Goal: Task Accomplishment & Management: Manage account settings

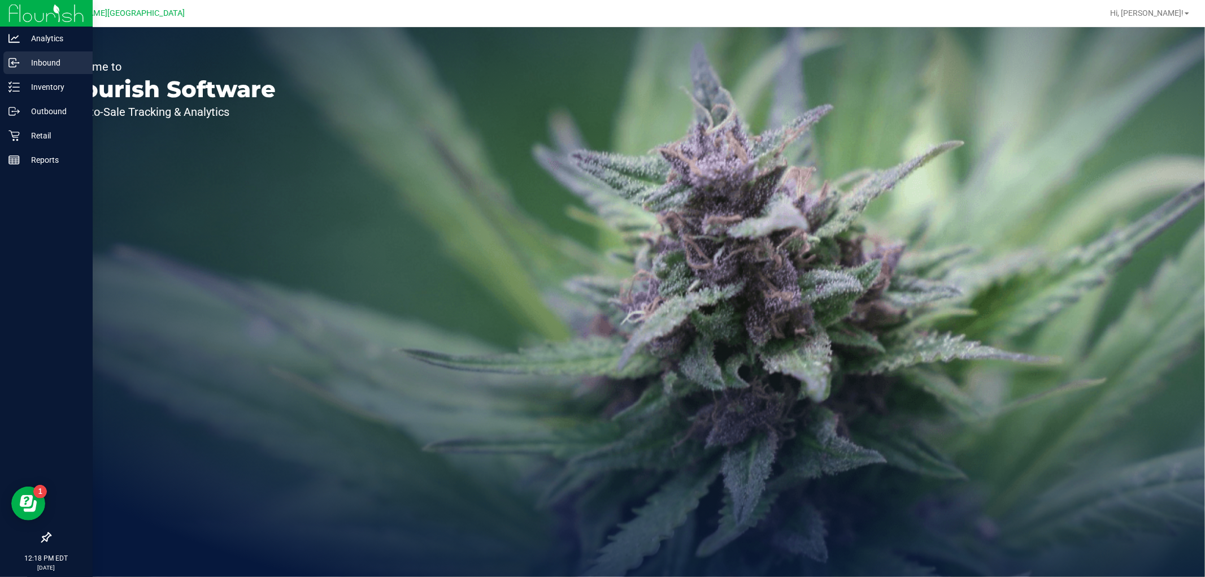
click at [63, 69] on div "Inbound" at bounding box center [47, 62] width 89 height 23
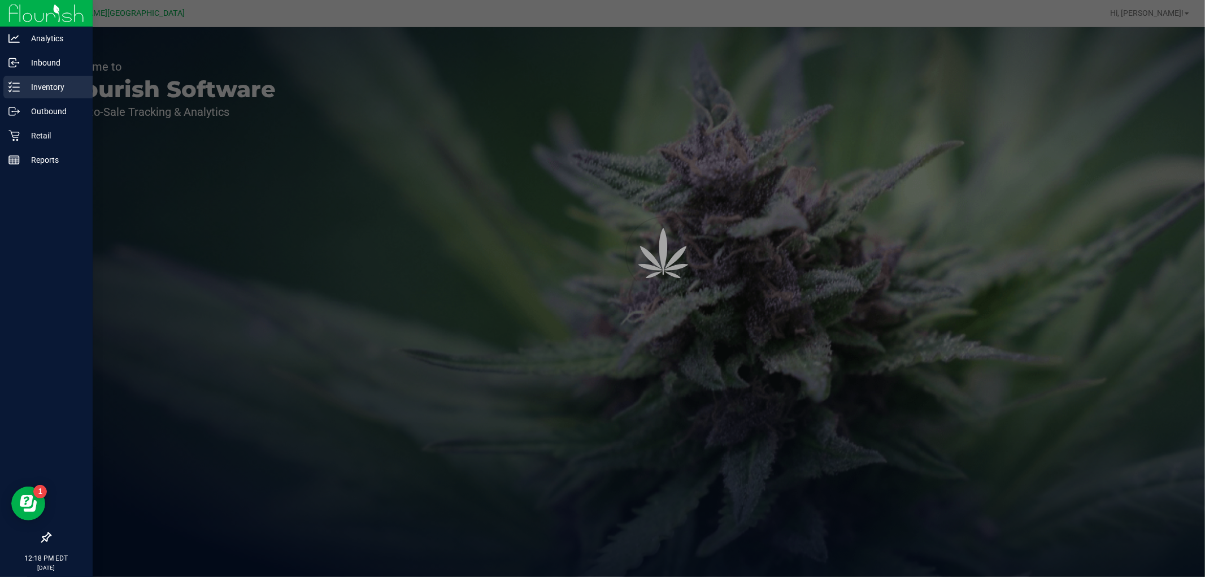
click at [66, 83] on p "Inventory" at bounding box center [54, 87] width 68 height 14
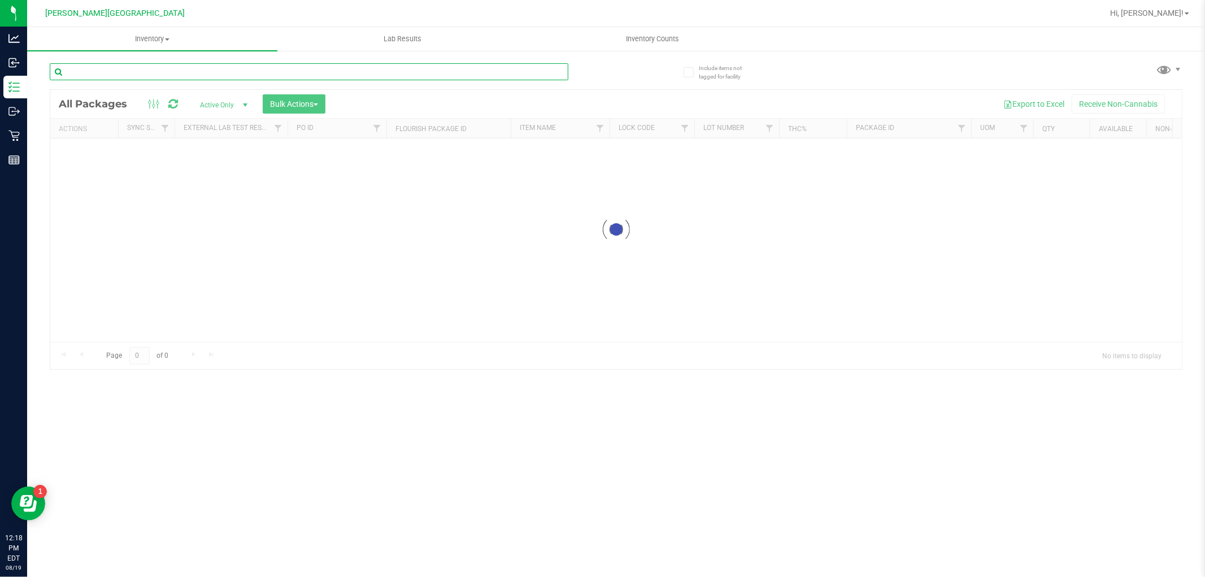
click at [120, 66] on input "text" at bounding box center [309, 71] width 519 height 17
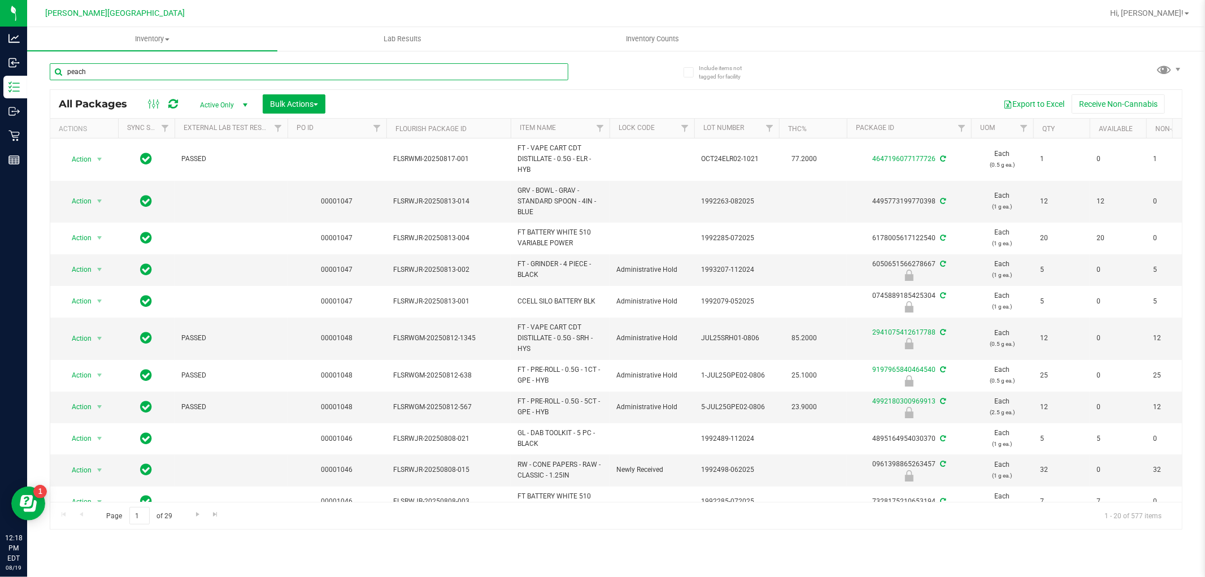
type input "peach"
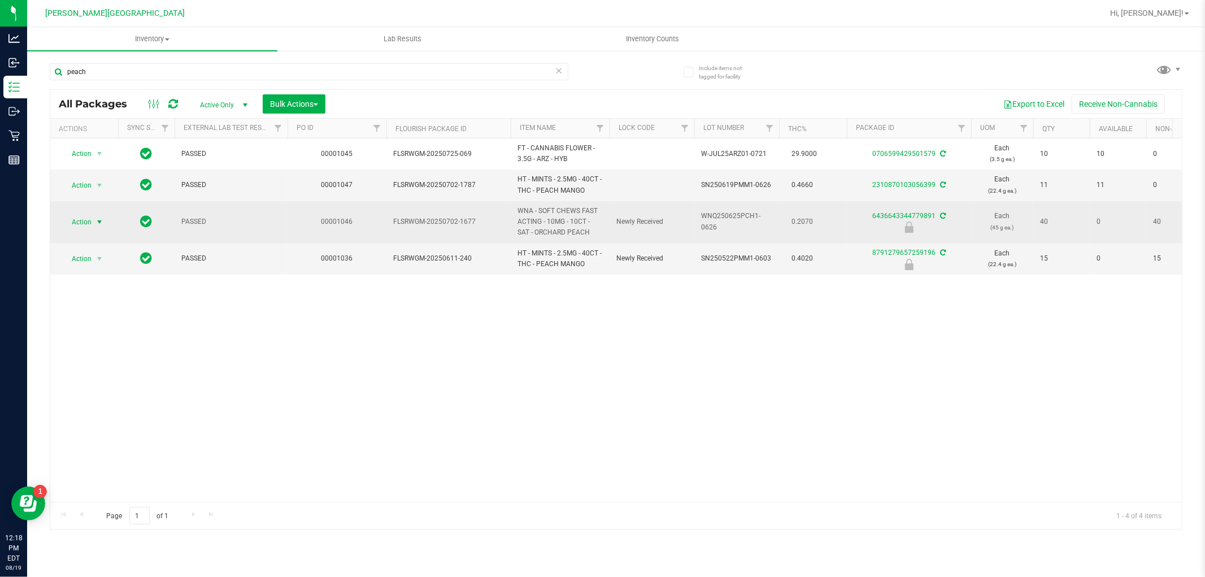
click at [97, 220] on span "select" at bounding box center [99, 222] width 9 height 9
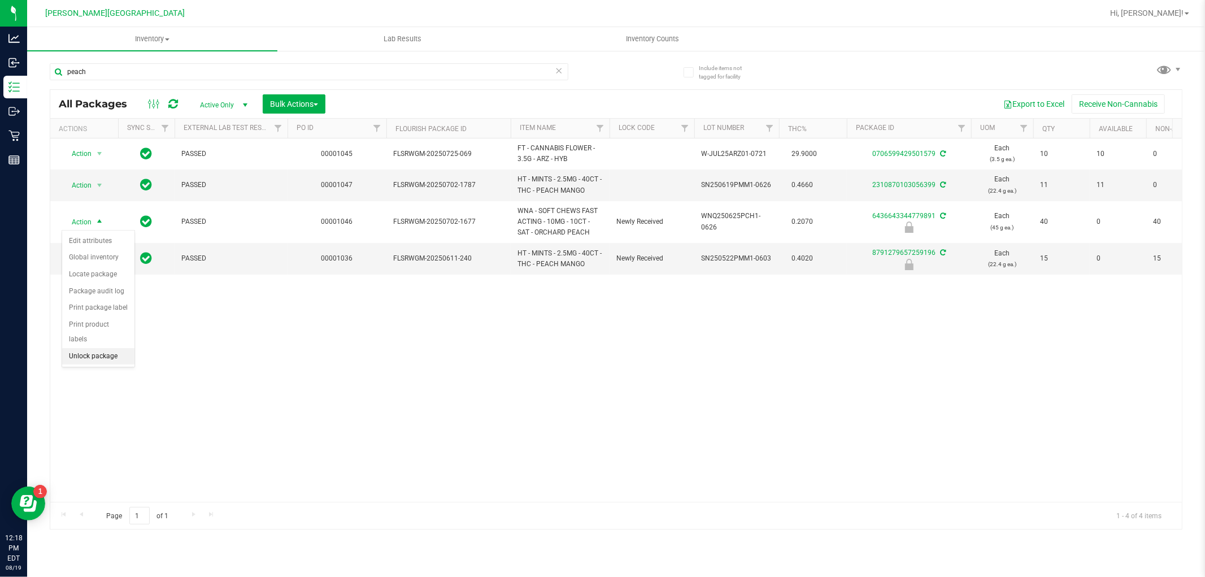
click at [123, 357] on li "Unlock package" at bounding box center [98, 356] width 72 height 17
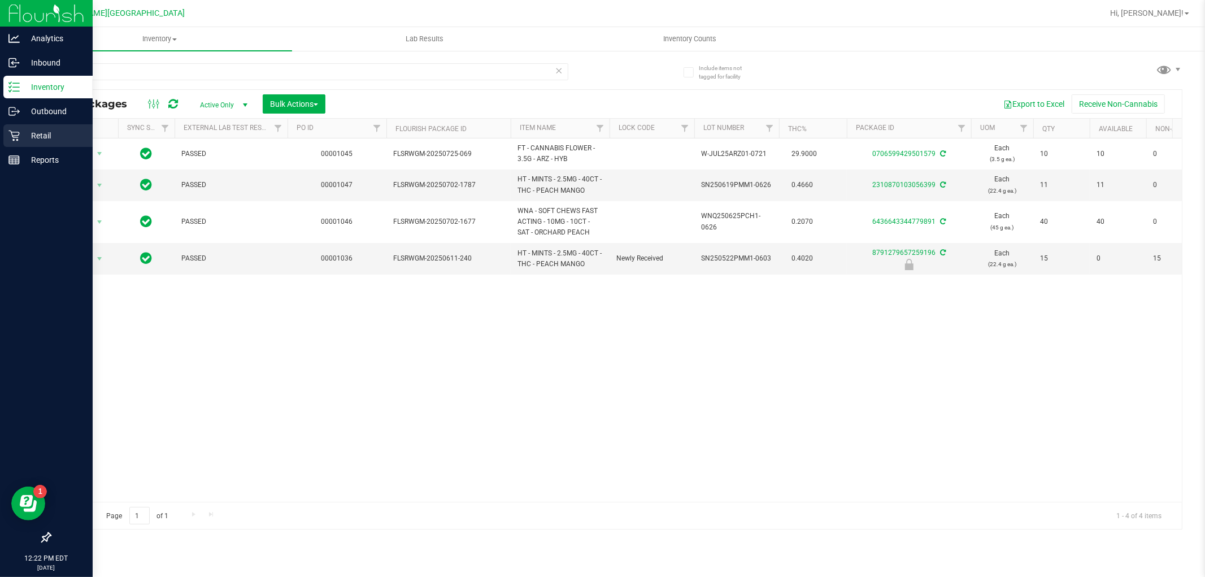
click at [15, 138] on icon at bounding box center [13, 135] width 11 height 11
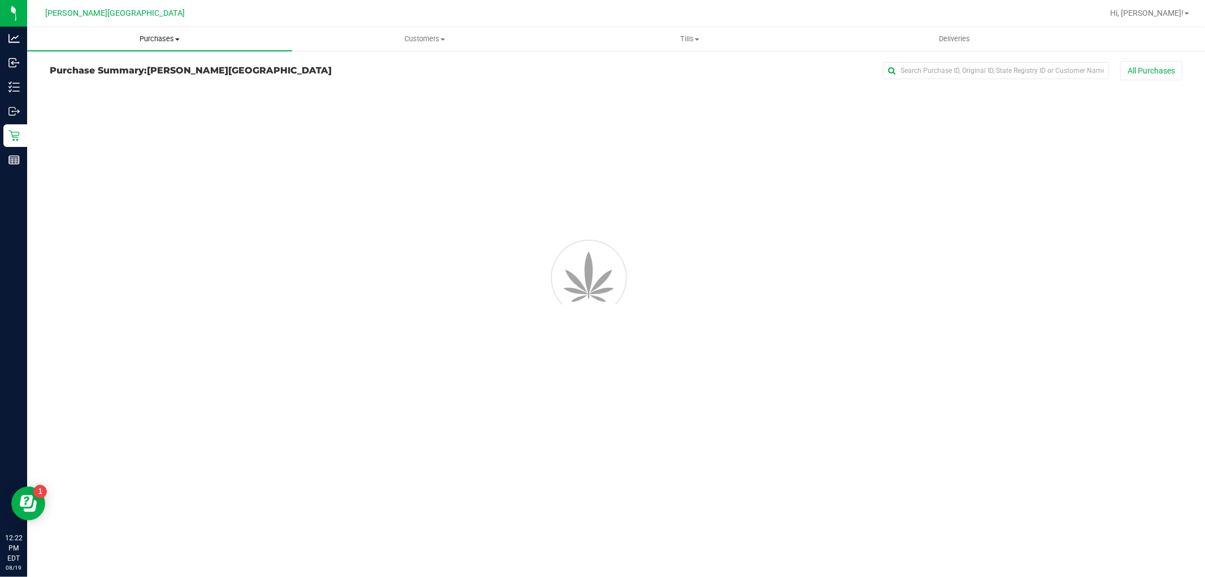
click at [154, 40] on span "Purchases" at bounding box center [159, 39] width 265 height 10
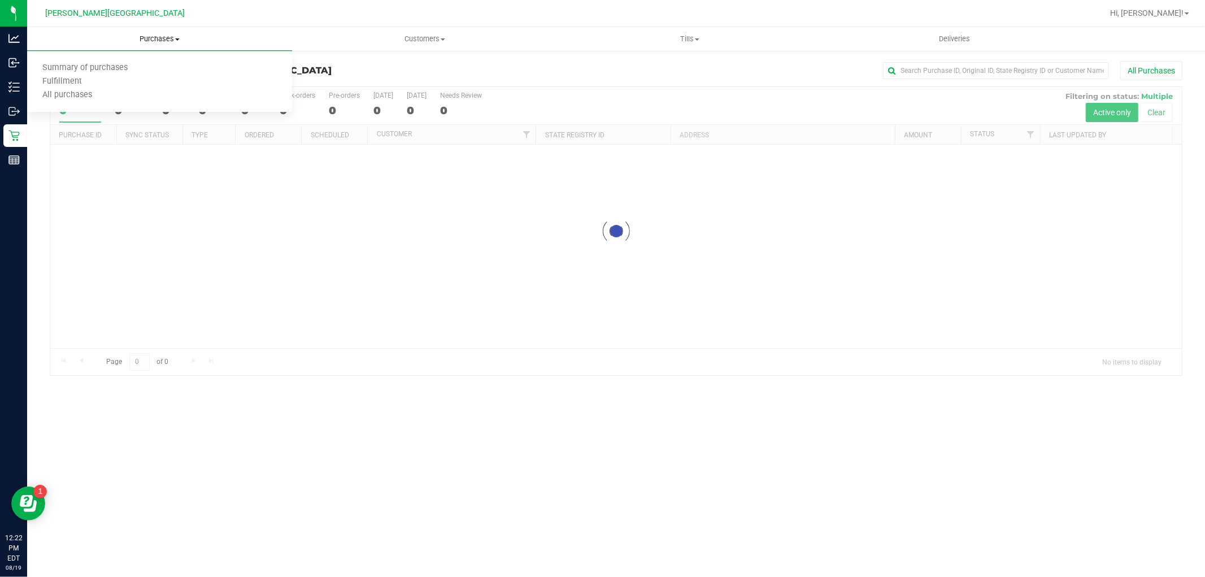
click at [154, 40] on span "Purchases" at bounding box center [159, 39] width 265 height 10
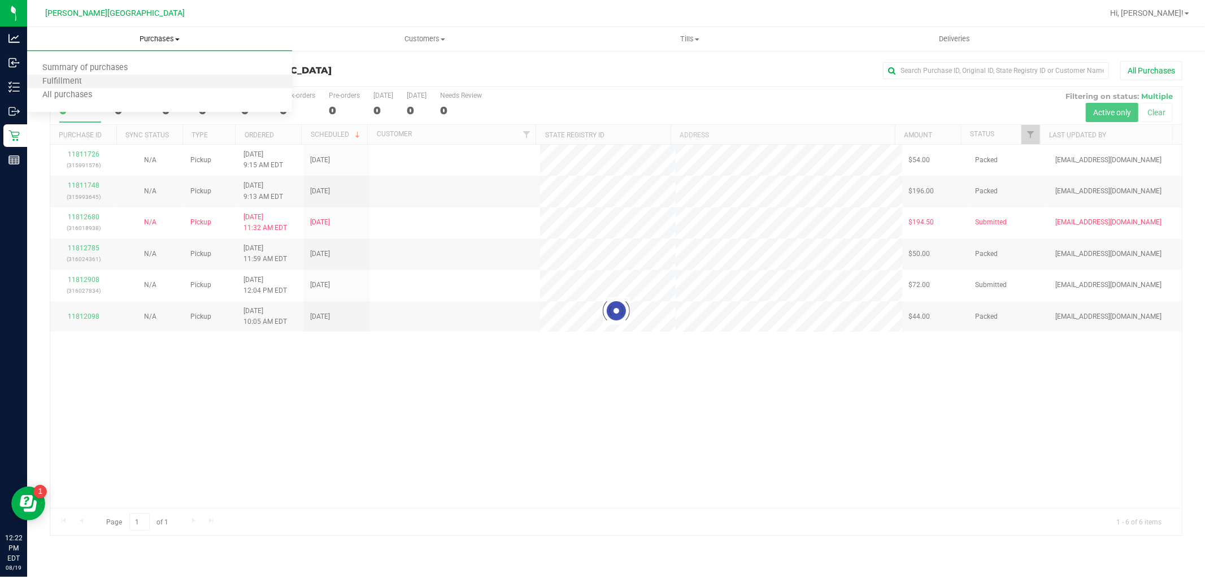
click at [128, 85] on li "Fulfillment" at bounding box center [159, 82] width 265 height 14
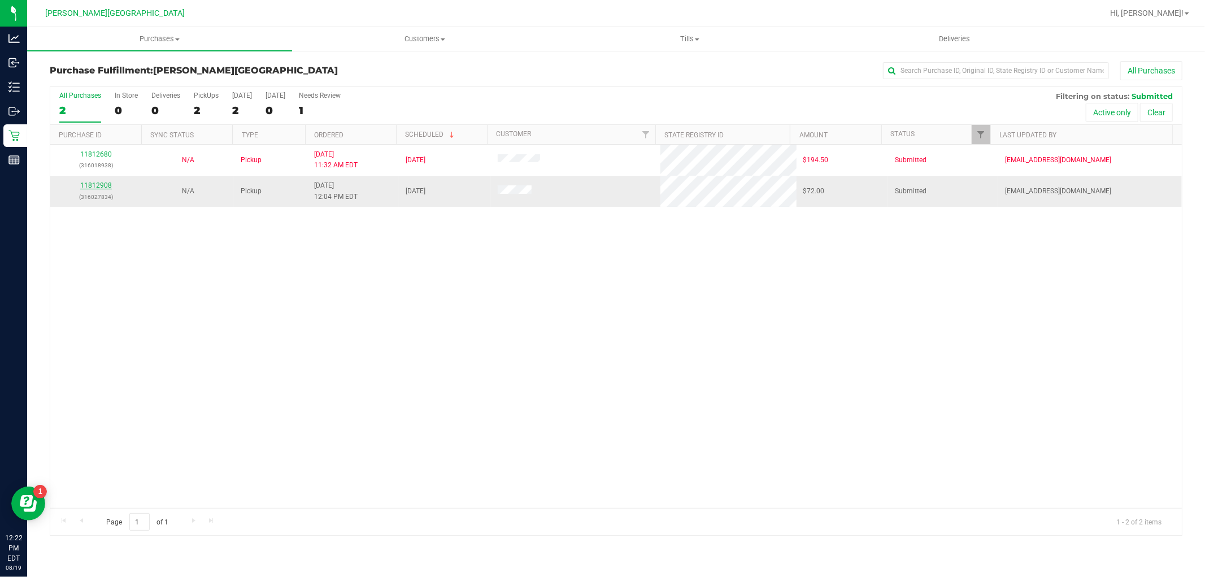
click at [97, 185] on link "11812908" at bounding box center [96, 185] width 32 height 8
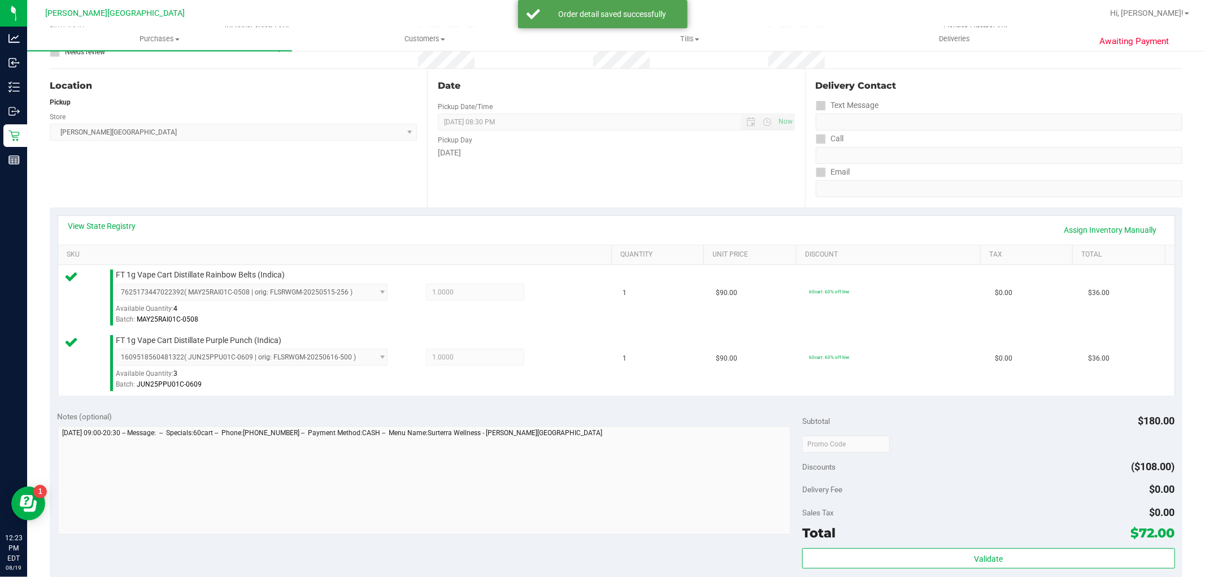
scroll to position [251, 0]
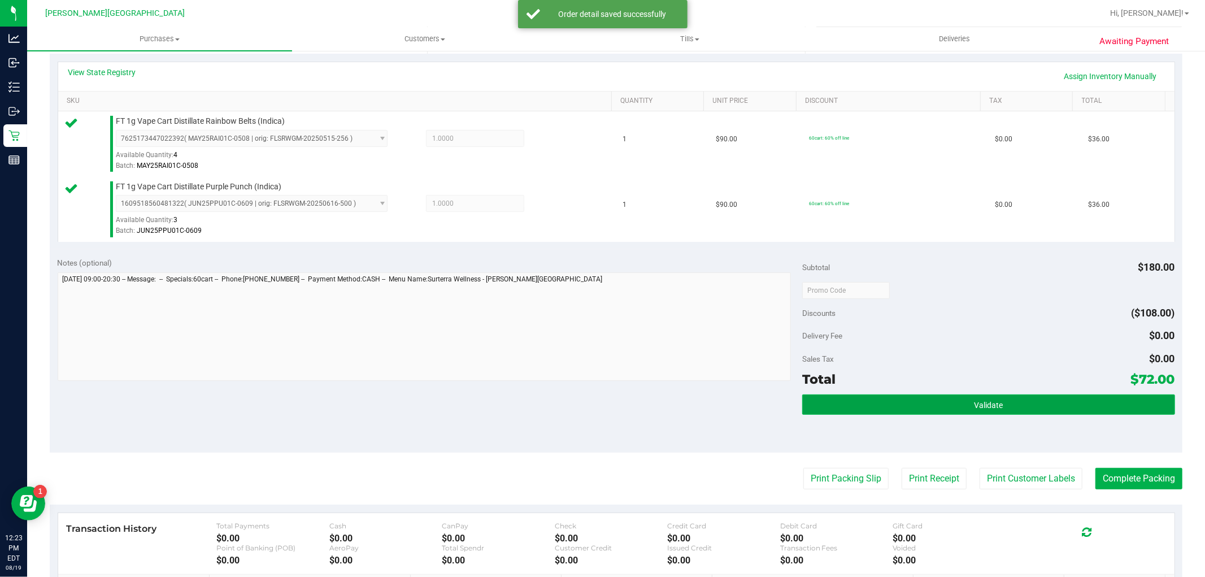
click at [1024, 396] on button "Validate" at bounding box center [988, 404] width 372 height 20
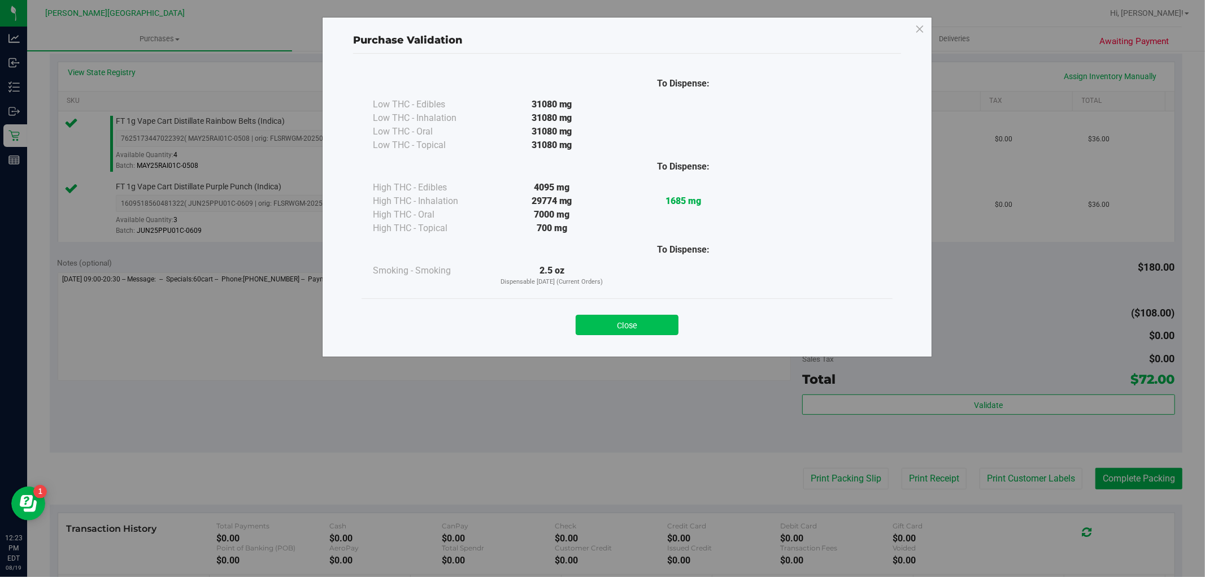
click at [617, 320] on button "Close" at bounding box center [627, 325] width 103 height 20
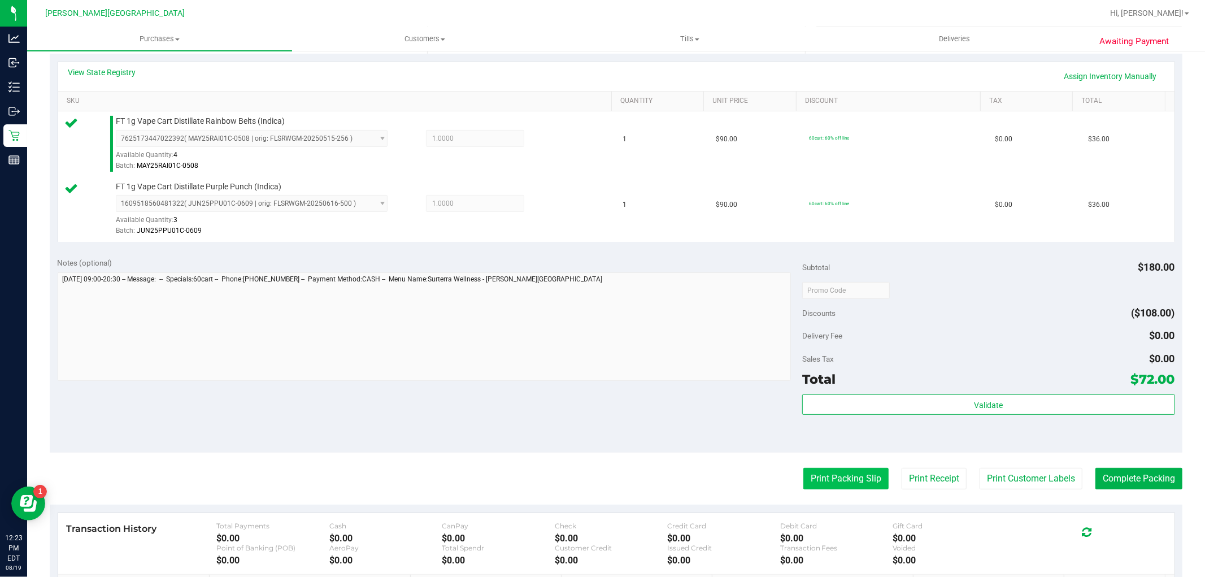
click at [860, 482] on button "Print Packing Slip" at bounding box center [846, 478] width 85 height 21
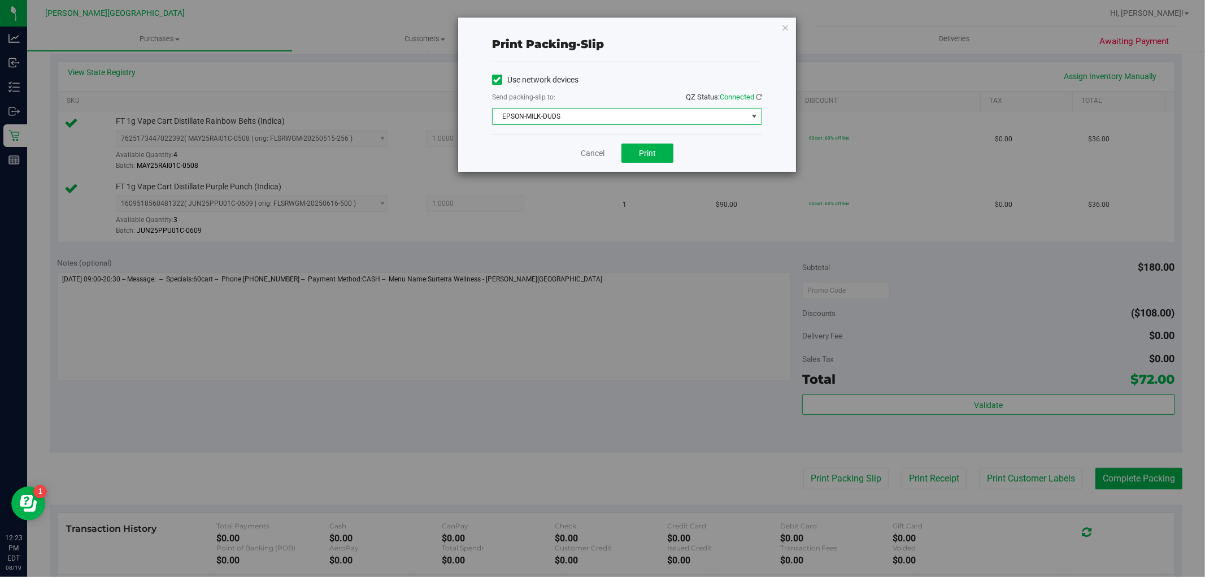
click at [659, 119] on span "EPSON-MILK-DUDS" at bounding box center [620, 117] width 255 height 16
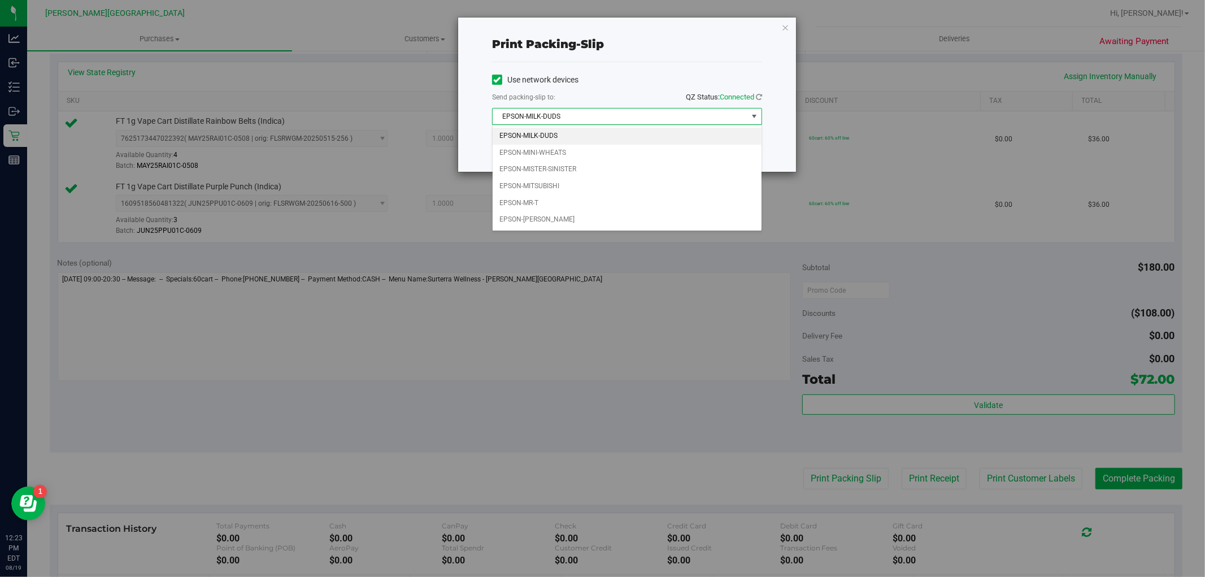
click at [787, 193] on div "Print packing-slip Use network devices Send packing-slip to: QZ Status: Connect…" at bounding box center [607, 288] width 1214 height 577
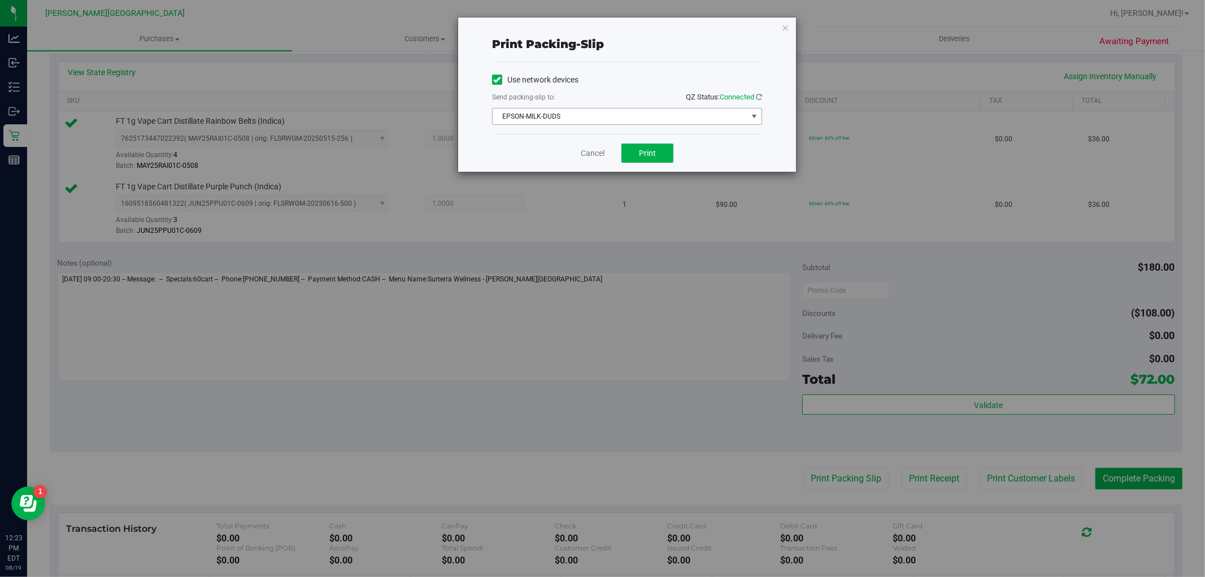
click at [651, 114] on span "EPSON-MILK-DUDS" at bounding box center [620, 117] width 255 height 16
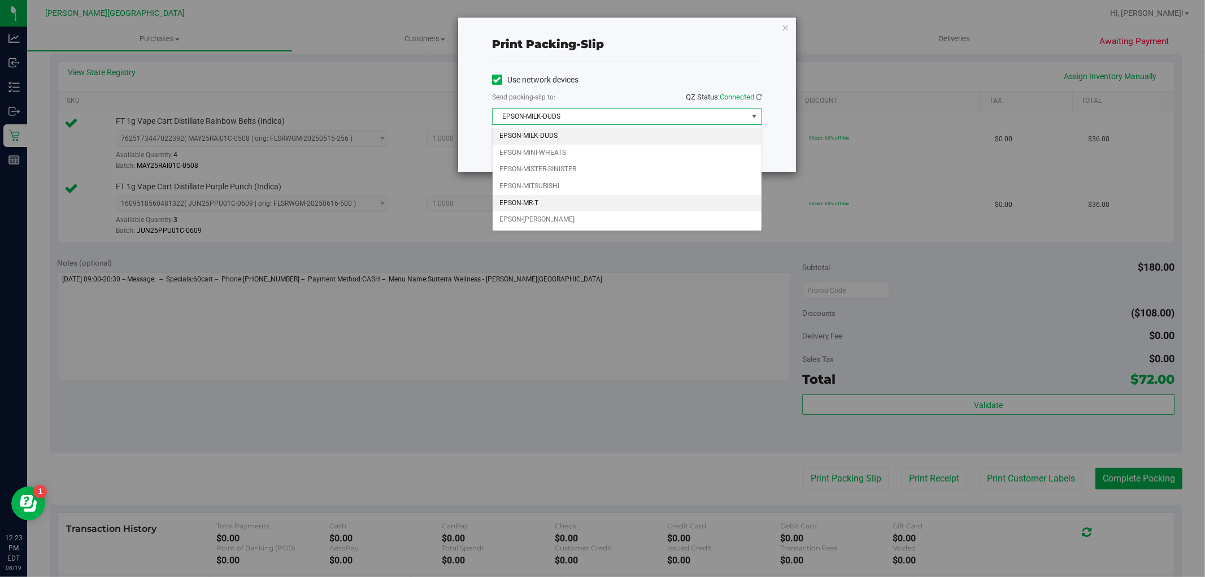
click at [597, 199] on li "EPSON-MR-T" at bounding box center [627, 203] width 269 height 17
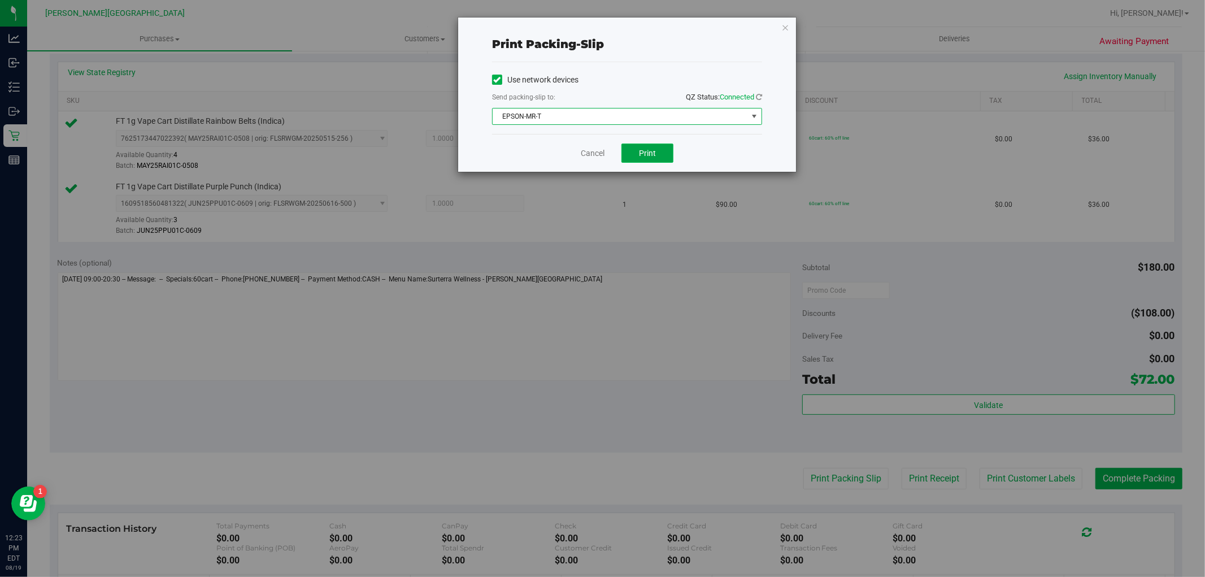
click at [659, 156] on button "Print" at bounding box center [648, 153] width 52 height 19
click at [783, 25] on icon "button" at bounding box center [786, 27] width 8 height 14
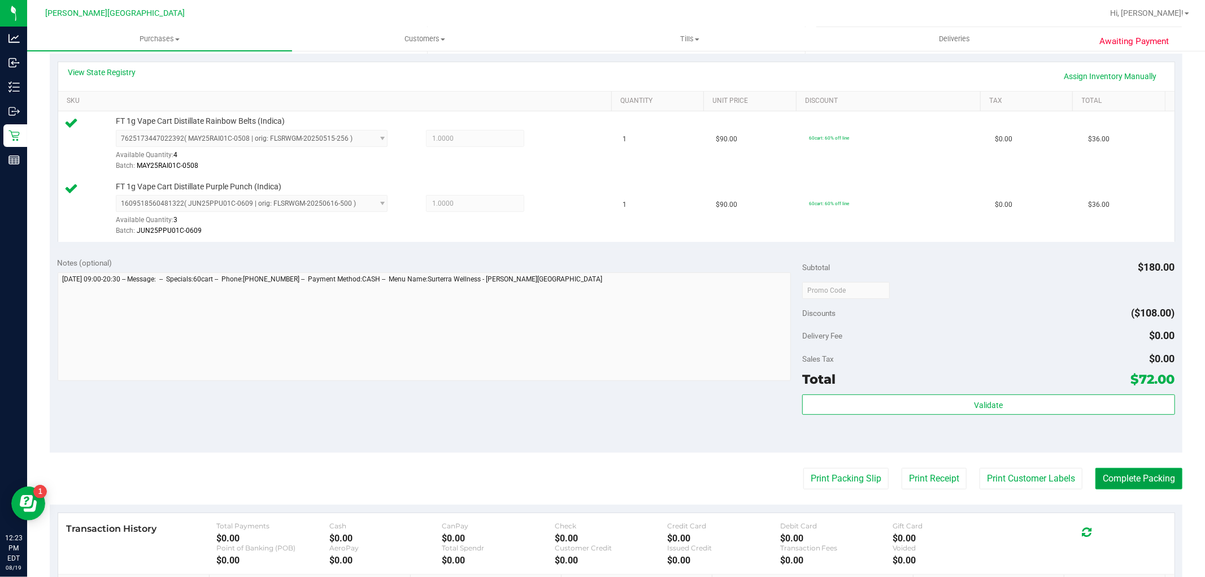
click at [1160, 488] on button "Complete Packing" at bounding box center [1139, 478] width 87 height 21
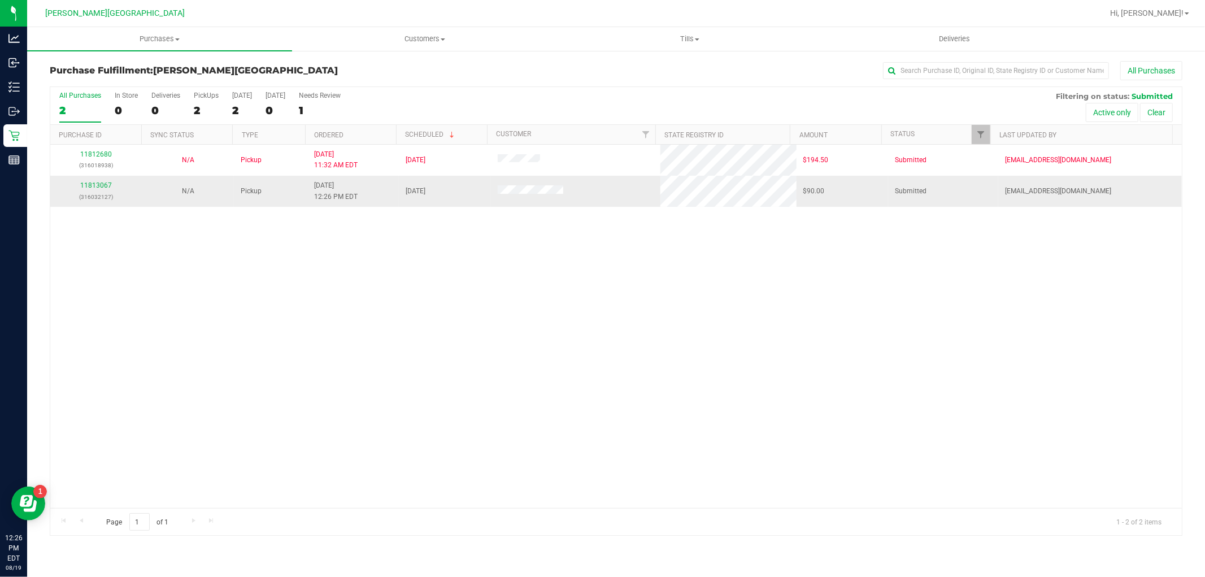
click at [91, 180] on div "11813067 (316032127)" at bounding box center [96, 190] width 78 height 21
click at [91, 181] on div "11813067 (316032127)" at bounding box center [96, 190] width 78 height 21
click at [91, 183] on link "11813067" at bounding box center [96, 185] width 32 height 8
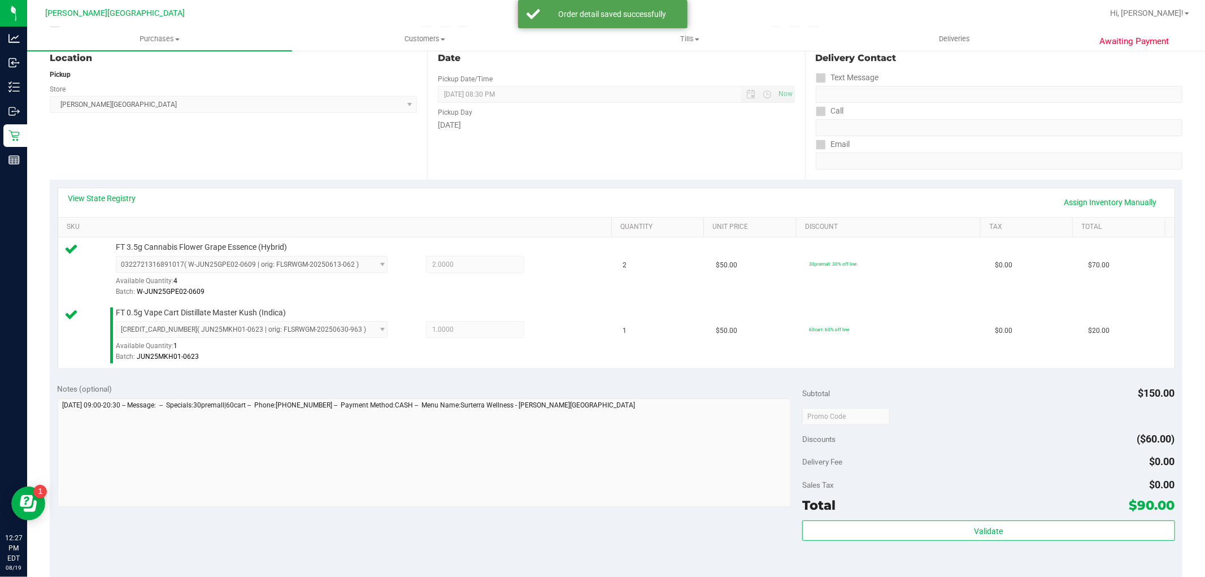
scroll to position [251, 0]
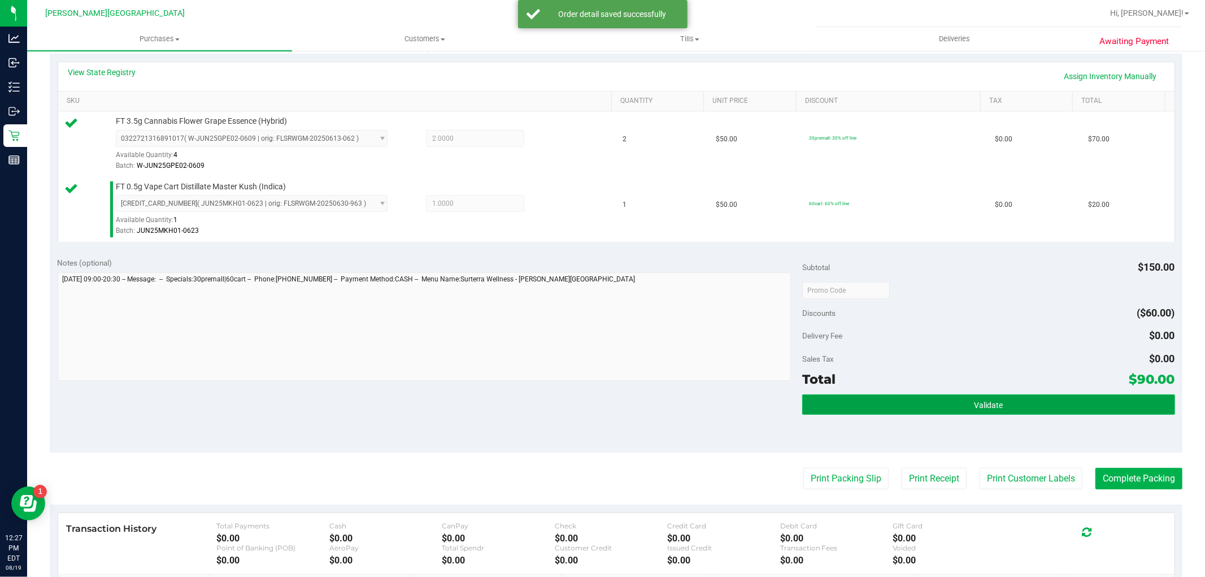
click at [1004, 414] on button "Validate" at bounding box center [988, 404] width 372 height 20
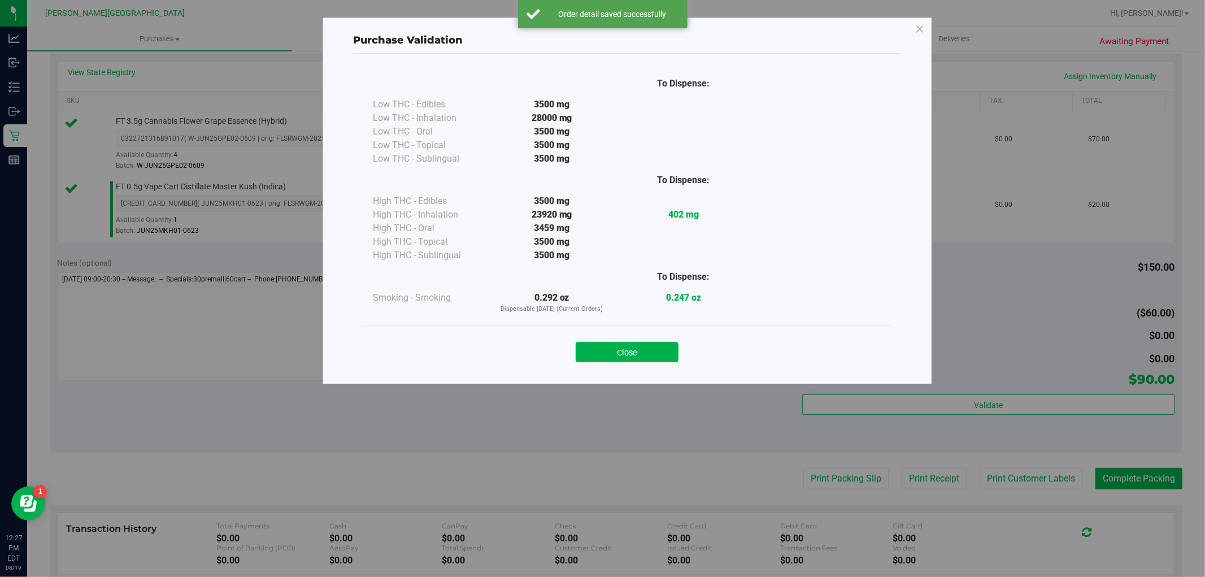
click at [629, 344] on button "Close" at bounding box center [627, 352] width 103 height 20
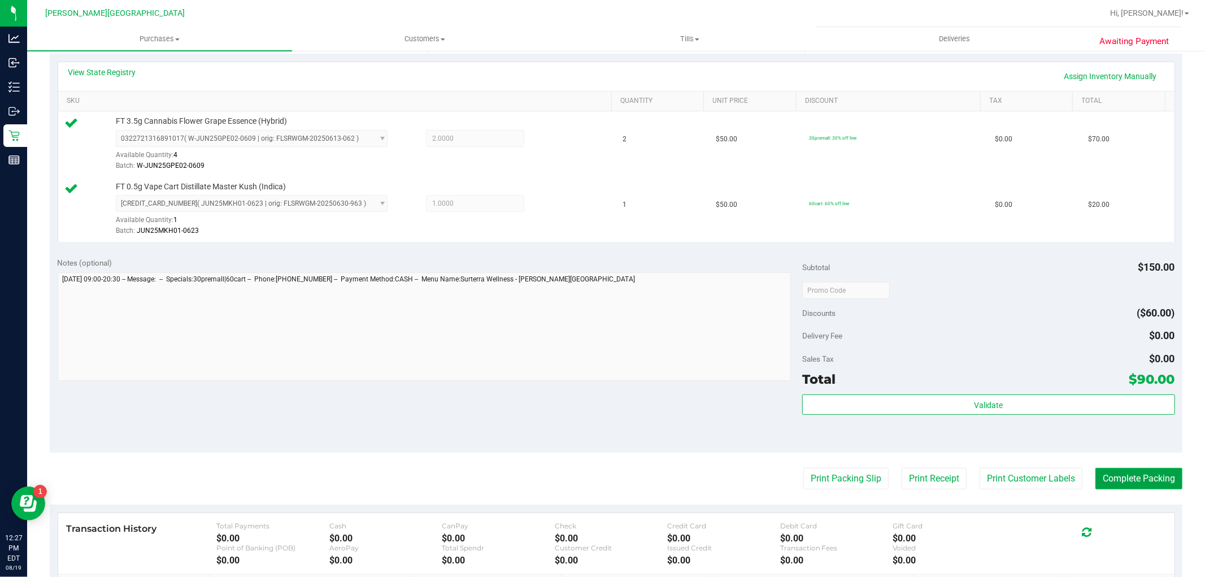
click at [1149, 476] on button "Complete Packing" at bounding box center [1139, 478] width 87 height 21
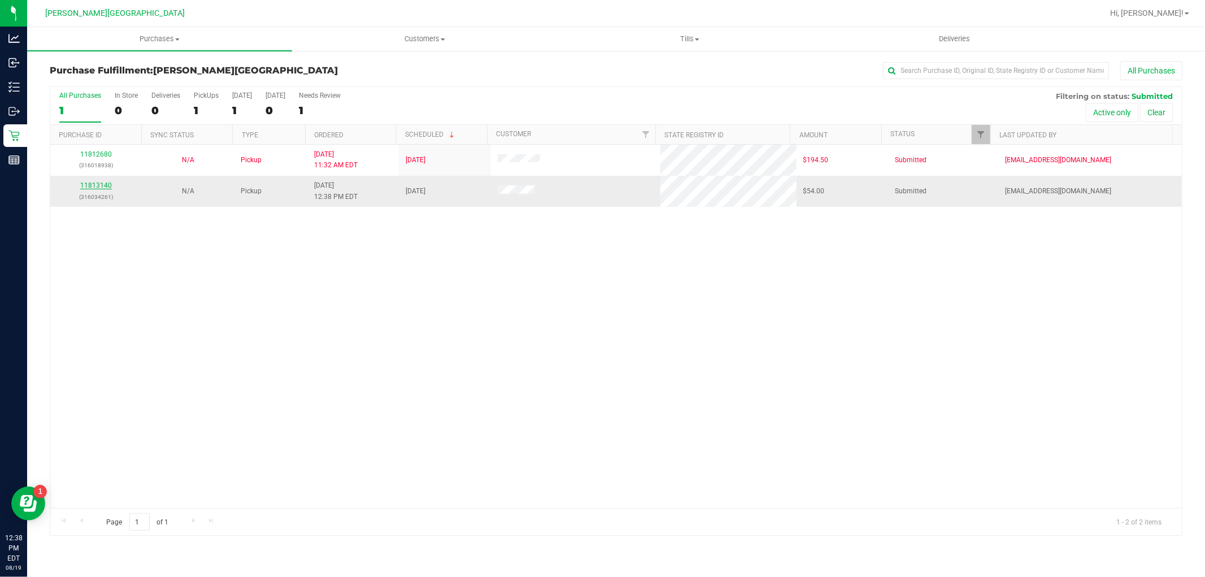
click at [101, 185] on link "11813140" at bounding box center [96, 185] width 32 height 8
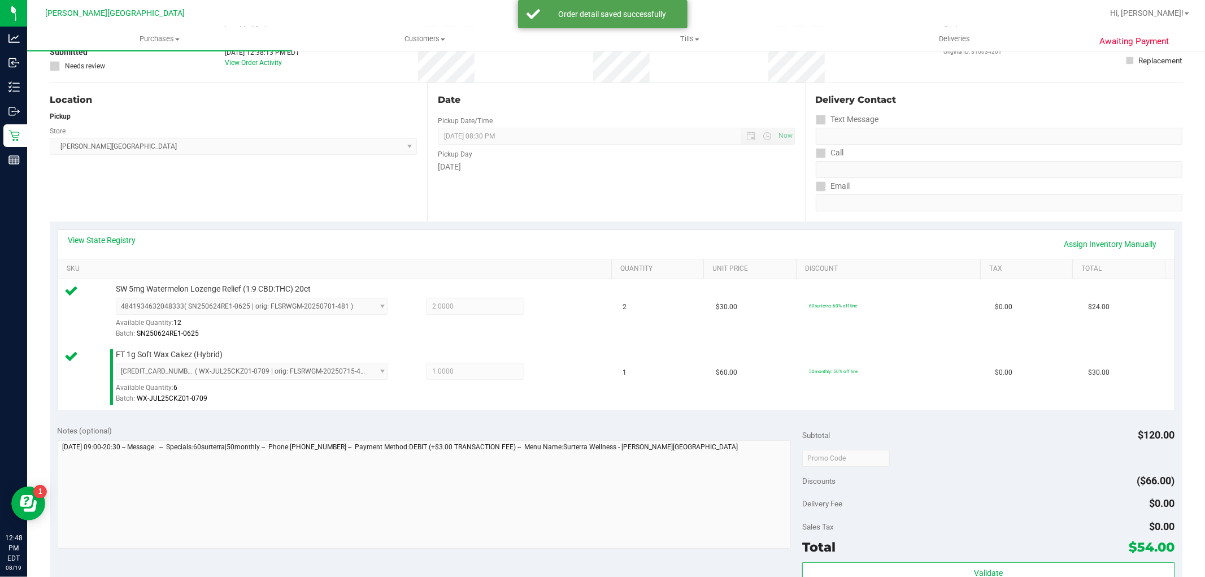
scroll to position [188, 0]
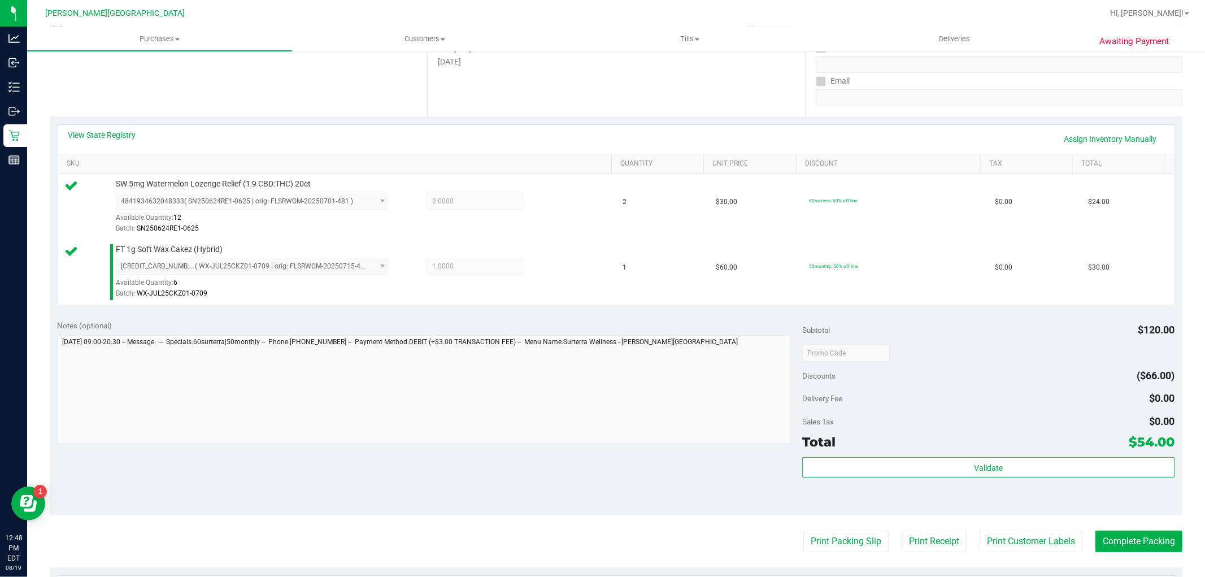
click at [1017, 478] on div "Validate" at bounding box center [988, 467] width 372 height 21
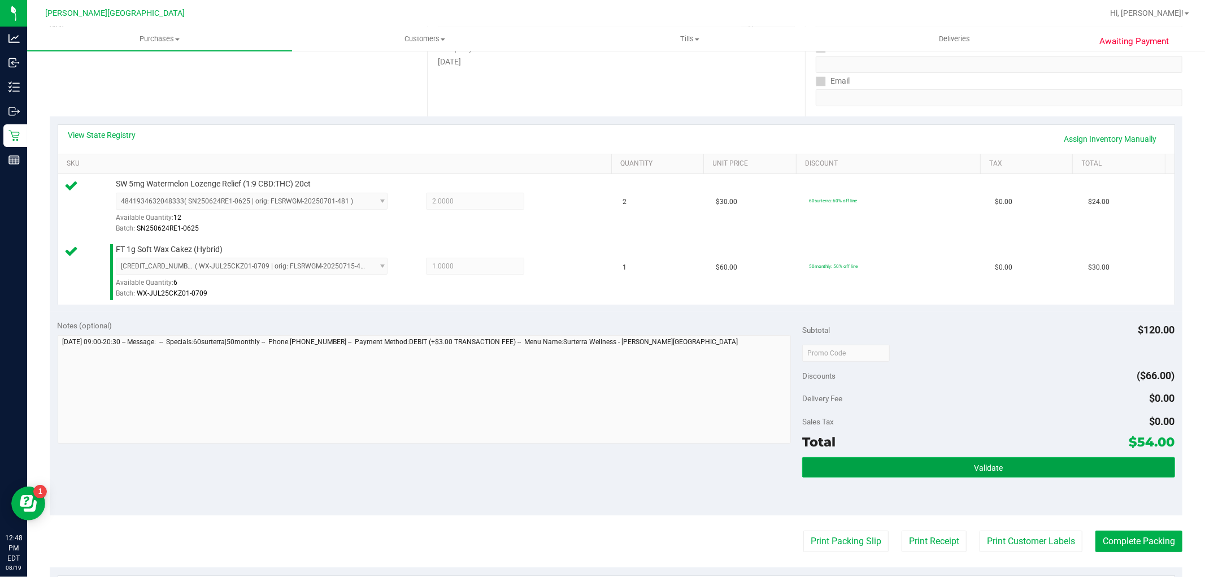
click at [1019, 470] on button "Validate" at bounding box center [988, 467] width 372 height 20
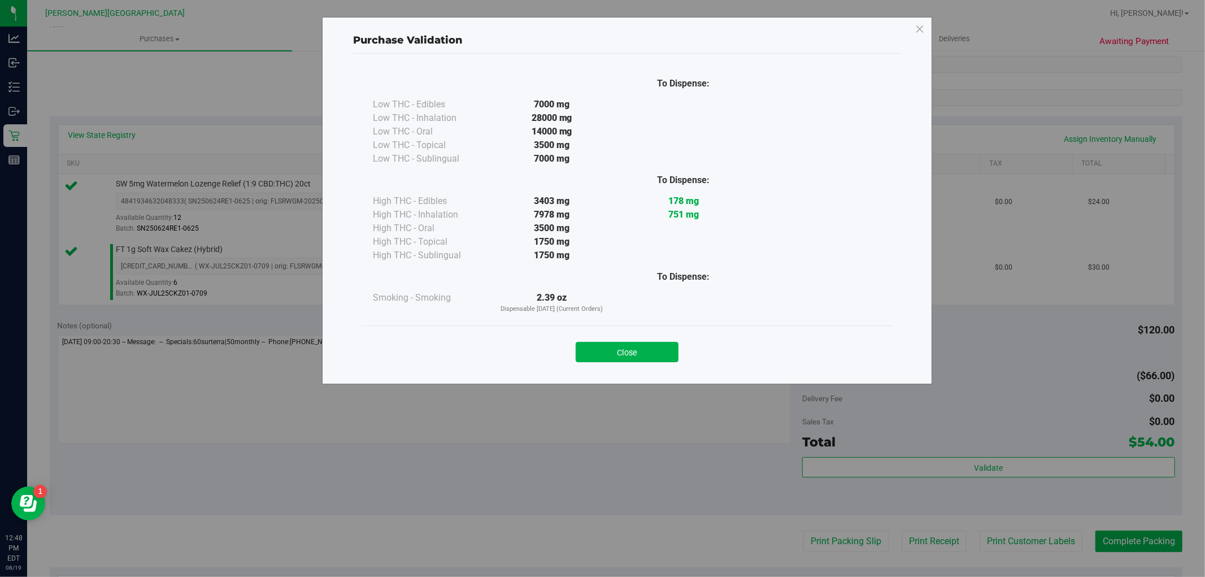
click at [623, 362] on button "Close" at bounding box center [627, 352] width 103 height 20
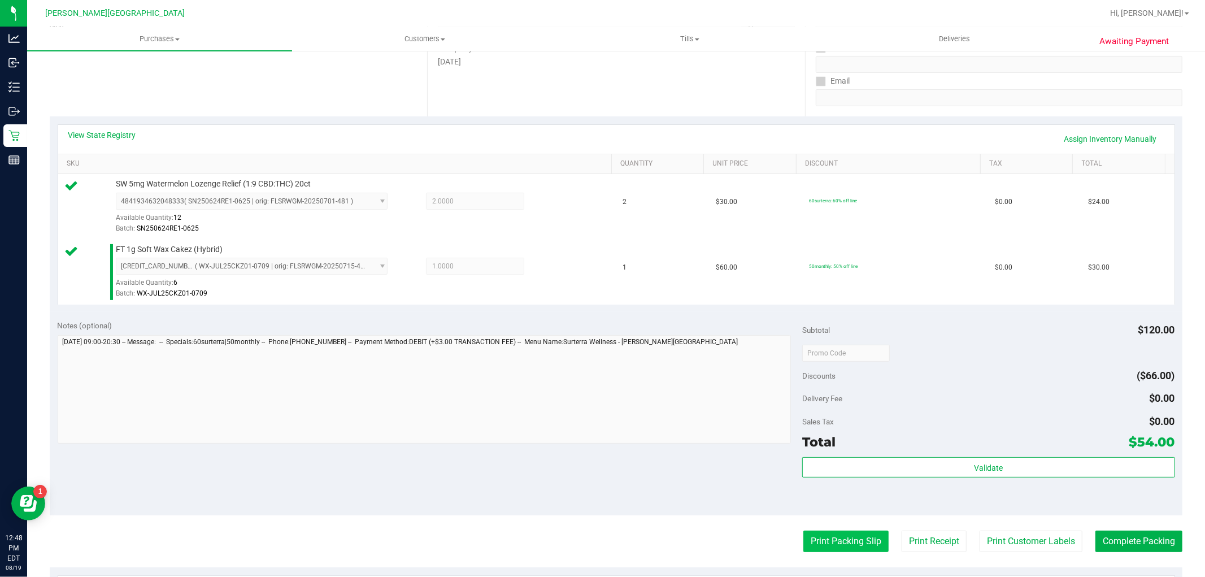
click at [823, 539] on button "Print Packing Slip" at bounding box center [846, 541] width 85 height 21
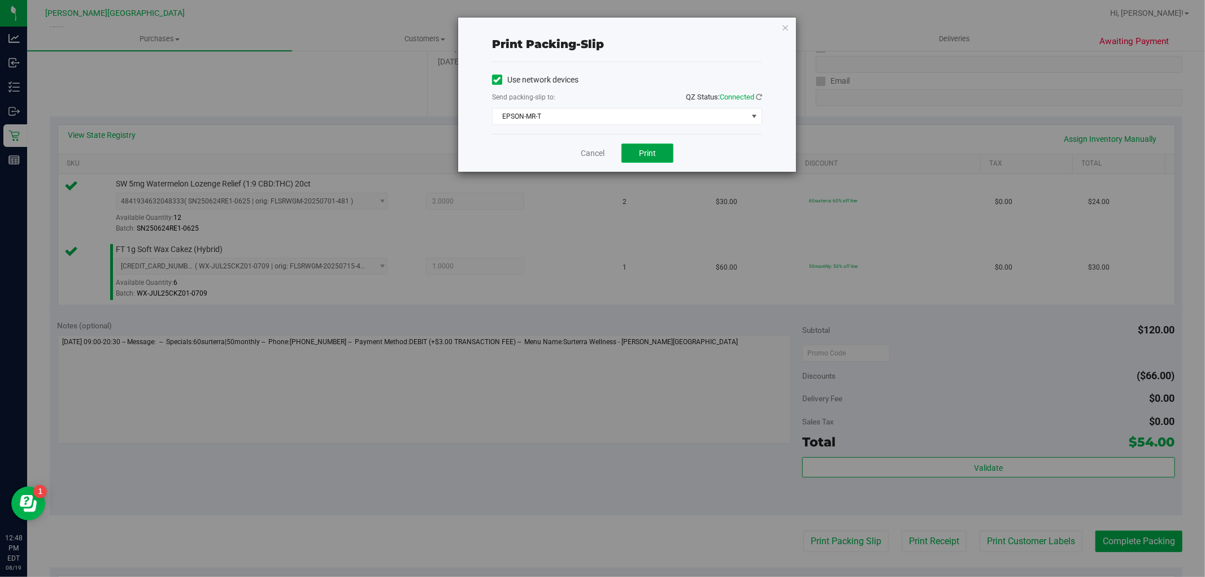
click at [640, 149] on span "Print" at bounding box center [647, 153] width 17 height 9
drag, startPoint x: 784, startPoint y: 25, endPoint x: 790, endPoint y: 44, distance: 19.5
click at [786, 25] on icon "button" at bounding box center [786, 27] width 8 height 14
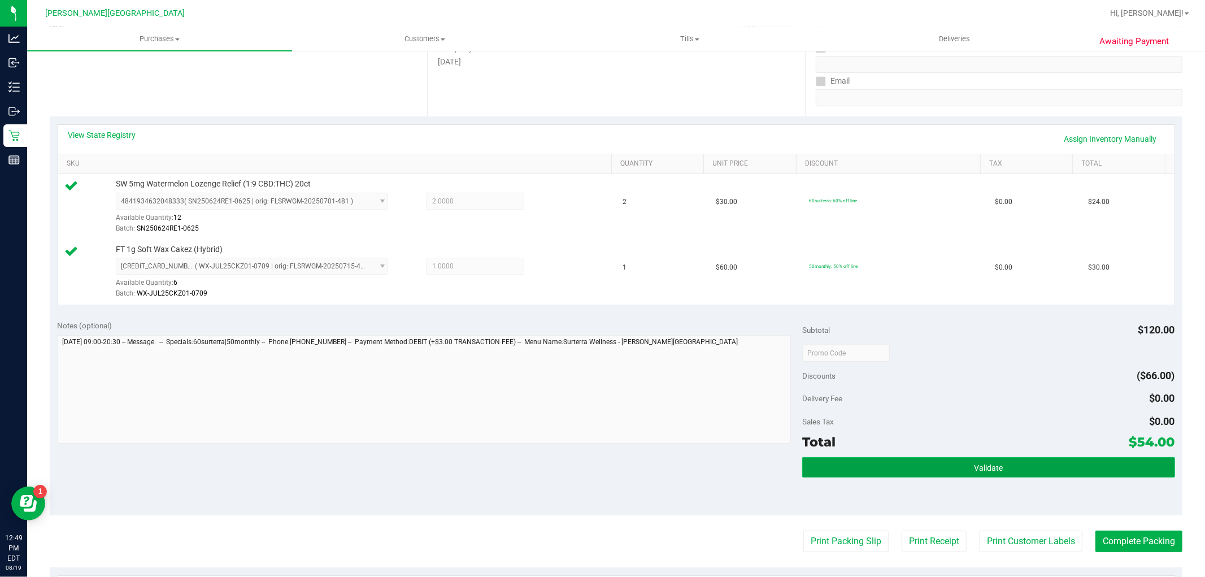
click at [989, 462] on button "Validate" at bounding box center [988, 467] width 372 height 20
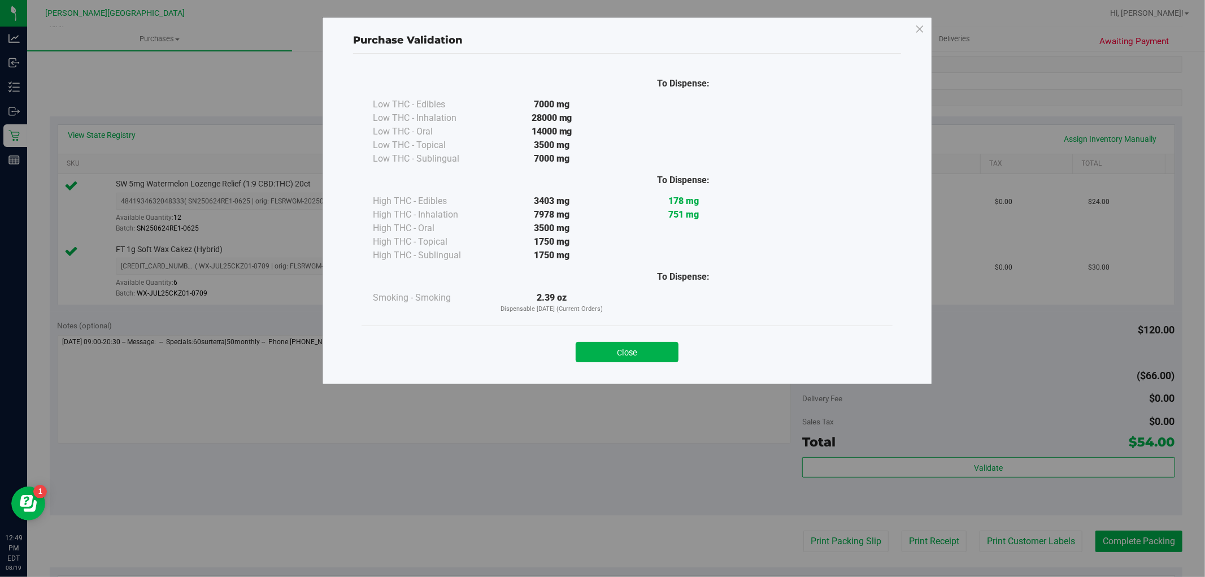
click at [640, 337] on div "Close" at bounding box center [627, 349] width 514 height 28
click at [606, 352] on button "Close" at bounding box center [627, 352] width 103 height 20
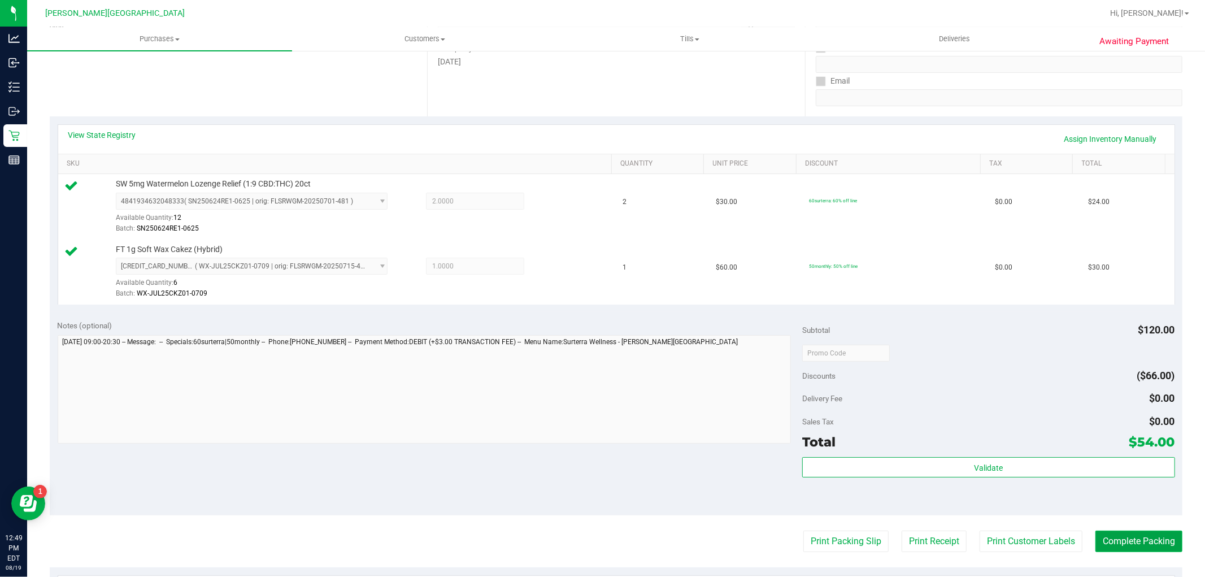
click at [1159, 537] on button "Complete Packing" at bounding box center [1139, 541] width 87 height 21
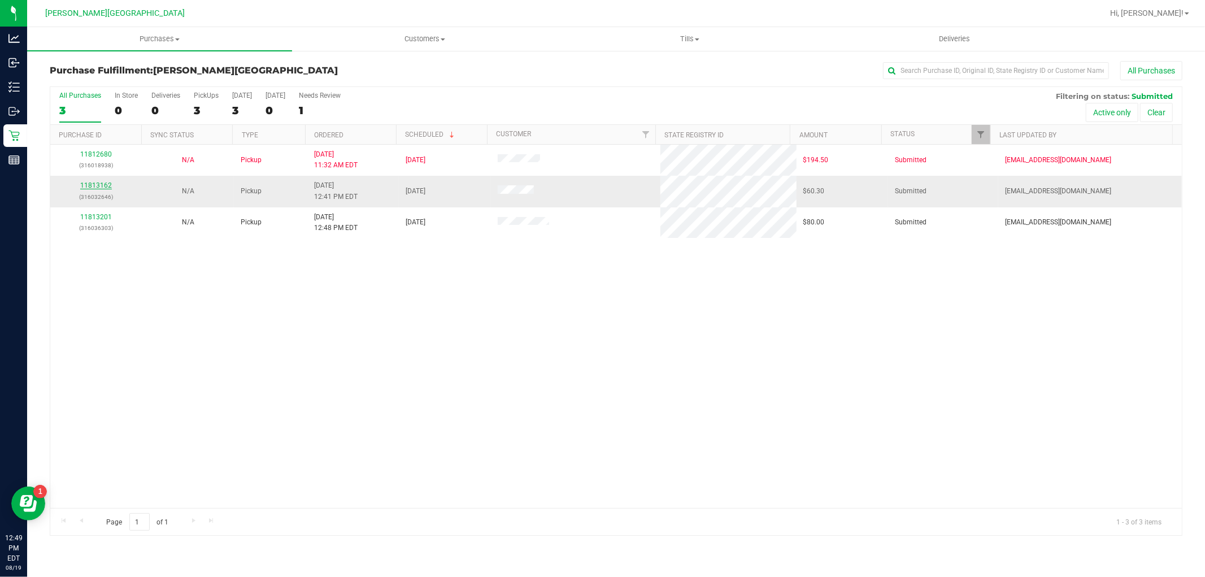
click at [99, 189] on link "11813162" at bounding box center [96, 185] width 32 height 8
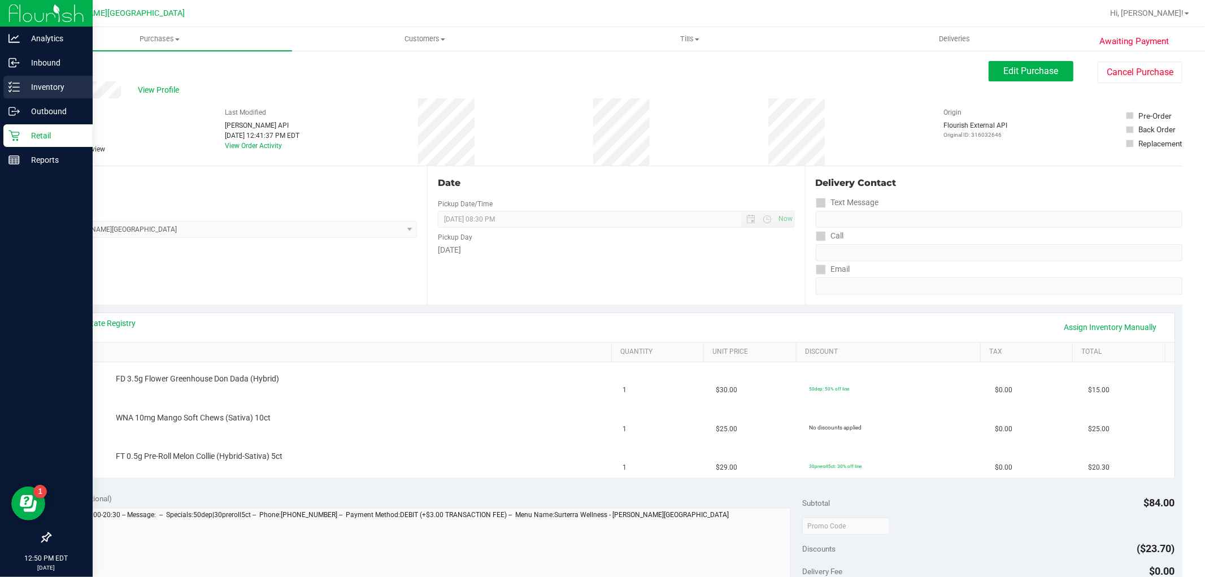
click at [26, 87] on p "Inventory" at bounding box center [54, 87] width 68 height 14
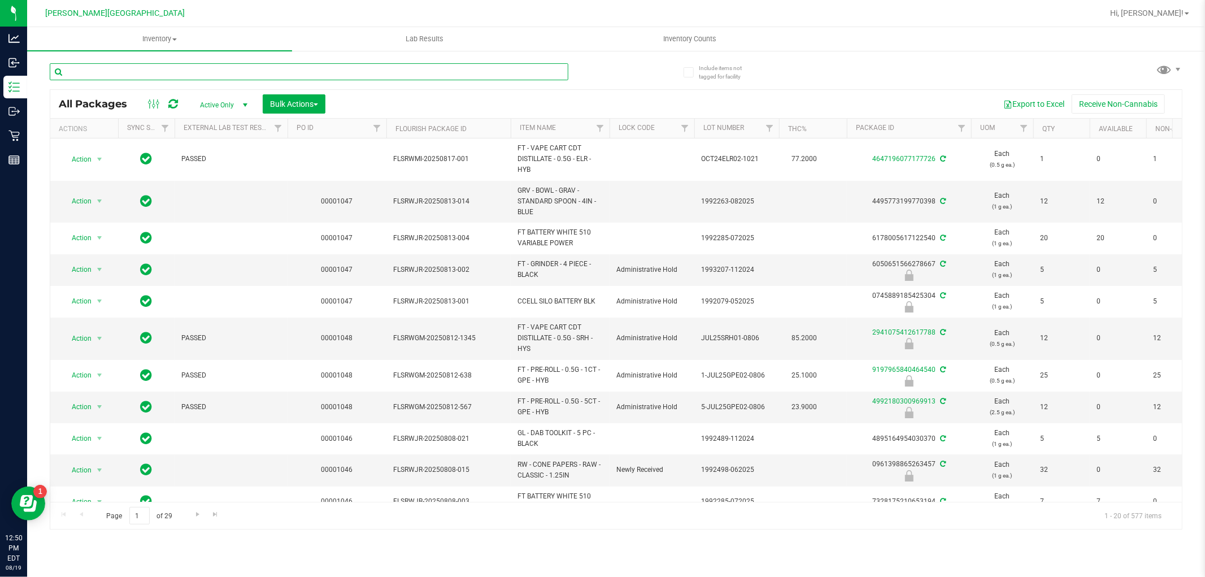
click at [180, 73] on input "text" at bounding box center [309, 71] width 519 height 17
type input "mec"
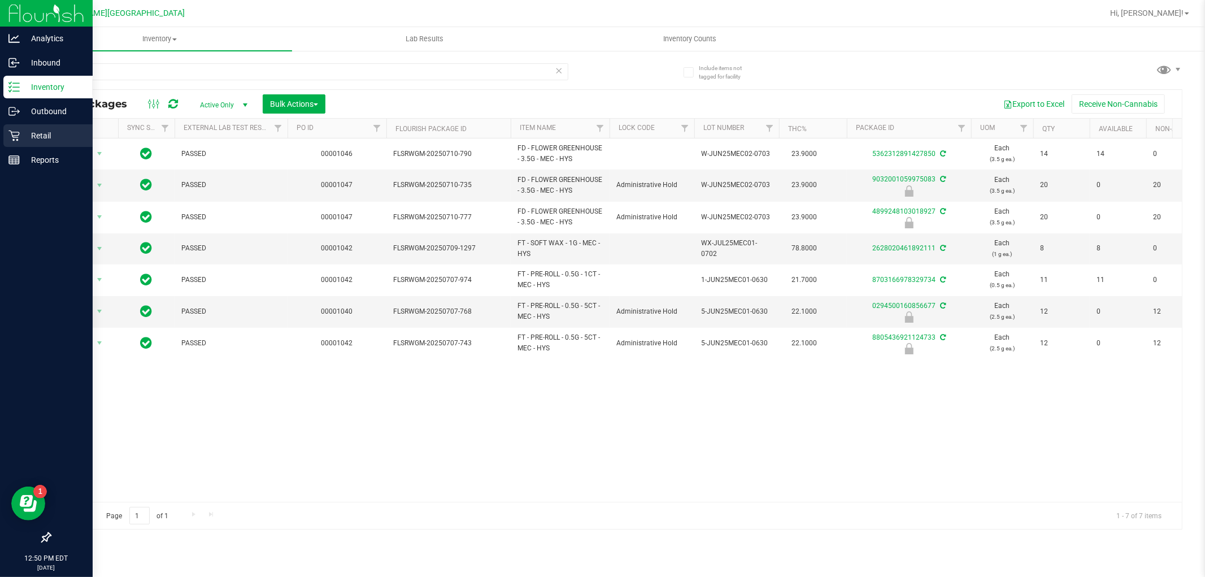
click at [30, 125] on div "Retail" at bounding box center [47, 135] width 89 height 23
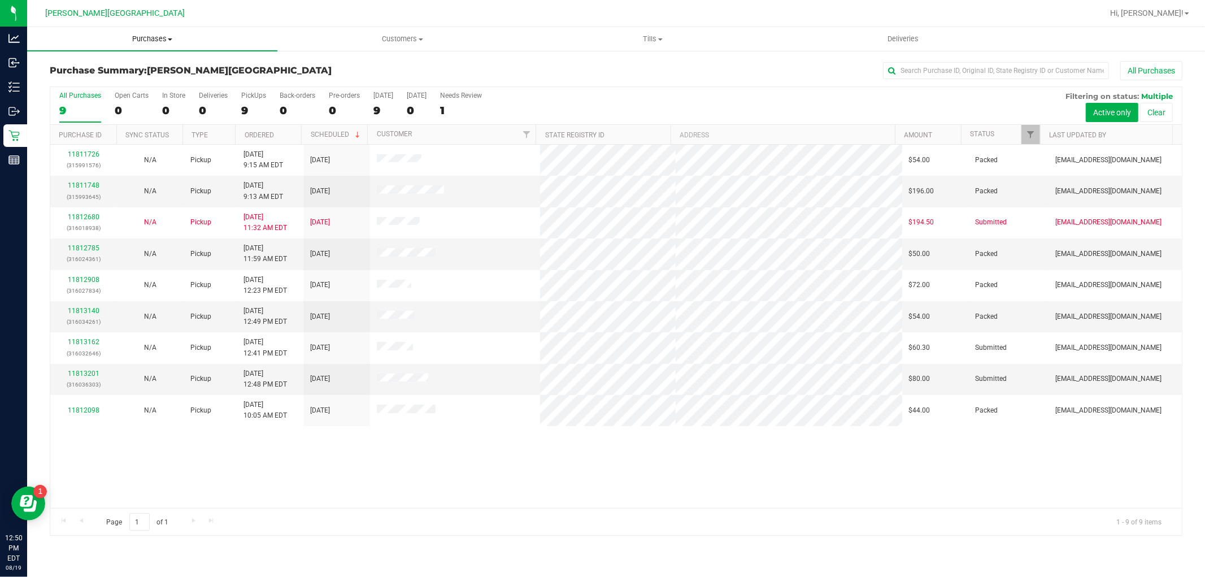
click at [142, 37] on span "Purchases" at bounding box center [152, 39] width 250 height 10
click at [122, 79] on li "Fulfillment" at bounding box center [152, 82] width 250 height 14
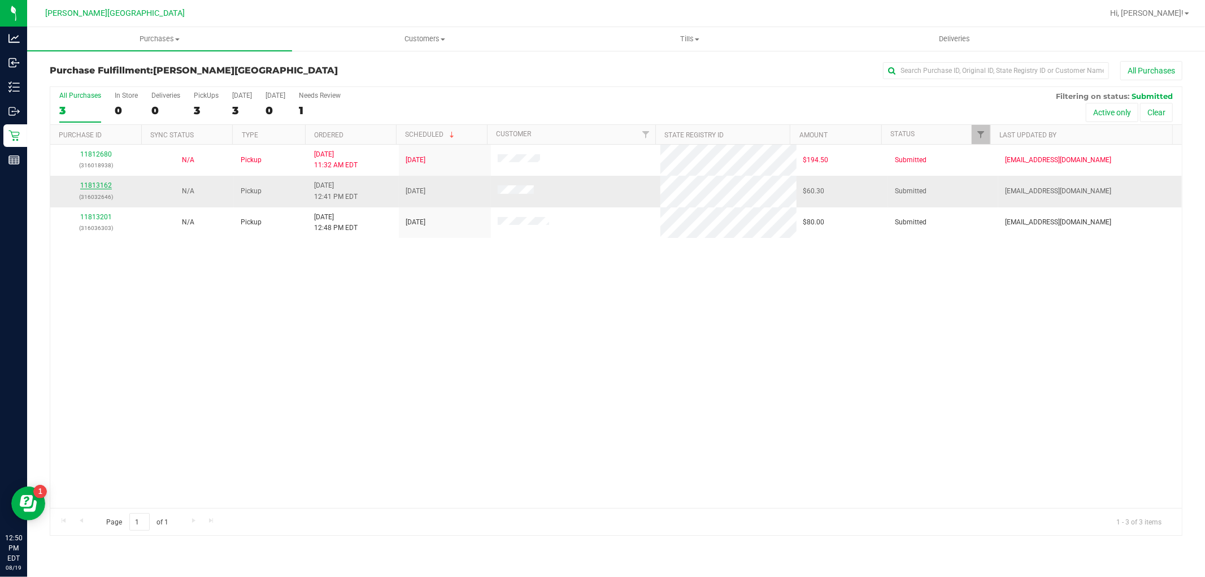
click at [96, 187] on link "11813162" at bounding box center [96, 185] width 32 height 8
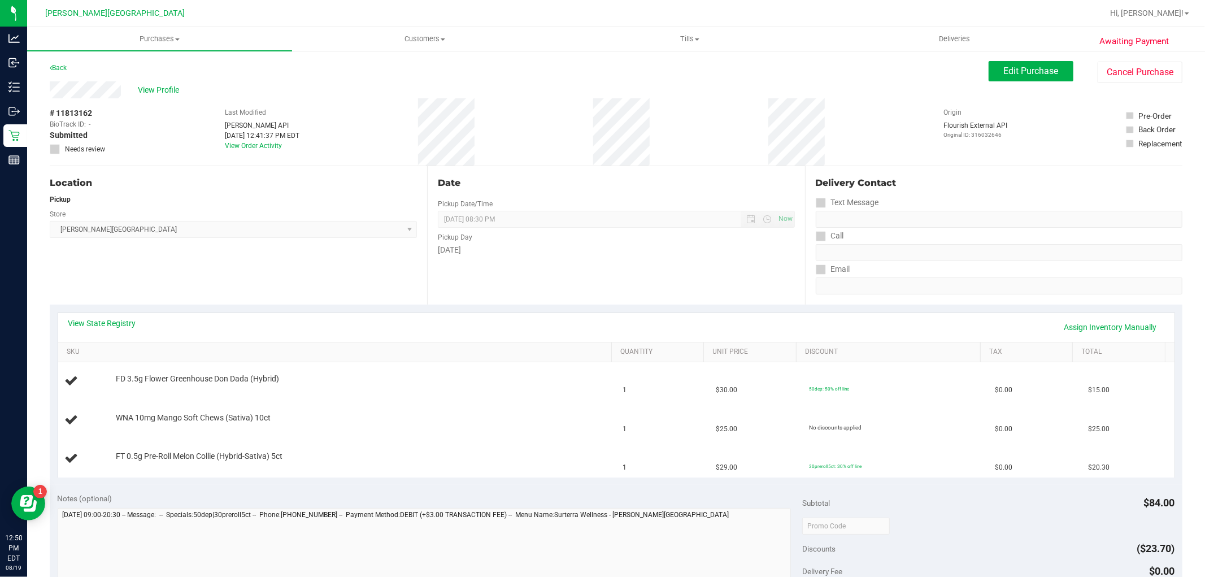
scroll to position [314, 0]
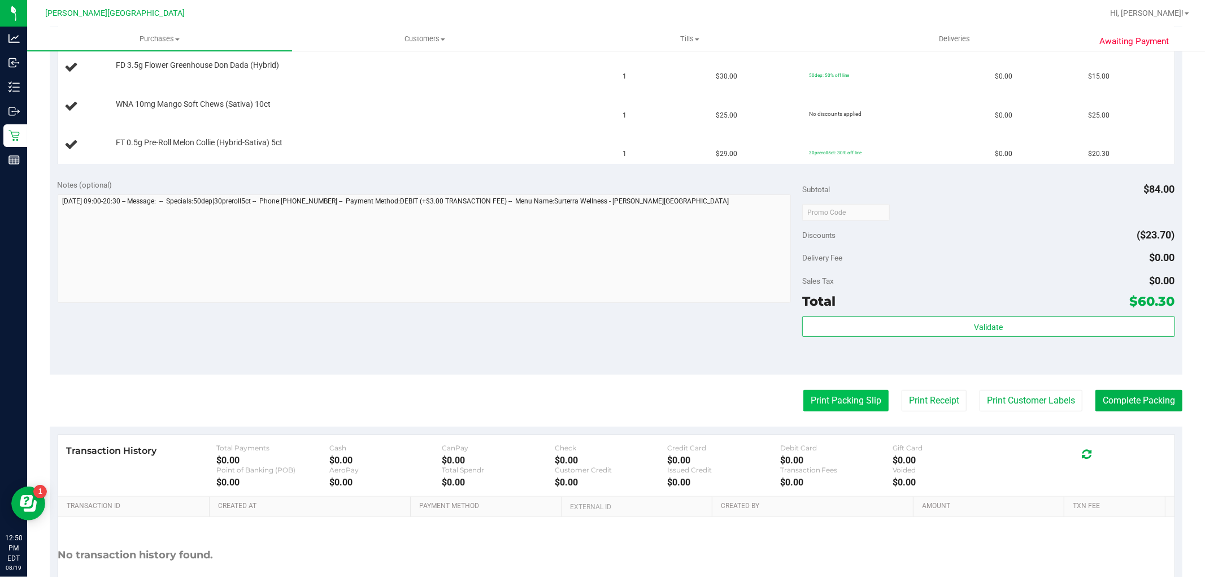
click at [854, 410] on button "Print Packing Slip" at bounding box center [846, 400] width 85 height 21
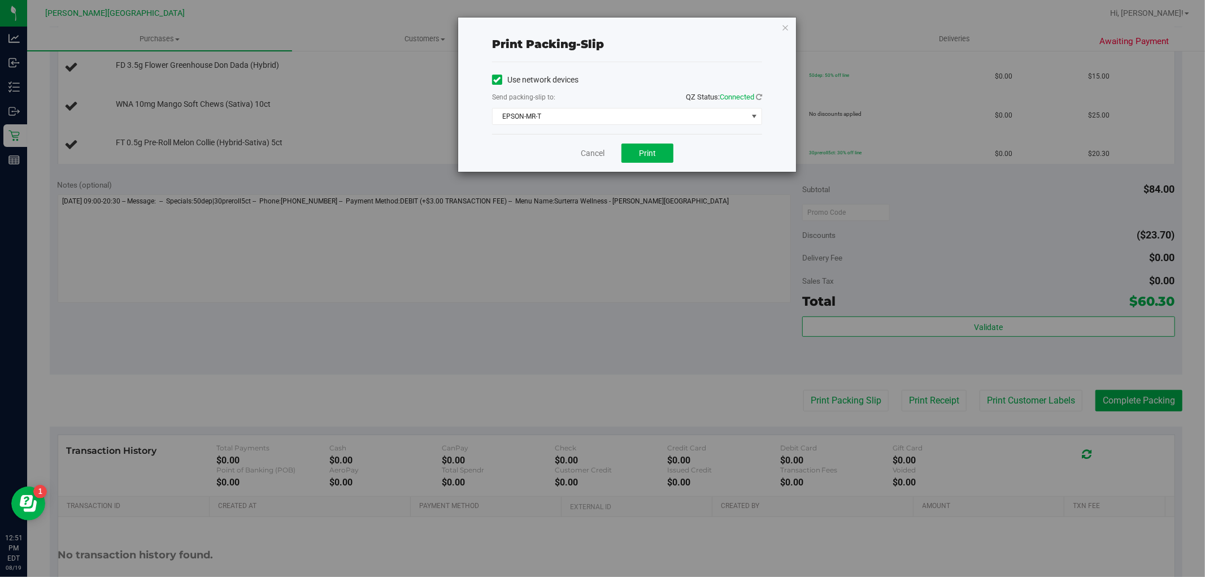
click at [617, 151] on div "Cancel Print" at bounding box center [627, 153] width 270 height 38
click at [641, 156] on span "Print" at bounding box center [647, 153] width 17 height 9
click at [789, 23] on div "Print packing-slip Use network devices Send packing-slip to: QZ Status: Connect…" at bounding box center [627, 95] width 338 height 154
click at [789, 27] on div "Print packing-slip Use network devices Send packing-slip to: QZ Status: Connect…" at bounding box center [627, 95] width 338 height 154
click at [786, 27] on icon "button" at bounding box center [786, 27] width 8 height 14
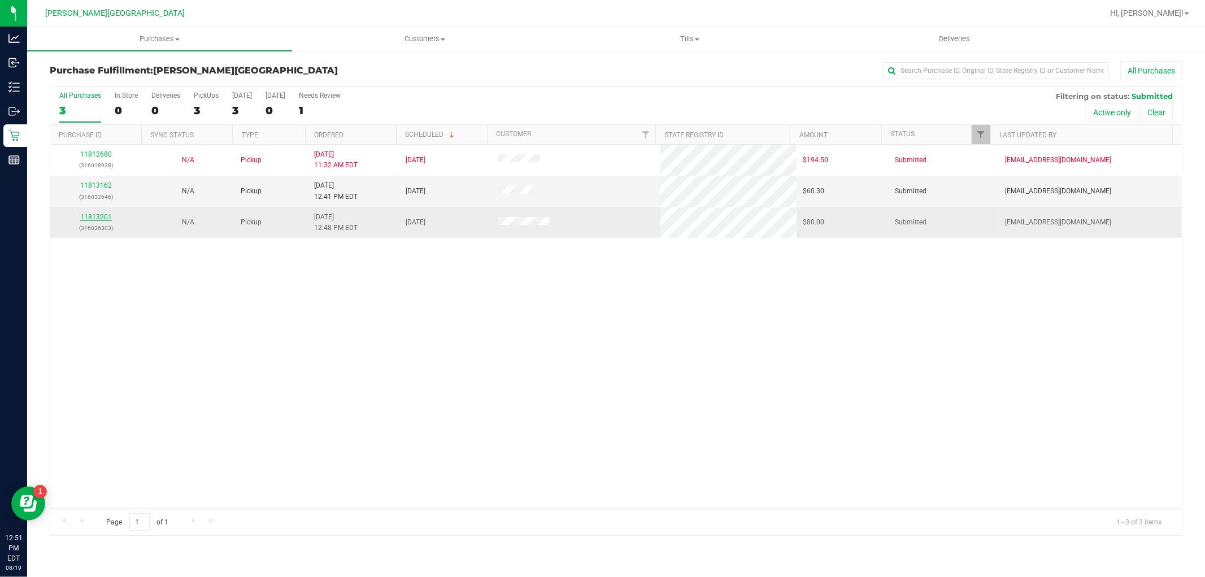
click at [100, 216] on link "11813201" at bounding box center [96, 217] width 32 height 8
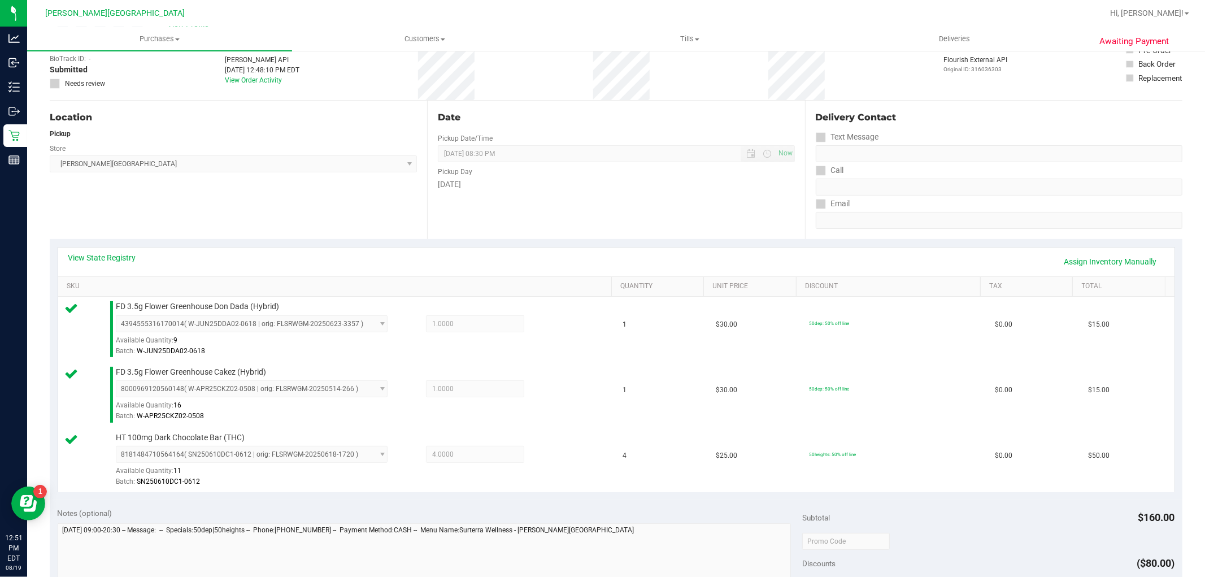
scroll to position [314, 0]
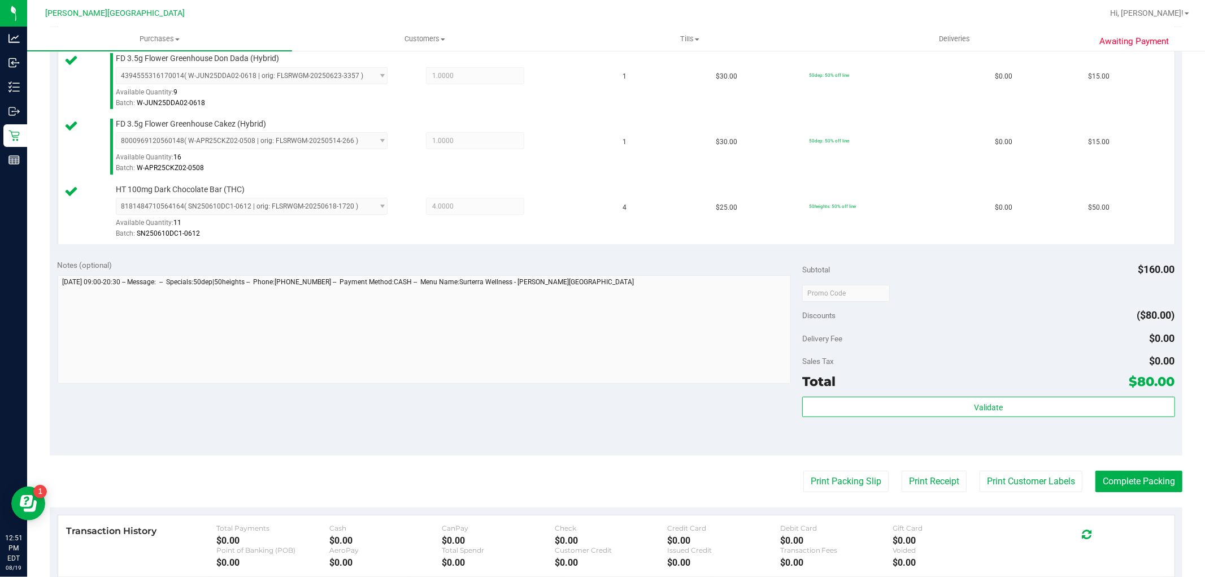
click at [854, 465] on purchase-details "Back Edit Purchase Cancel Purchase View Profile # 11813201 BioTrack ID: - Submi…" at bounding box center [616, 232] width 1133 height 971
click at [852, 467] on purchase-details "Back Edit Purchase Cancel Purchase View Profile # 11813201 BioTrack ID: - Submi…" at bounding box center [616, 232] width 1133 height 971
click at [852, 470] on purchase-details "Back Edit Purchase Cancel Purchase View Profile # 11813201 BioTrack ID: - Submi…" at bounding box center [616, 232] width 1133 height 971
click at [852, 472] on button "Print Packing Slip" at bounding box center [846, 481] width 85 height 21
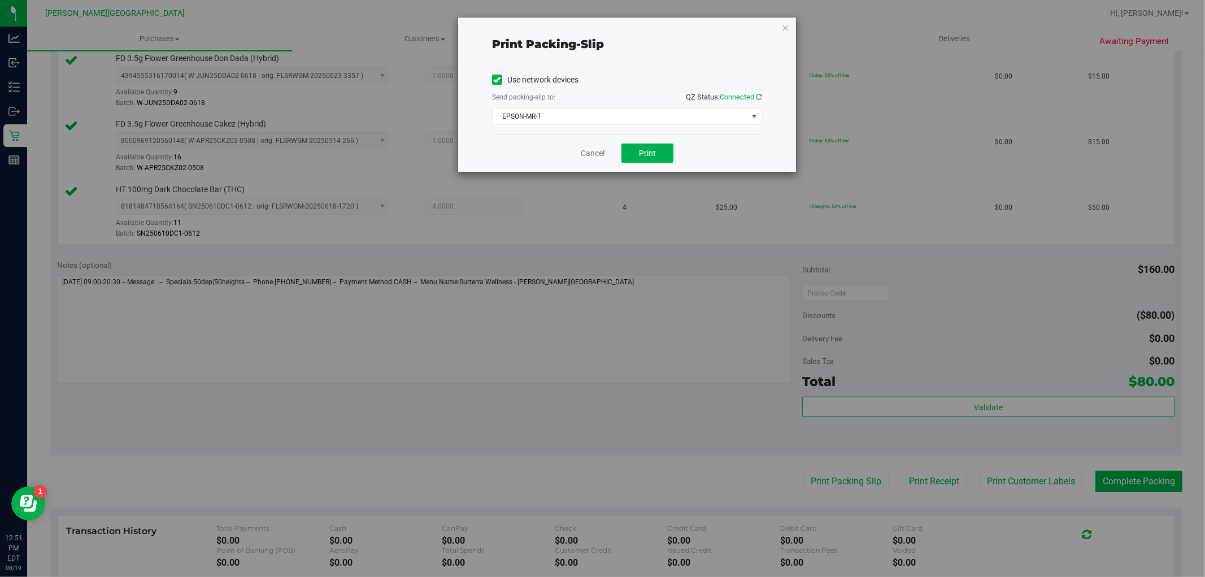
click at [653, 164] on div "Cancel Print" at bounding box center [627, 153] width 270 height 38
click at [653, 161] on button "Print" at bounding box center [648, 153] width 52 height 19
click at [780, 21] on div "Print packing-slip Use network devices Send packing-slip to: QZ Status: Connect…" at bounding box center [627, 95] width 338 height 154
click at [784, 28] on icon "button" at bounding box center [786, 27] width 8 height 14
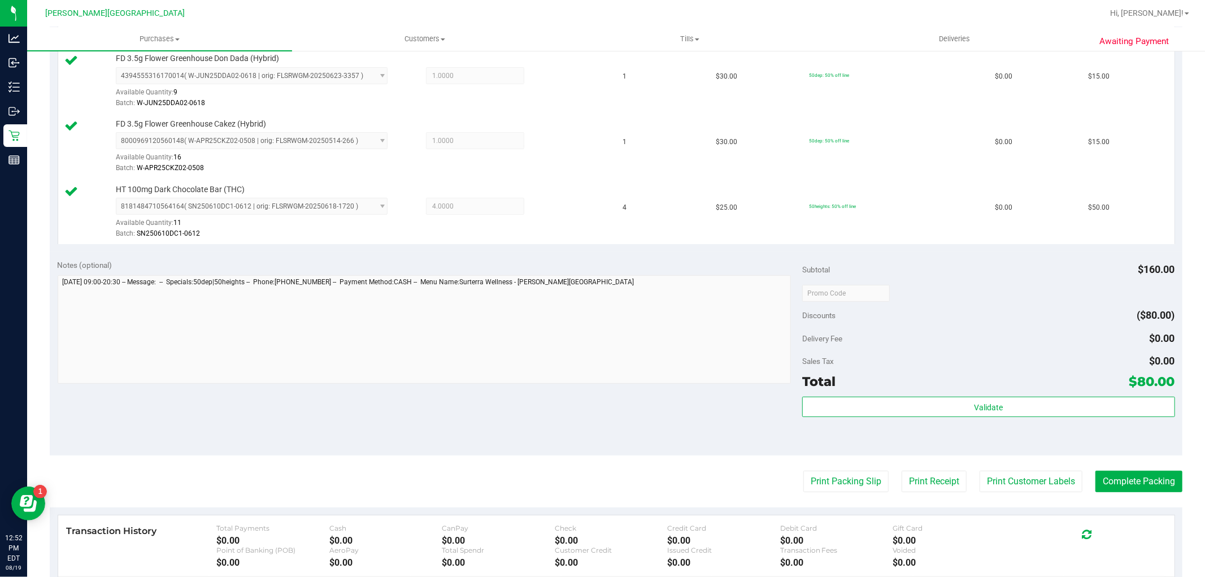
click at [1054, 420] on div "Validate" at bounding box center [988, 422] width 372 height 51
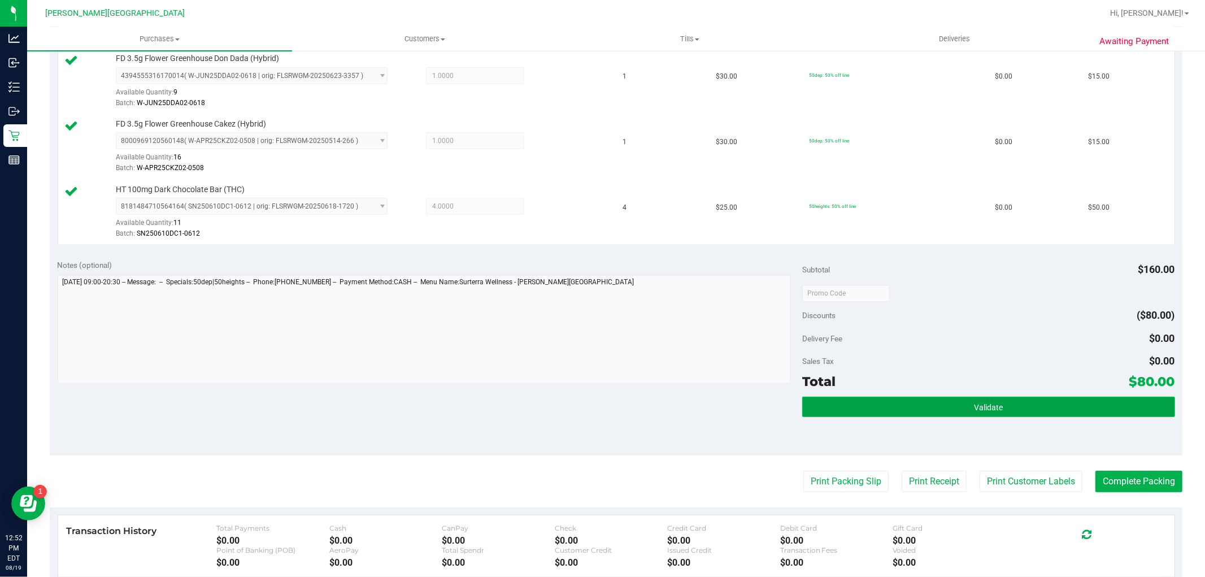
drag, startPoint x: 1054, startPoint y: 410, endPoint x: 1037, endPoint y: 404, distance: 18.1
click at [1053, 410] on button "Validate" at bounding box center [988, 407] width 372 height 20
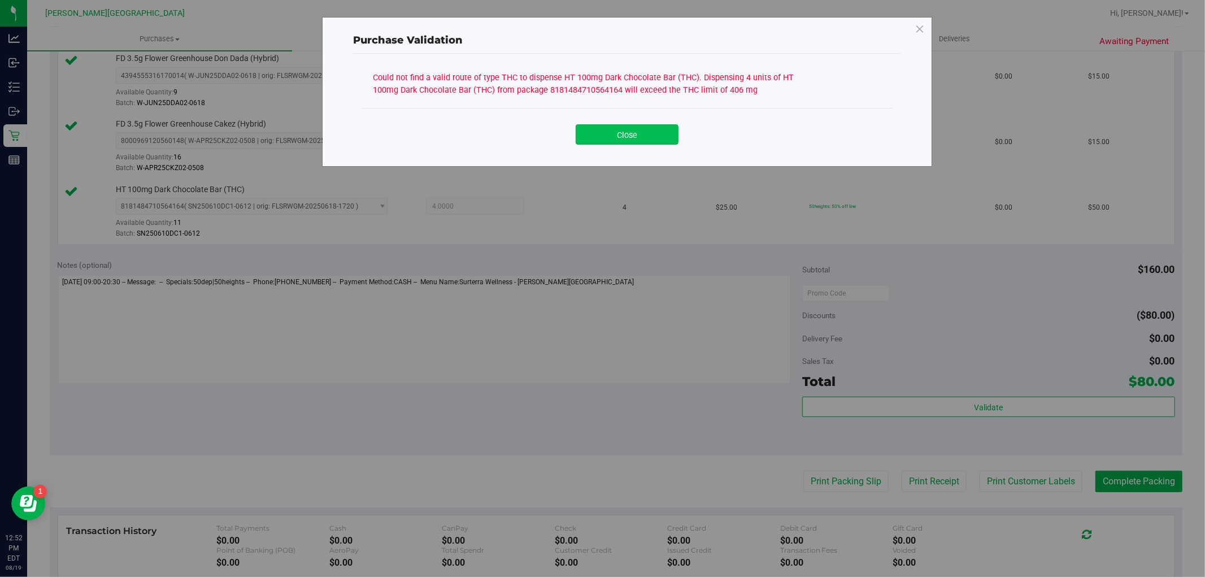
click at [665, 125] on button "Close" at bounding box center [627, 134] width 103 height 20
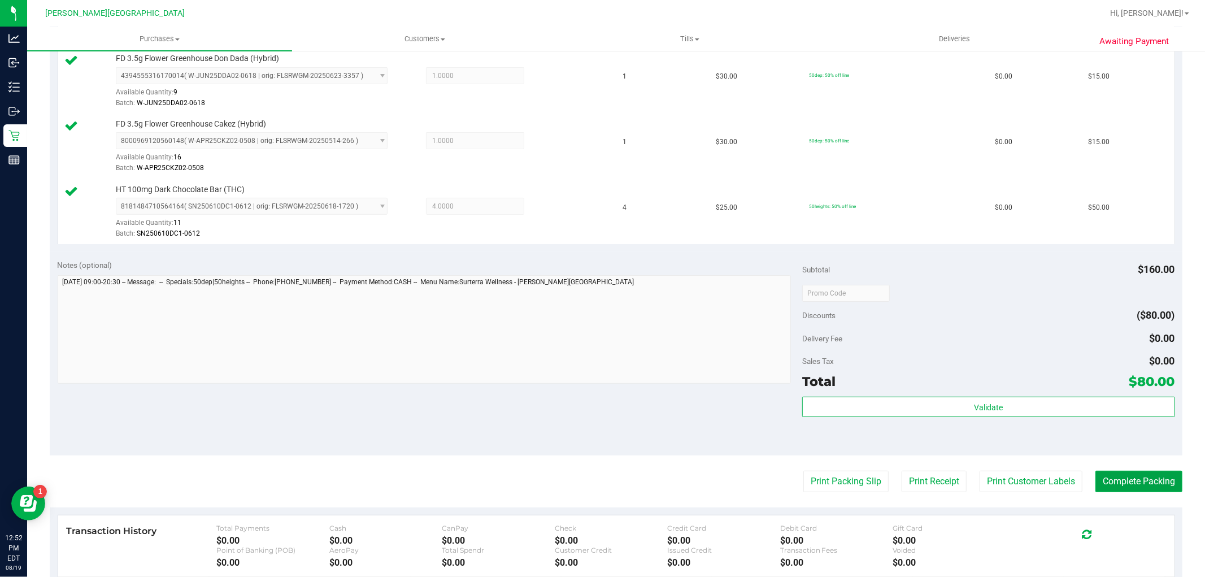
click at [1151, 479] on button "Complete Packing" at bounding box center [1139, 481] width 87 height 21
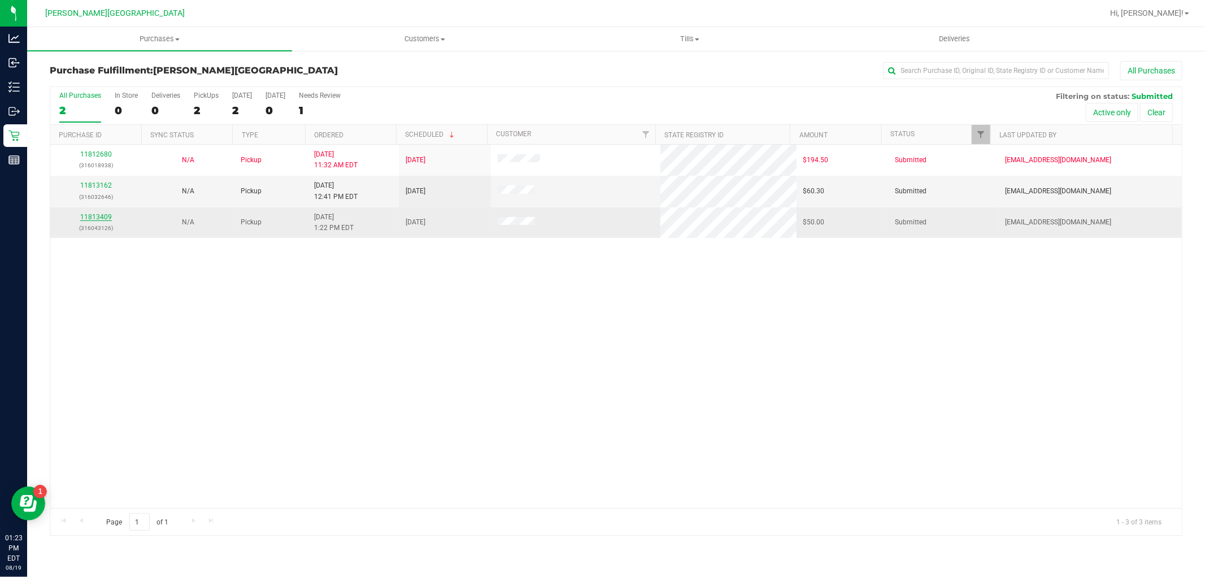
click at [85, 214] on link "11813409" at bounding box center [96, 217] width 32 height 8
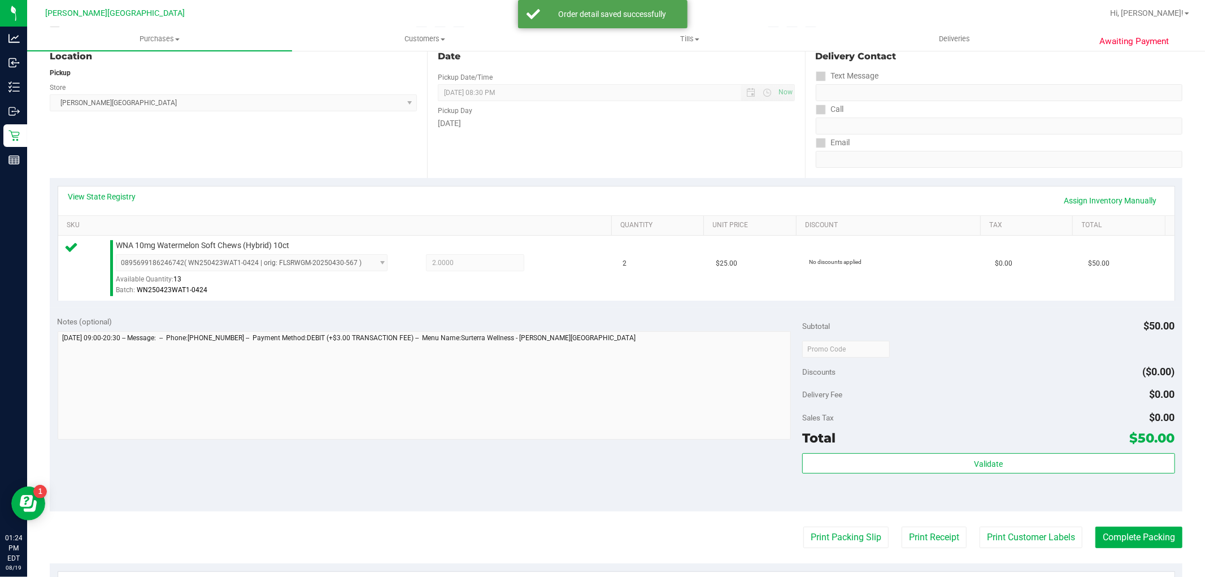
scroll to position [251, 0]
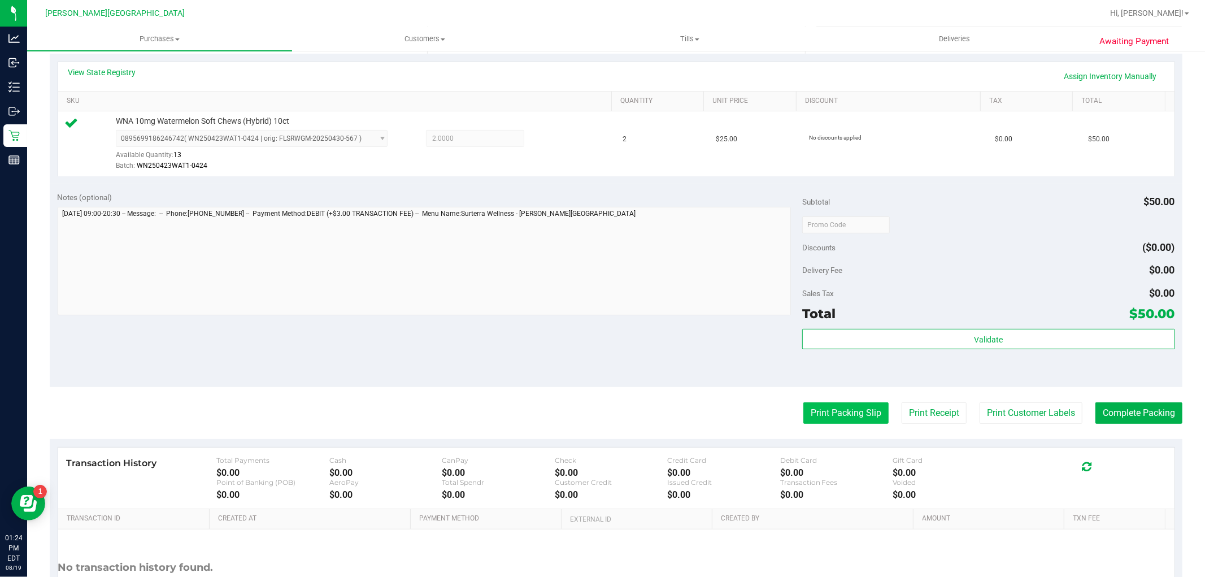
click at [856, 420] on button "Print Packing Slip" at bounding box center [846, 412] width 85 height 21
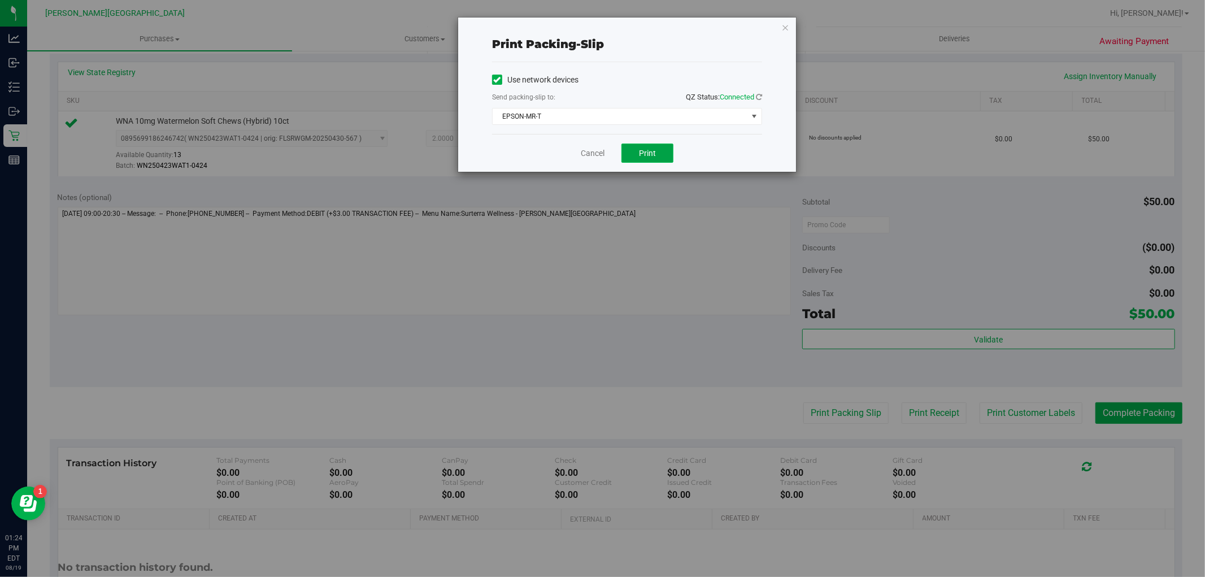
click at [664, 160] on button "Print" at bounding box center [648, 153] width 52 height 19
click at [788, 20] on icon "button" at bounding box center [786, 27] width 8 height 14
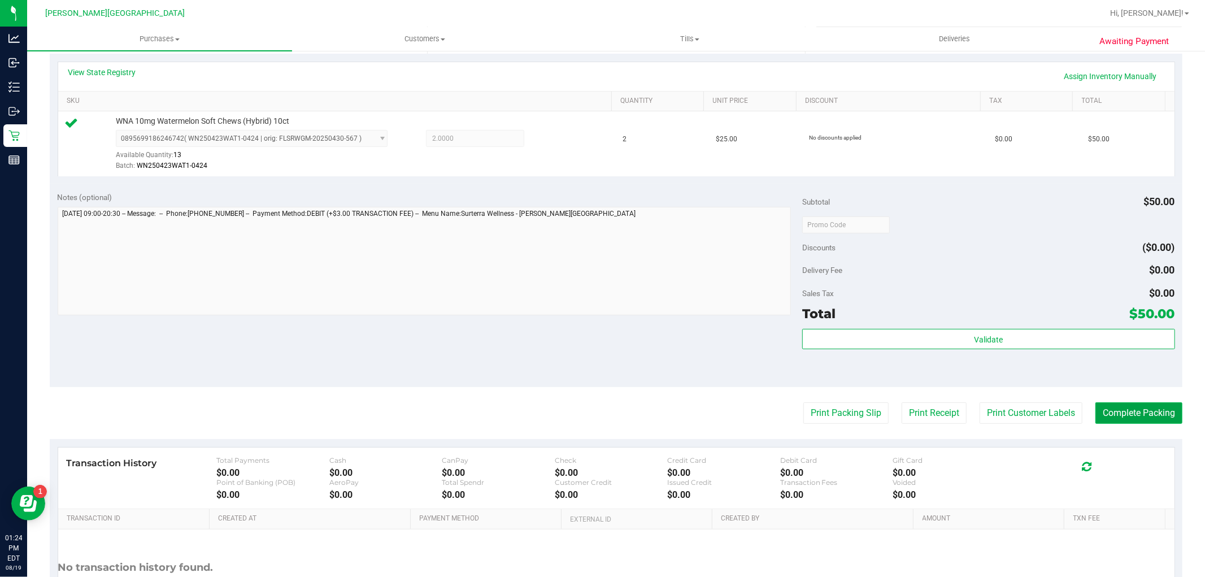
click at [1162, 416] on button "Complete Packing" at bounding box center [1139, 412] width 87 height 21
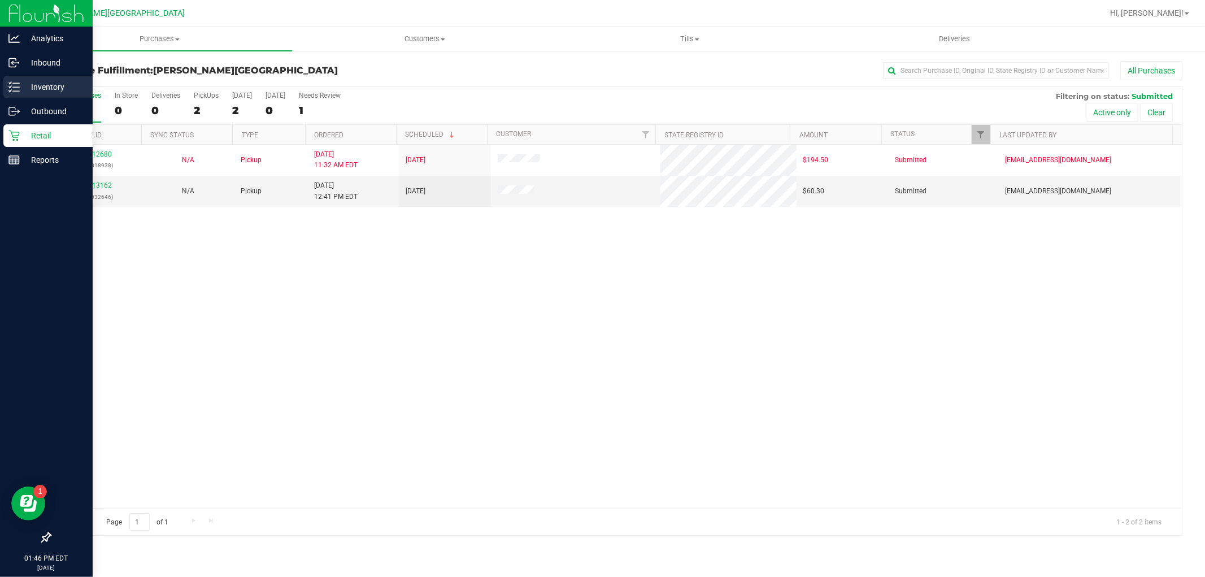
click at [7, 88] on div "Inventory" at bounding box center [47, 87] width 89 height 23
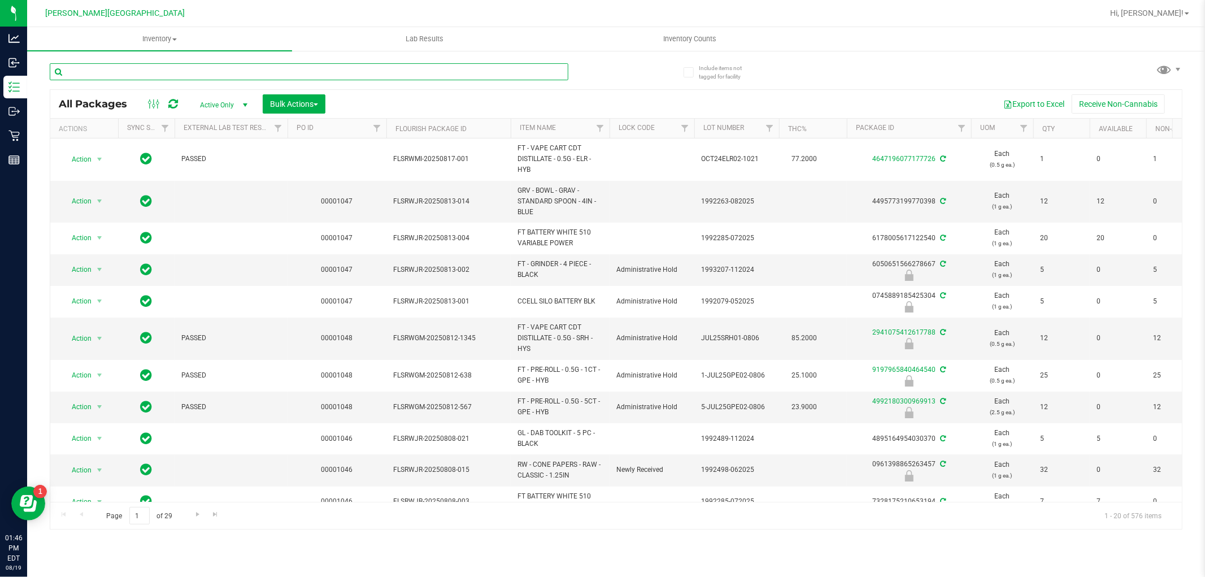
click at [181, 65] on input "text" at bounding box center [309, 71] width 519 height 17
type input "8805436921124733"
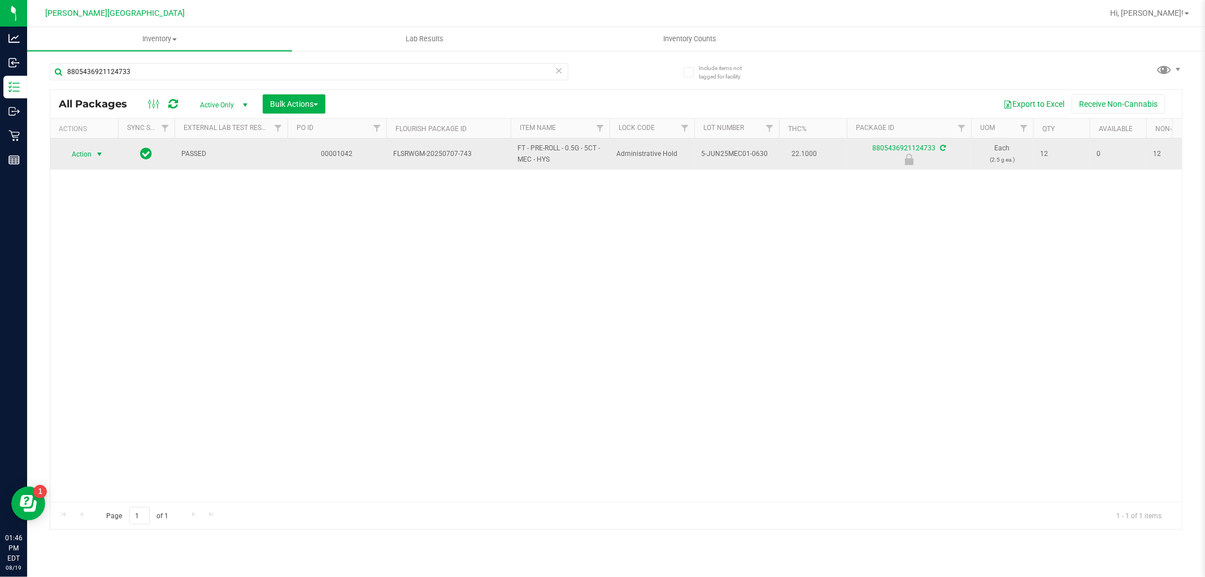
click at [99, 149] on span "select" at bounding box center [100, 154] width 14 height 16
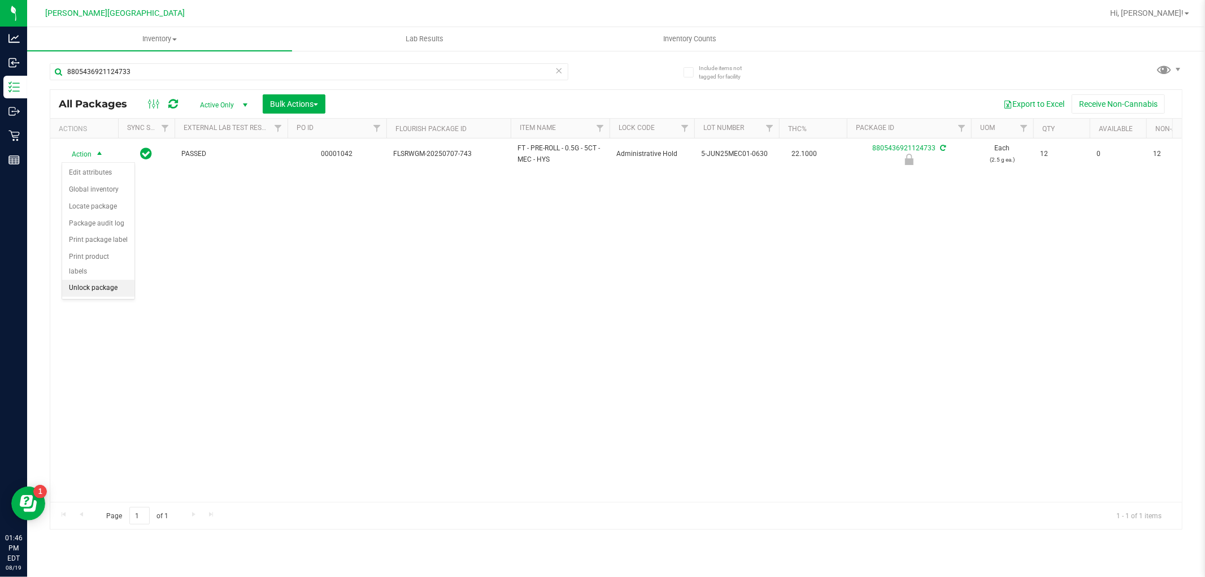
click at [88, 289] on li "Unlock package" at bounding box center [98, 288] width 72 height 17
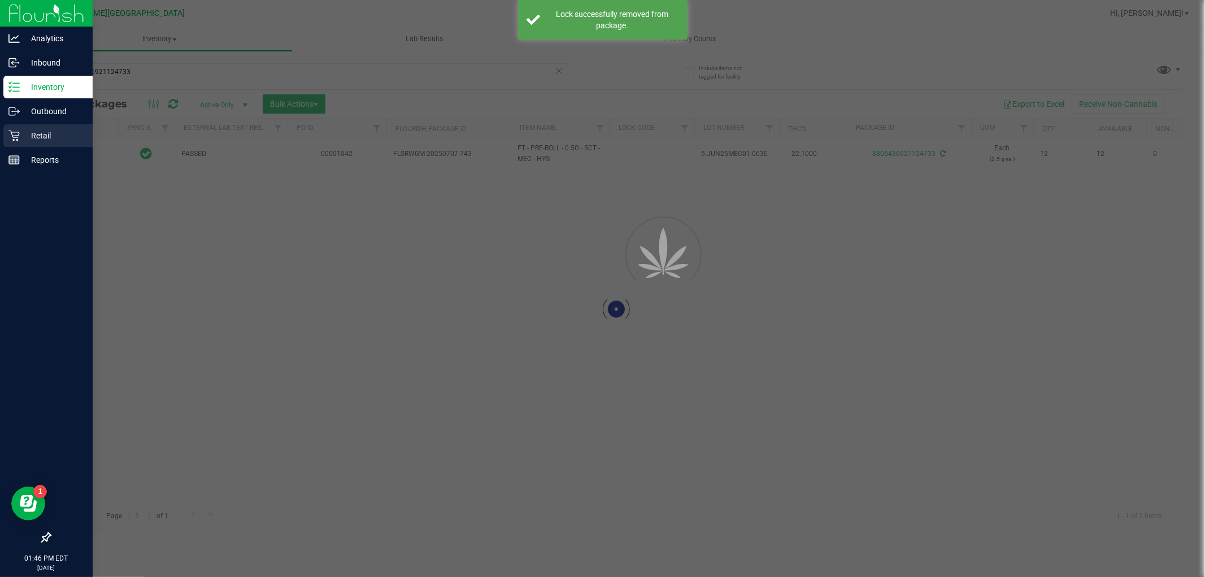
click at [26, 132] on p "Retail" at bounding box center [54, 136] width 68 height 14
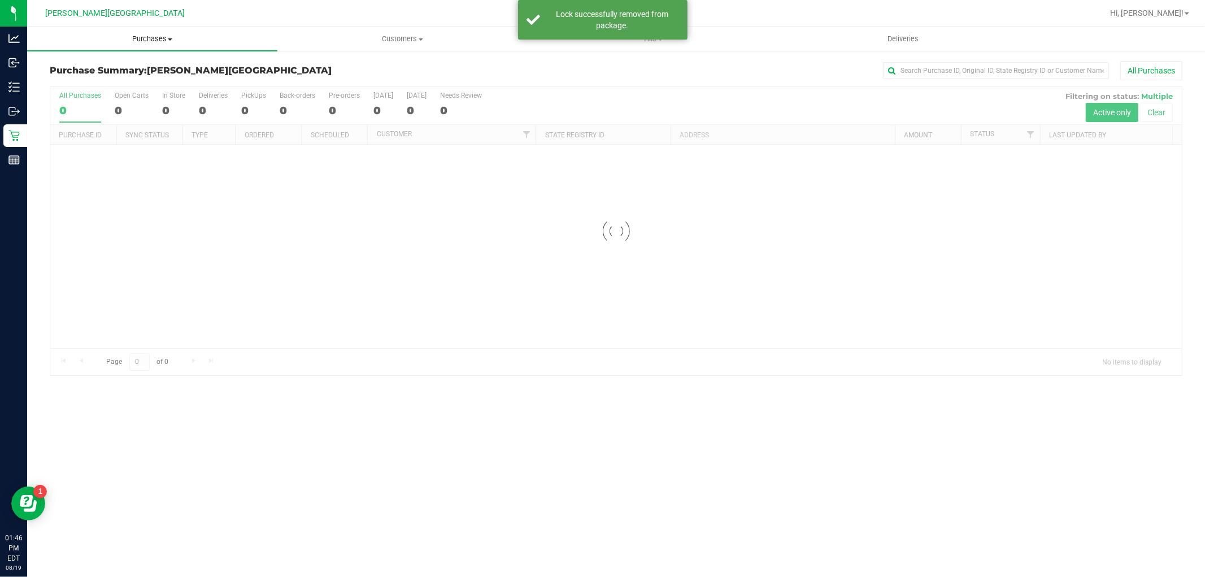
click at [157, 46] on uib-tab-heading "Purchases Summary of purchases Fulfillment All purchases" at bounding box center [152, 39] width 250 height 24
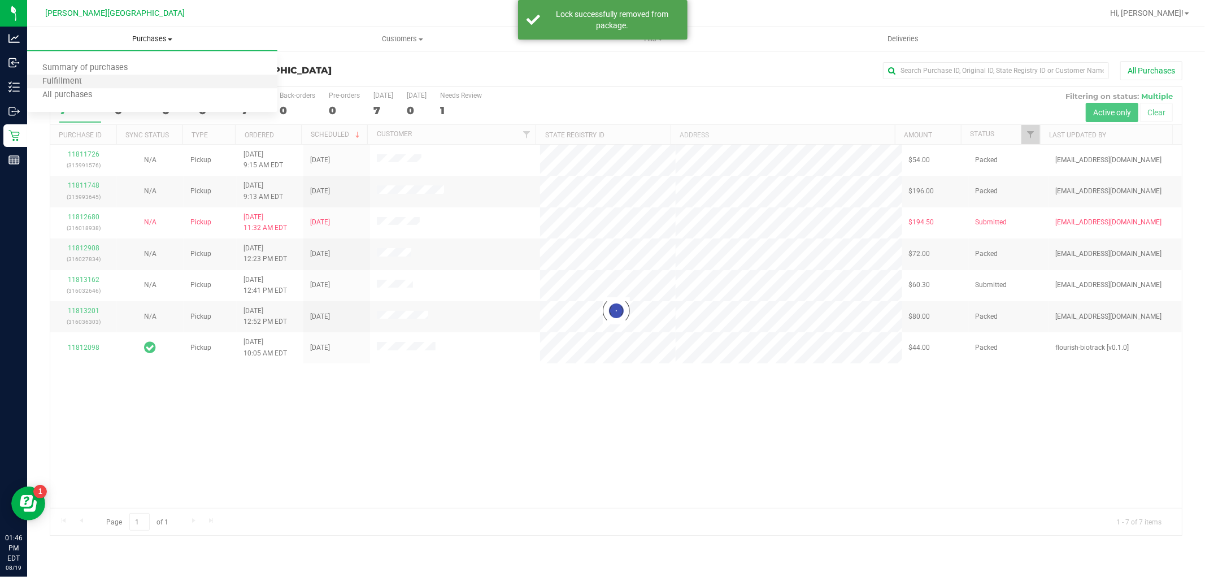
click at [145, 81] on li "Fulfillment" at bounding box center [152, 82] width 250 height 14
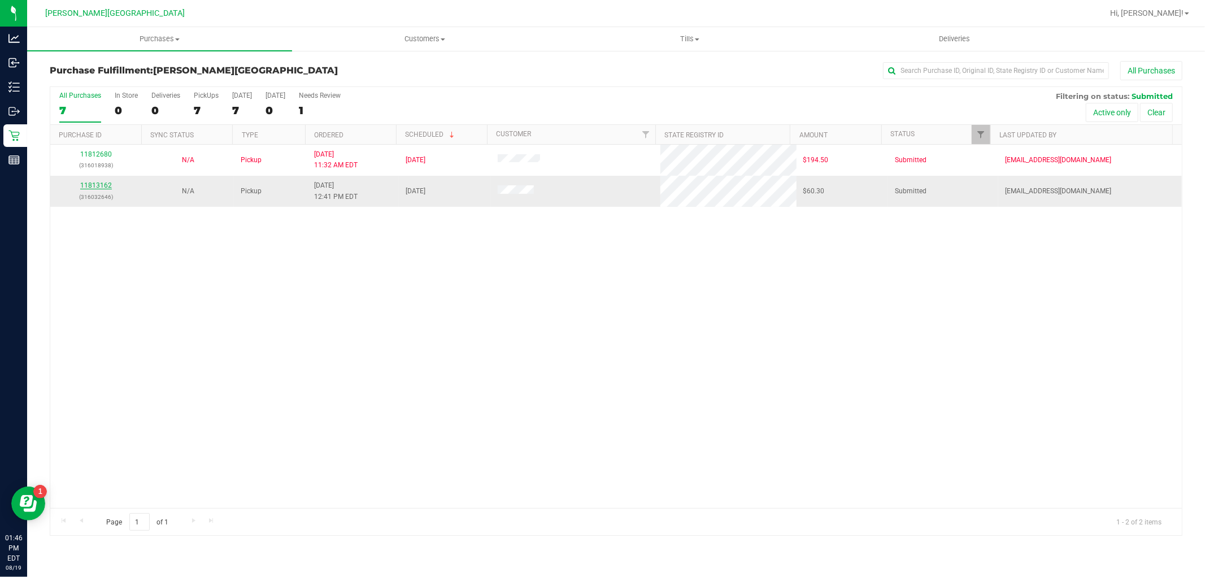
click at [106, 187] on link "11813162" at bounding box center [96, 185] width 32 height 8
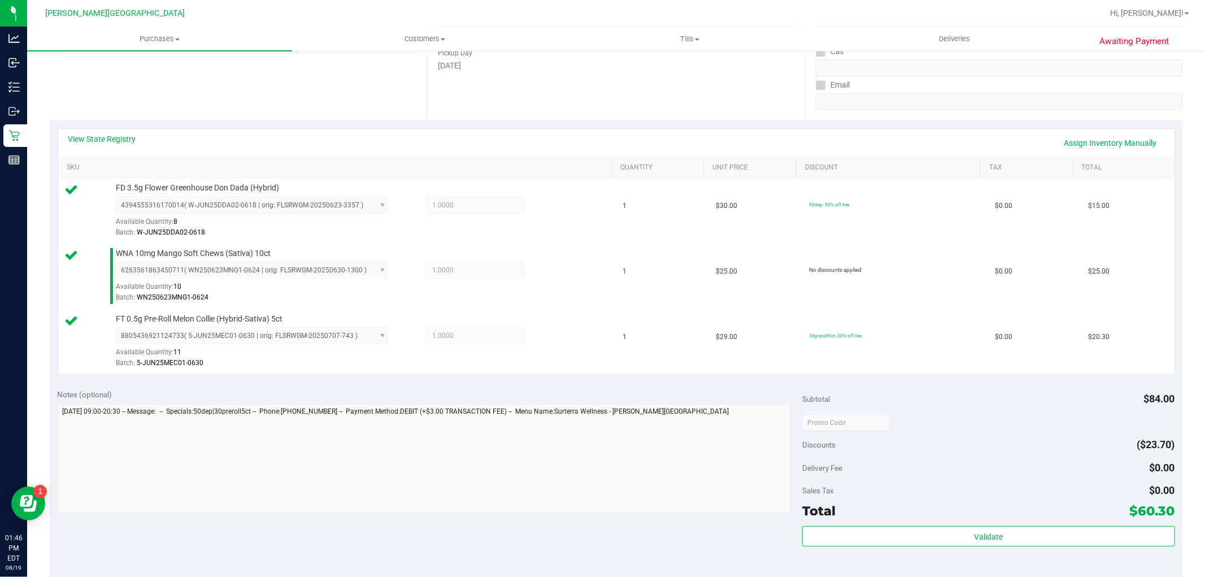
scroll to position [314, 0]
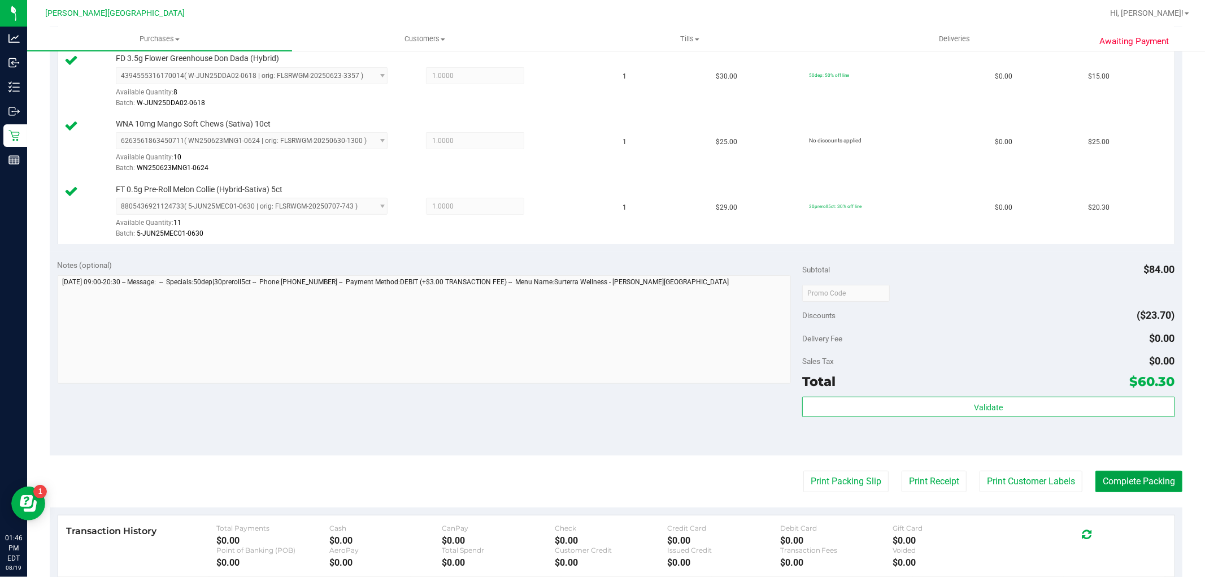
click at [1143, 481] on button "Complete Packing" at bounding box center [1139, 481] width 87 height 21
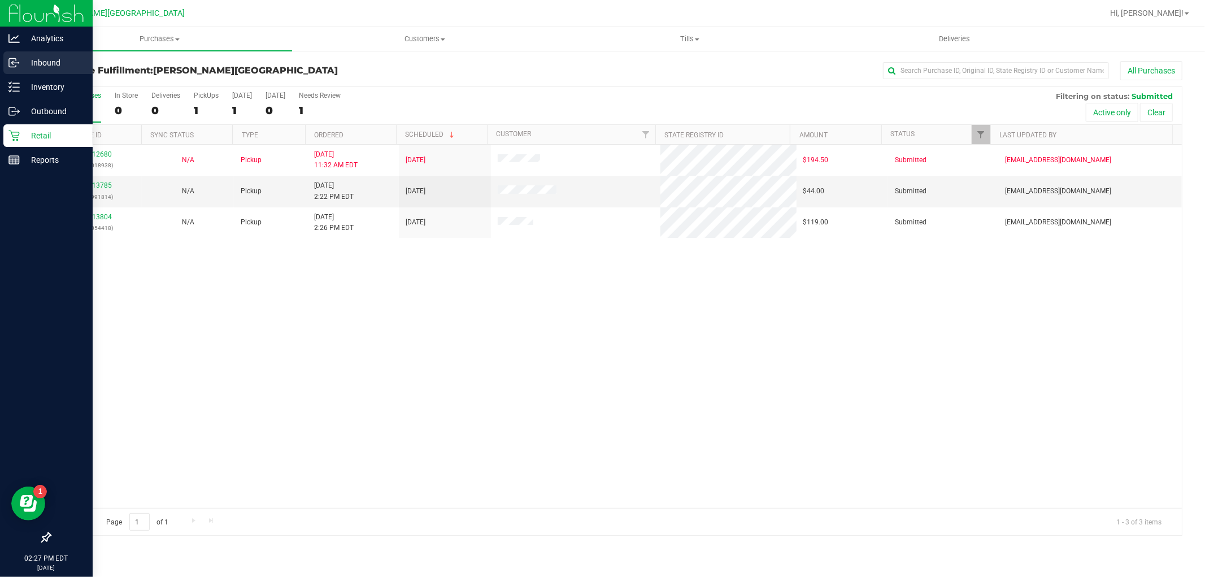
click at [53, 66] on p "Inbound" at bounding box center [54, 63] width 68 height 14
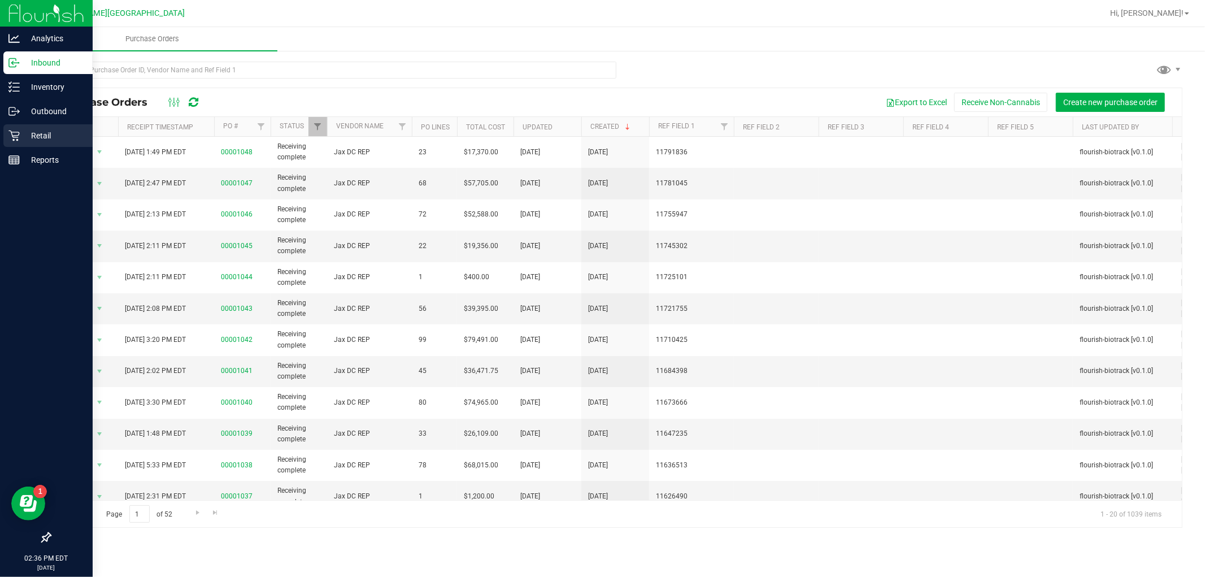
drag, startPoint x: 58, startPoint y: 128, endPoint x: 78, endPoint y: 127, distance: 19.8
click at [59, 128] on div "Retail" at bounding box center [47, 135] width 89 height 23
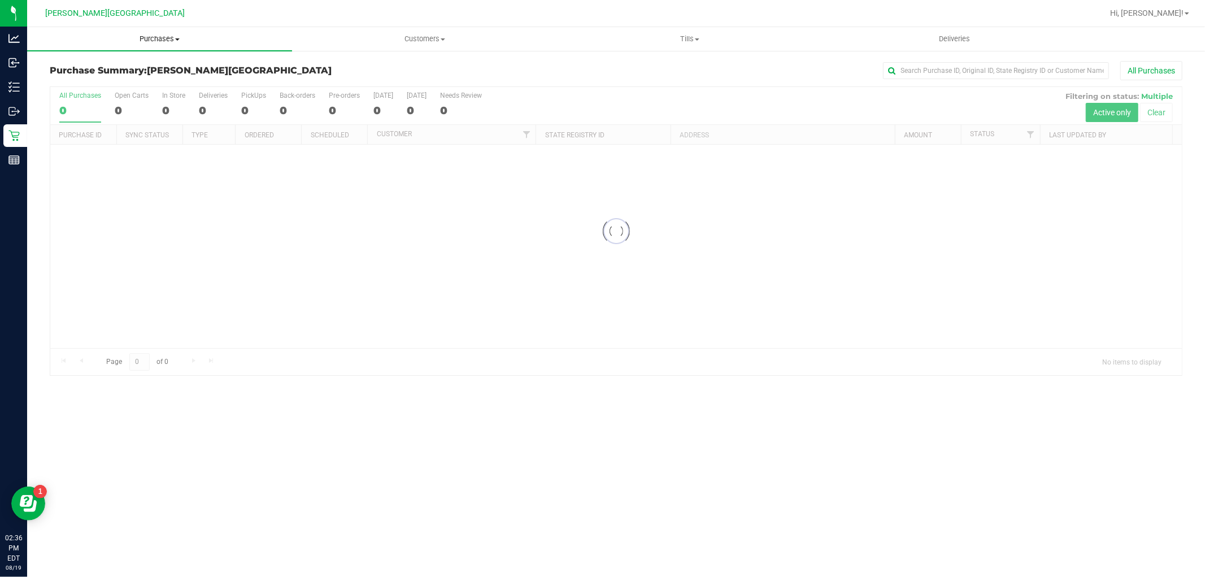
click at [172, 40] on span "Purchases" at bounding box center [159, 39] width 265 height 10
click at [132, 81] on li "Fulfillment" at bounding box center [159, 82] width 265 height 14
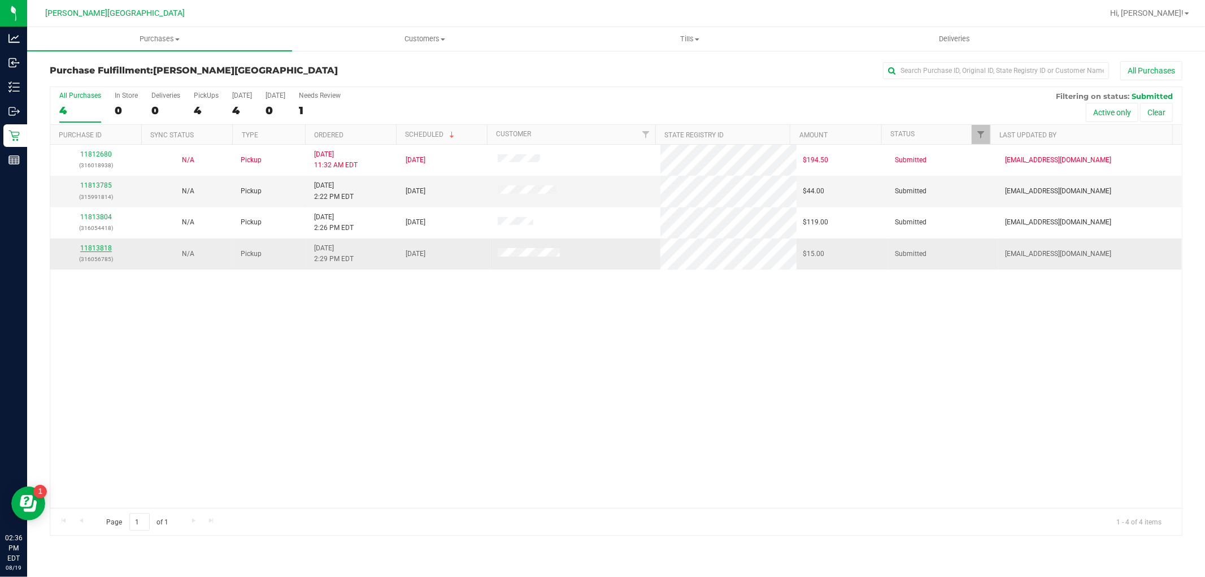
click at [105, 252] on link "11813818" at bounding box center [96, 248] width 32 height 8
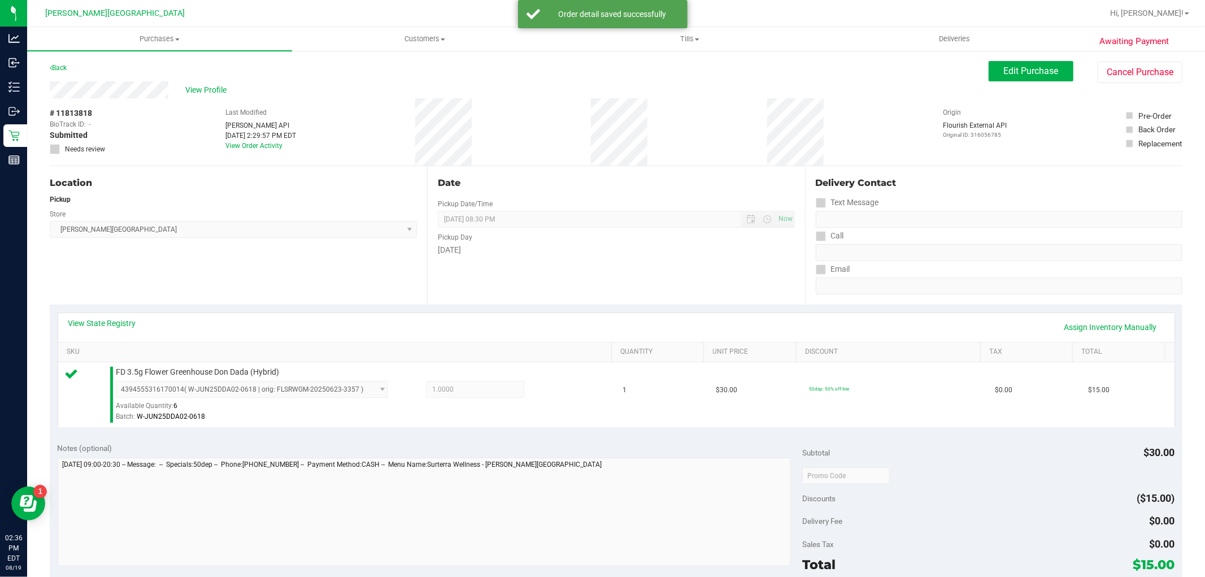
scroll to position [251, 0]
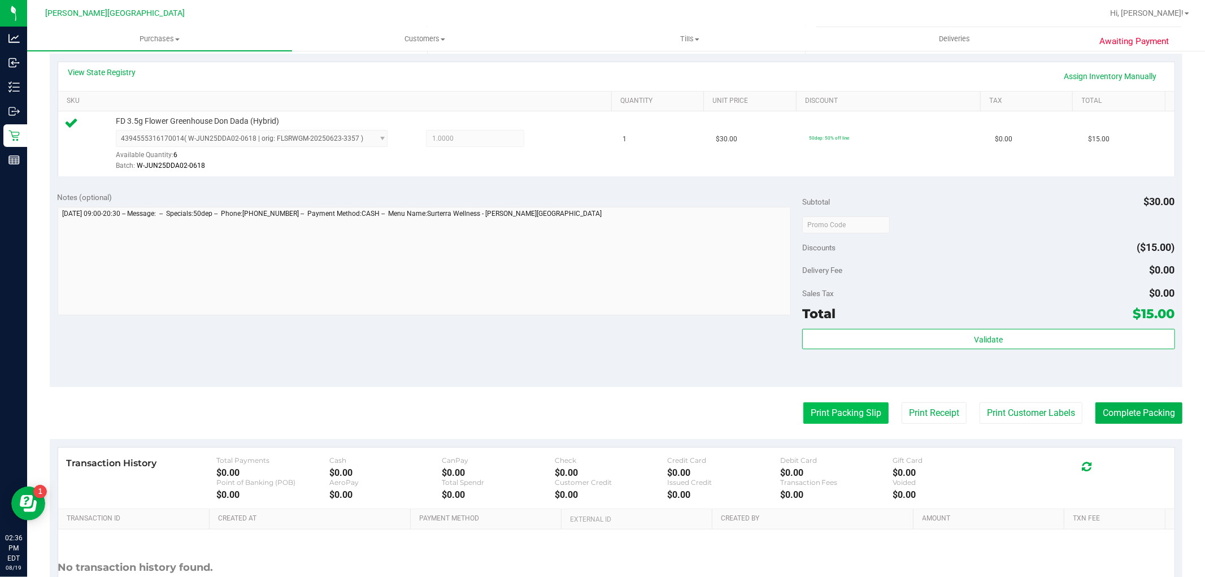
click at [809, 403] on button "Print Packing Slip" at bounding box center [846, 412] width 85 height 21
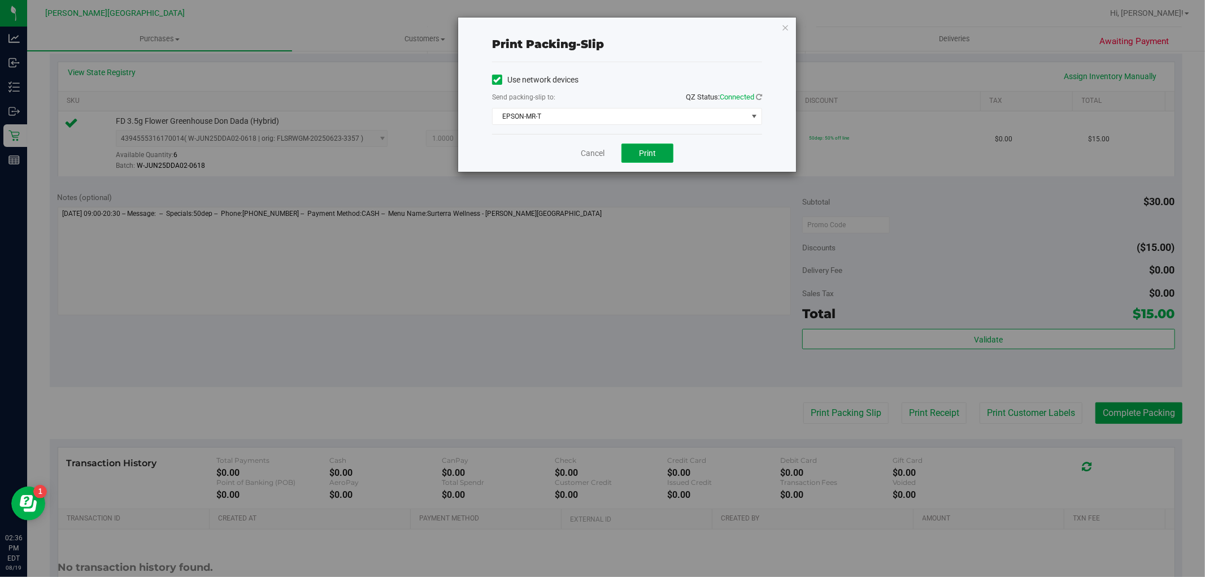
click at [636, 155] on button "Print" at bounding box center [648, 153] width 52 height 19
click at [788, 15] on div "Print packing-slip Use network devices Send packing-slip to: QZ Status: Connect…" at bounding box center [607, 288] width 1214 height 577
click at [789, 20] on icon "button" at bounding box center [786, 27] width 8 height 14
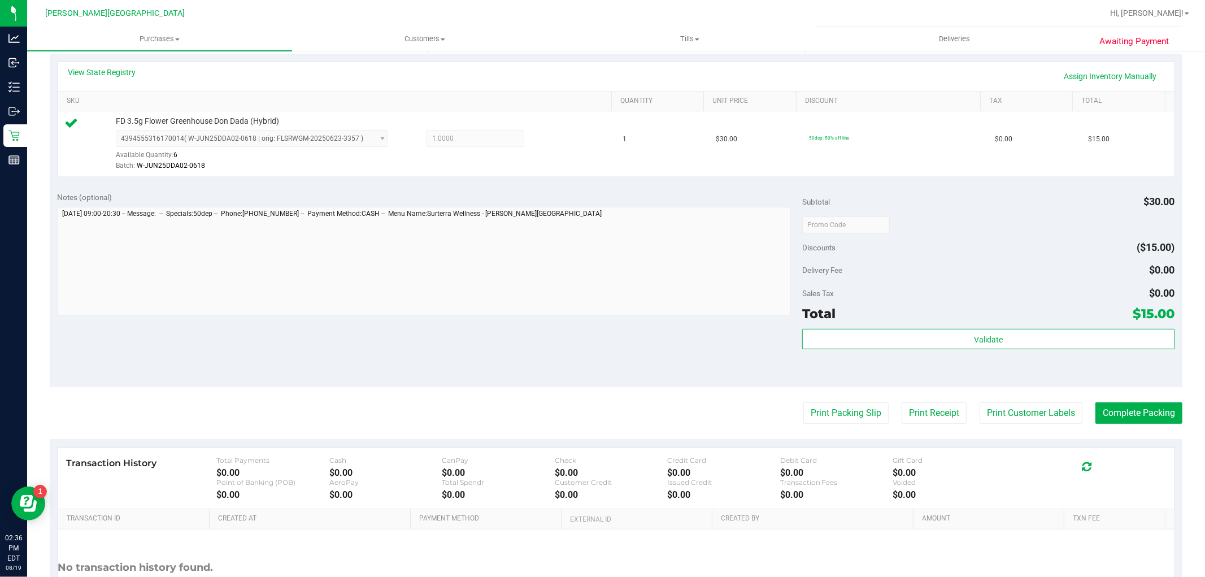
click at [1018, 318] on div "Total $15.00" at bounding box center [988, 313] width 372 height 20
click at [1014, 352] on div "Validate" at bounding box center [988, 354] width 372 height 51
click at [1013, 338] on button "Validate" at bounding box center [988, 339] width 372 height 20
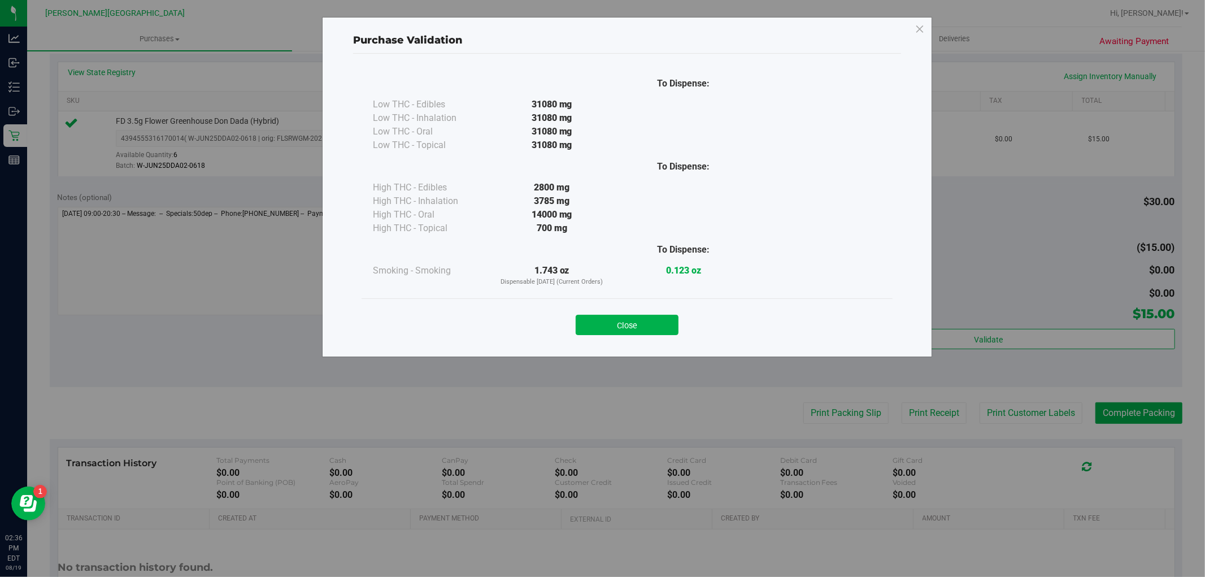
click at [653, 313] on div "Close" at bounding box center [627, 321] width 514 height 28
click at [662, 315] on button "Close" at bounding box center [627, 325] width 103 height 20
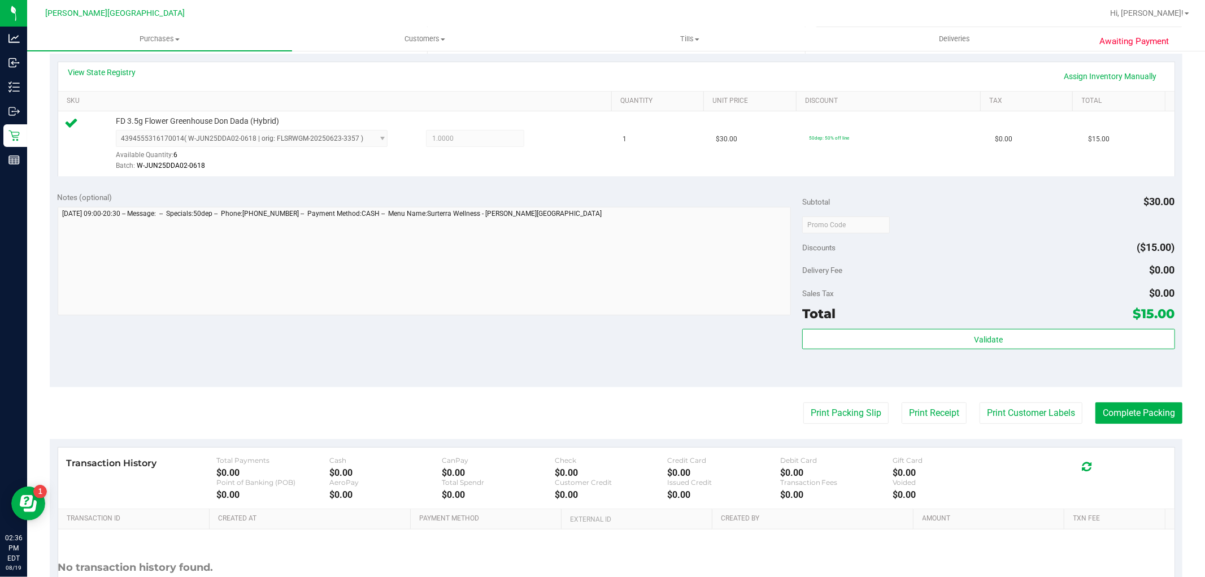
click at [1149, 427] on purchase-details "Back Edit Purchase Cancel Purchase View Profile # 11813818 BioTrack ID: - Submi…" at bounding box center [616, 230] width 1133 height 840
drag, startPoint x: 1142, startPoint y: 409, endPoint x: 1138, endPoint y: 414, distance: 6.6
click at [1138, 414] on button "Complete Packing" at bounding box center [1139, 412] width 87 height 21
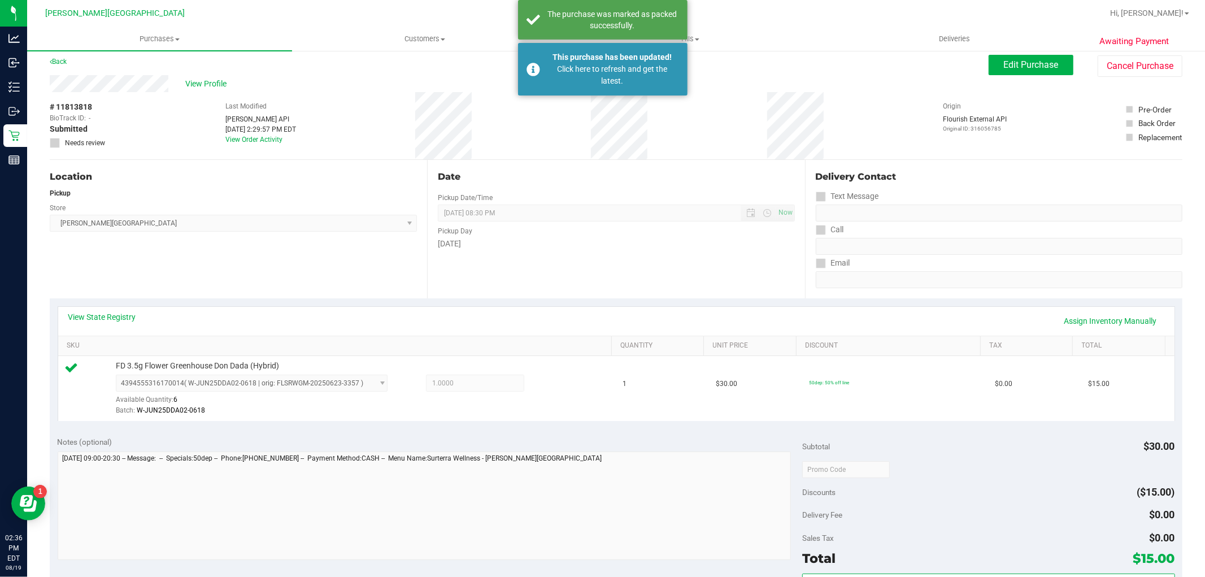
scroll to position [0, 0]
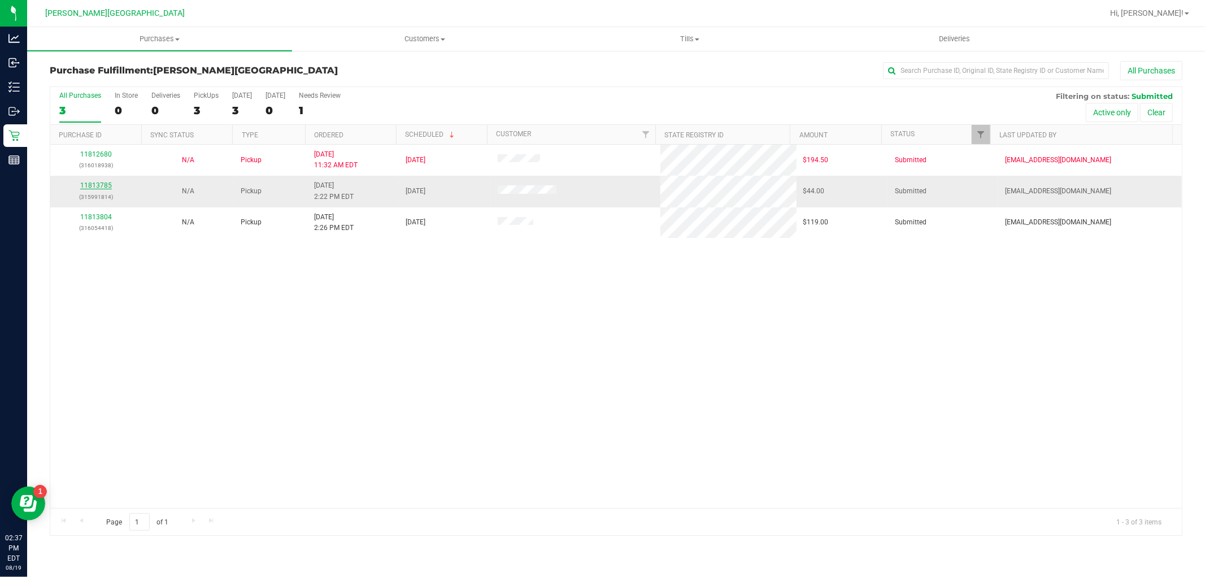
click at [88, 187] on link "11813785" at bounding box center [96, 185] width 32 height 8
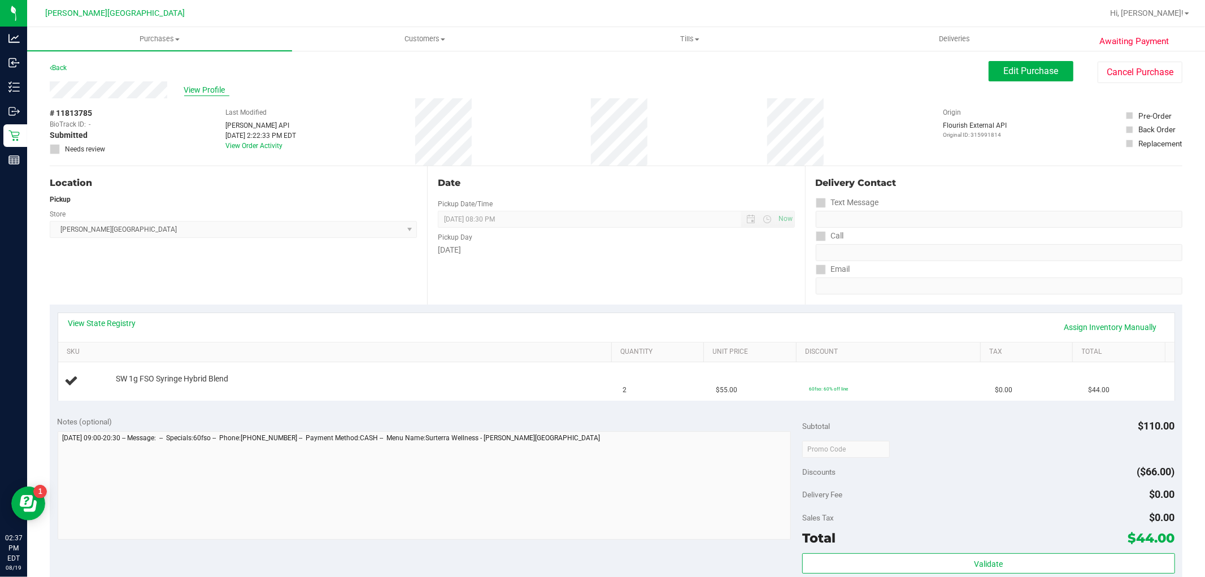
click at [210, 93] on span "View Profile" at bounding box center [206, 90] width 45 height 12
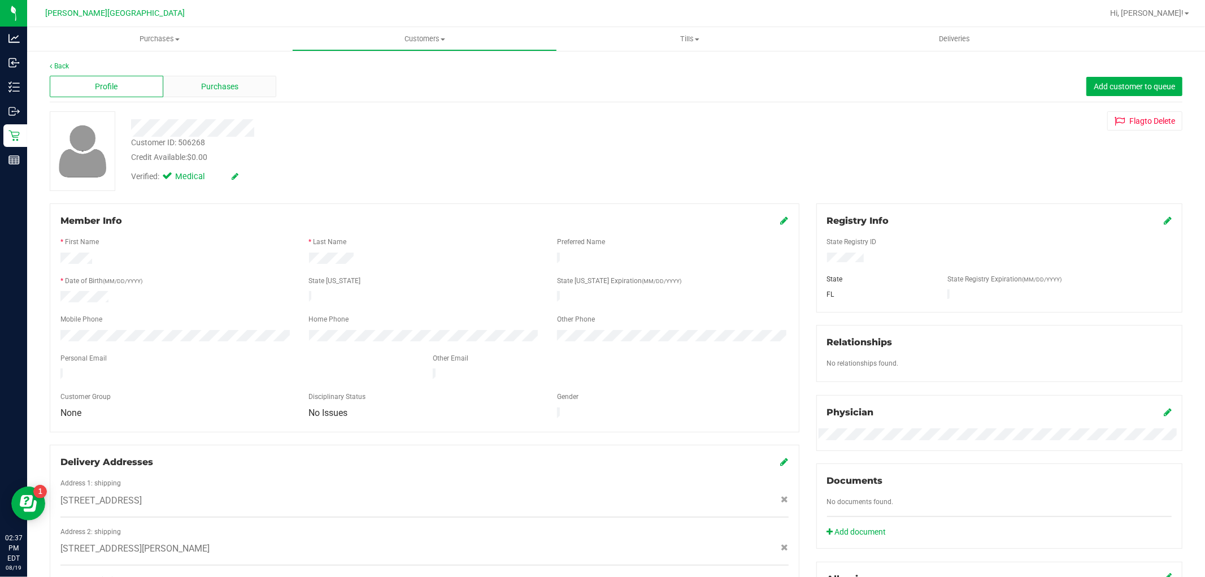
click at [233, 91] on span "Purchases" at bounding box center [219, 87] width 37 height 12
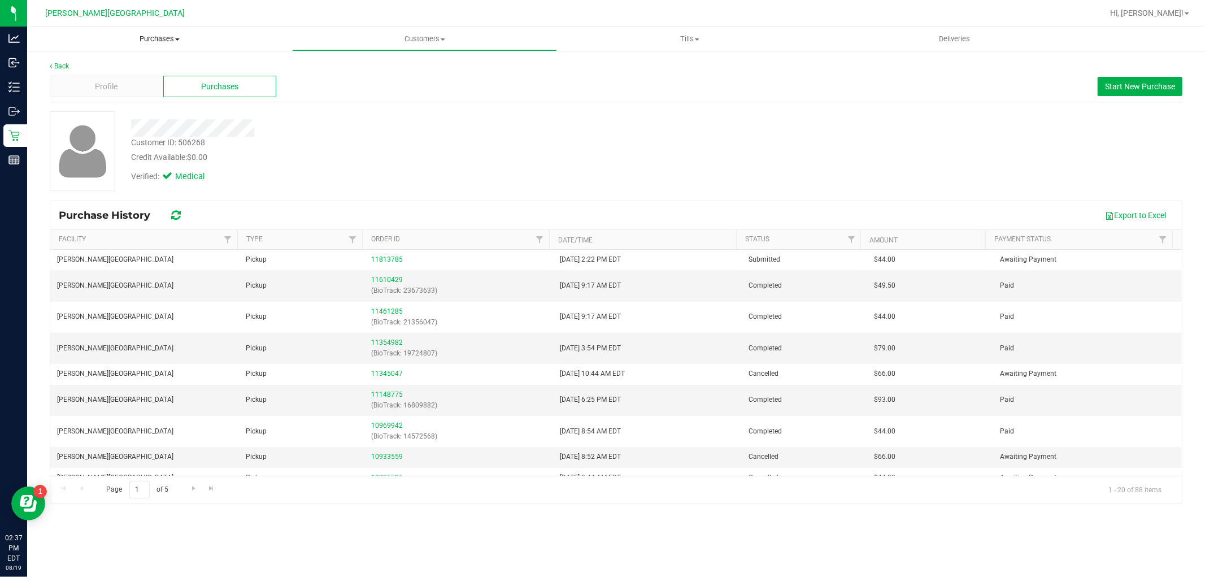
click at [151, 35] on span "Purchases" at bounding box center [159, 39] width 265 height 10
click at [88, 89] on li "All purchases" at bounding box center [159, 96] width 265 height 14
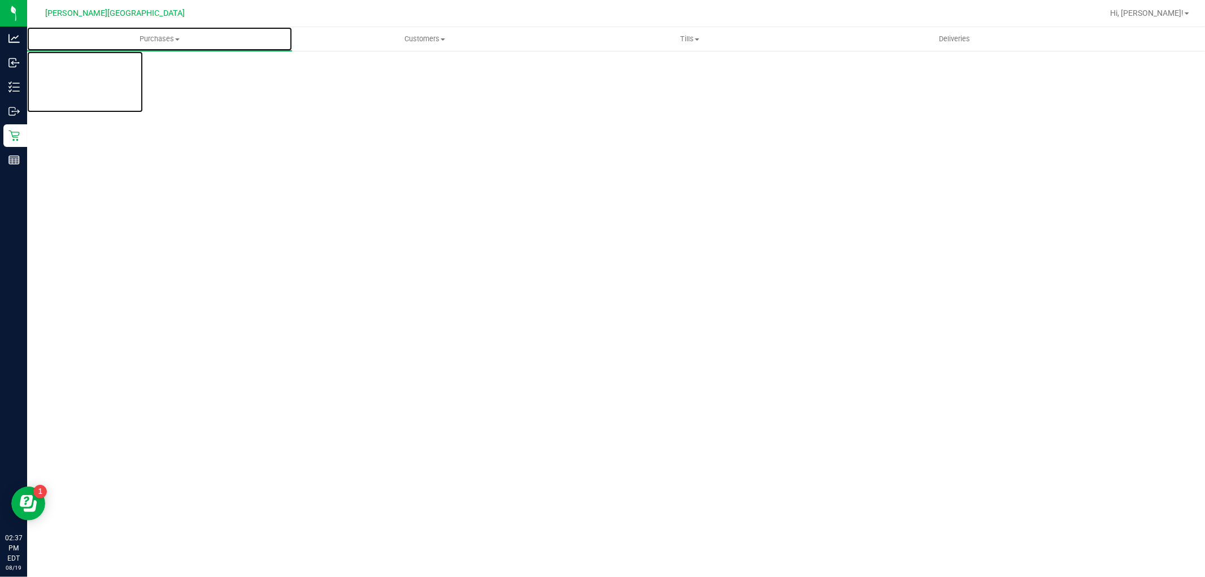
click at [164, 38] on span "Purchases" at bounding box center [159, 39] width 265 height 10
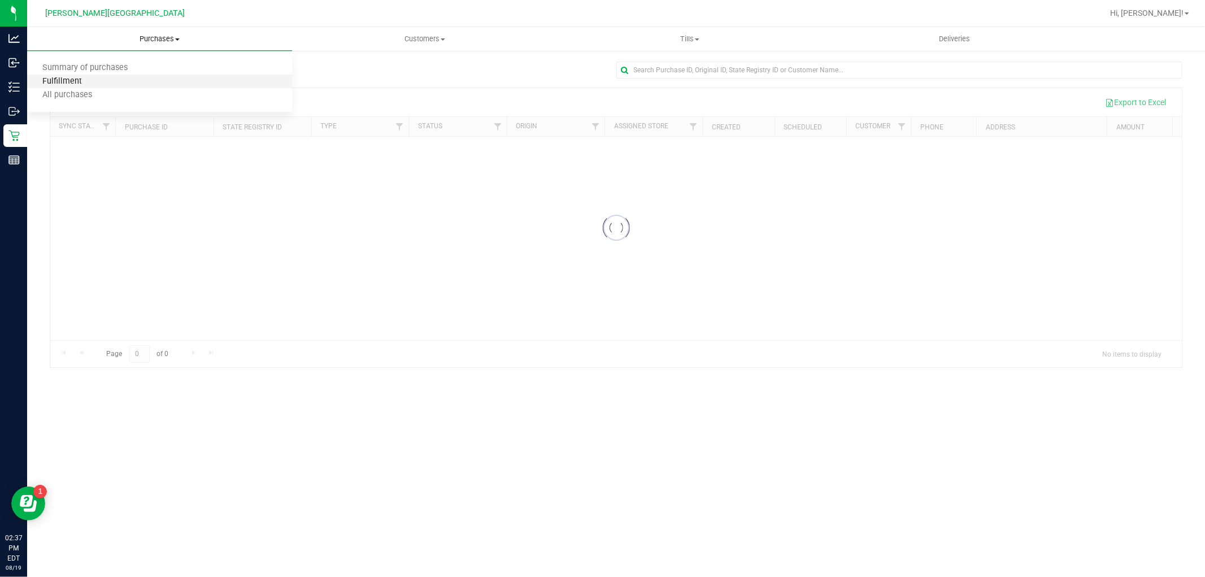
click at [81, 85] on span "Fulfillment" at bounding box center [62, 82] width 70 height 10
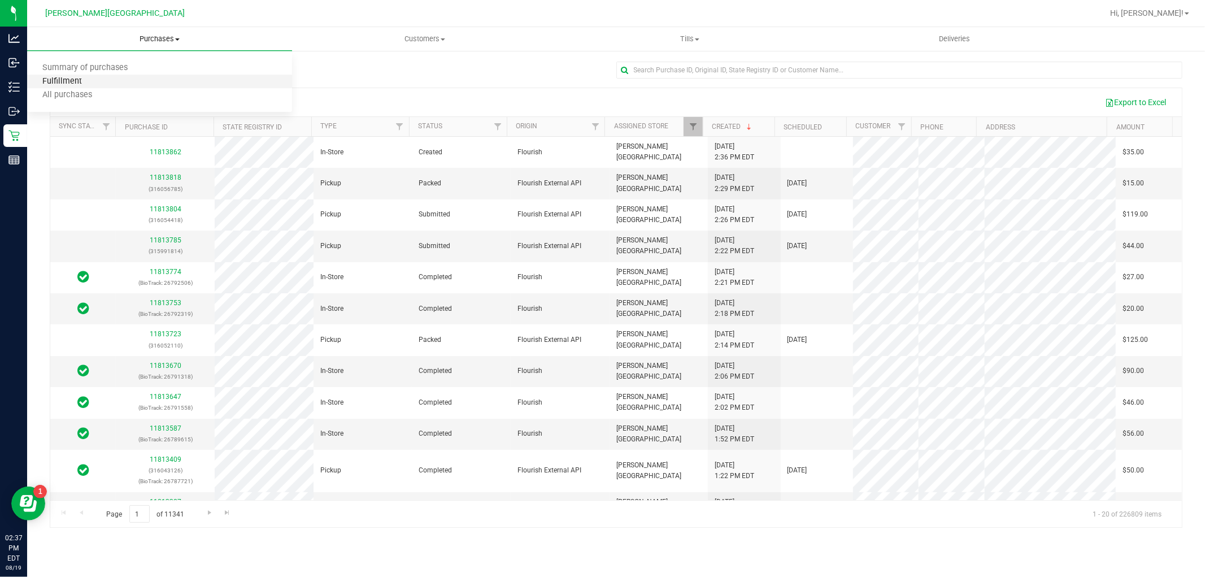
click at [76, 81] on span "Fulfillment" at bounding box center [62, 82] width 70 height 10
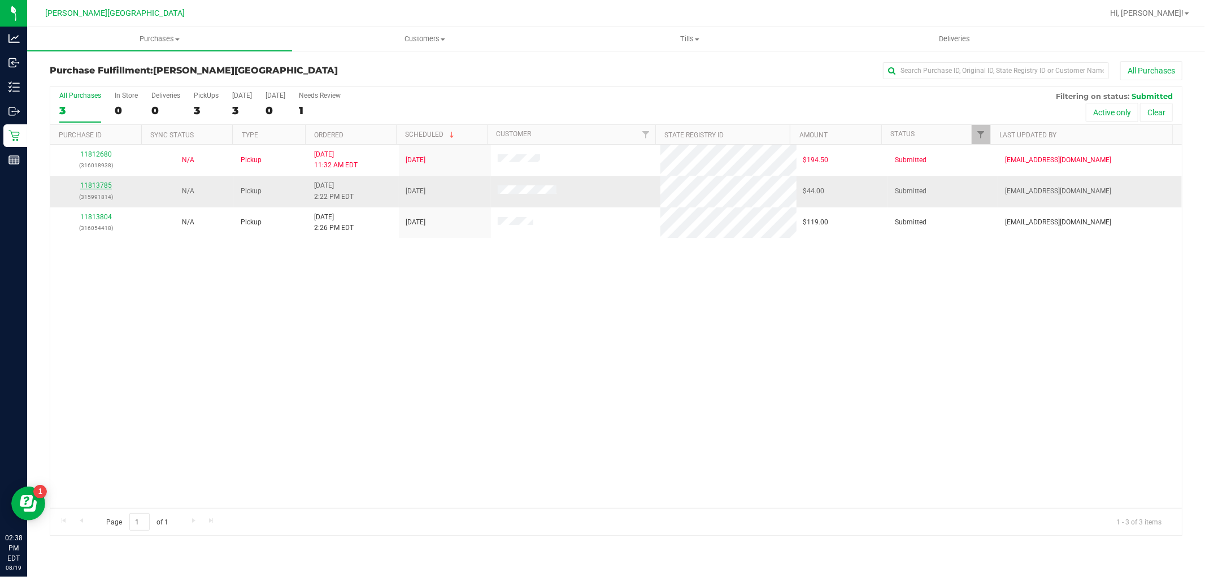
click at [110, 185] on link "11813785" at bounding box center [96, 185] width 32 height 8
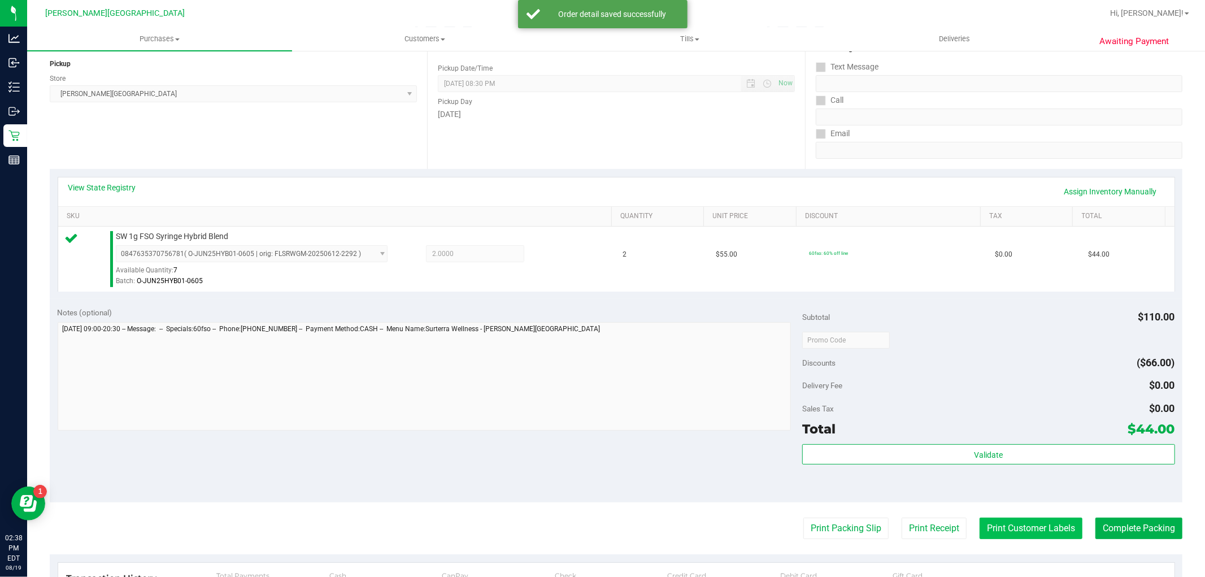
scroll to position [251, 0]
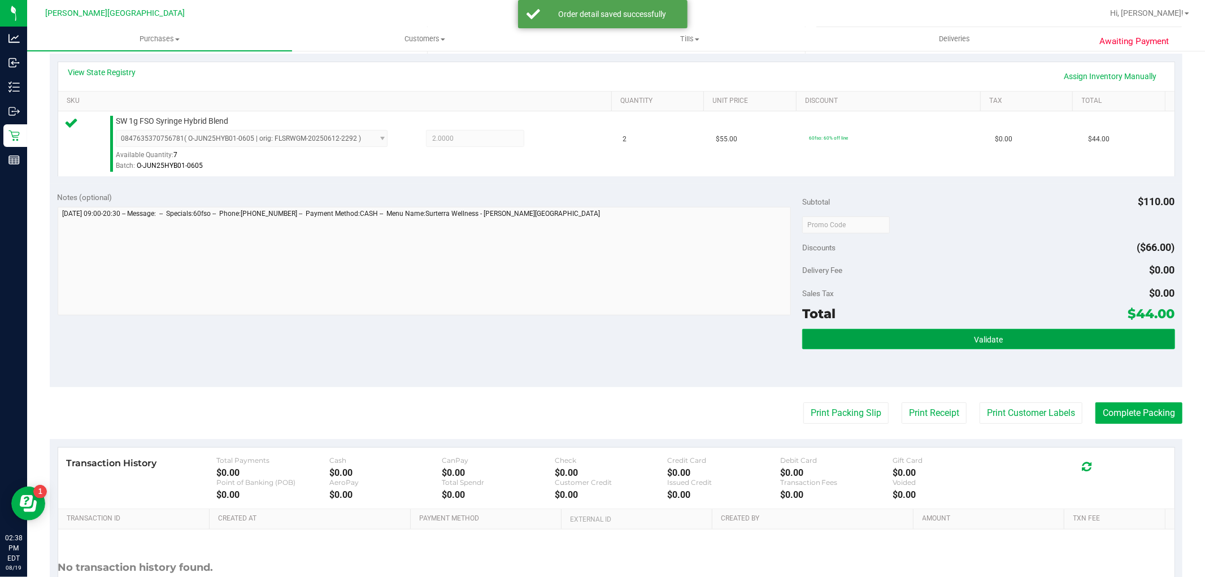
click at [1043, 344] on button "Validate" at bounding box center [988, 339] width 372 height 20
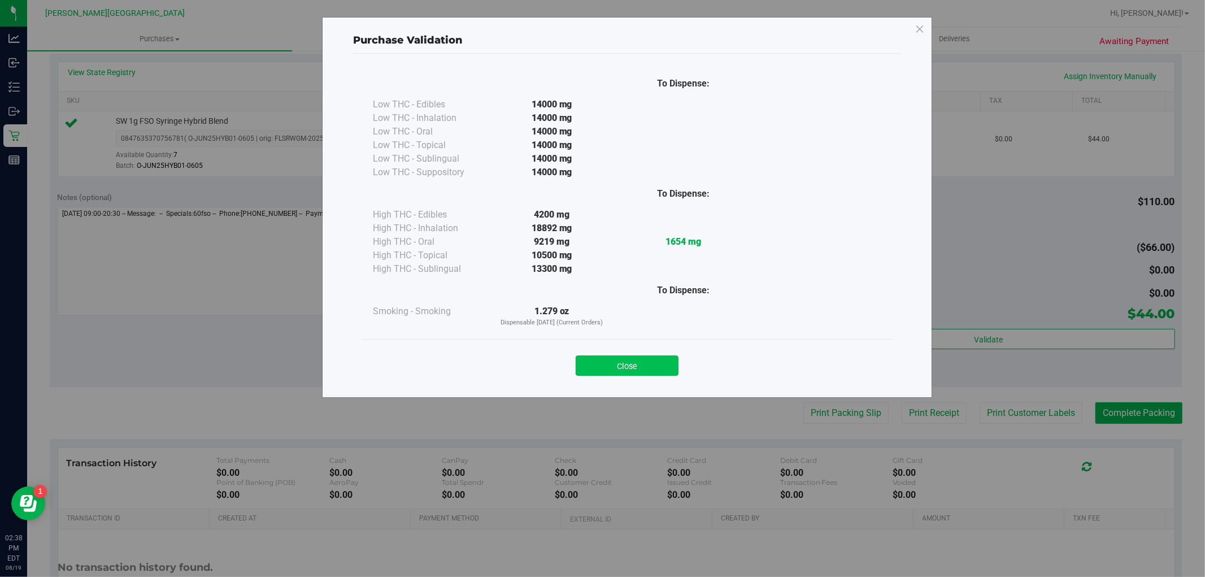
click at [678, 371] on div "Close" at bounding box center [627, 362] width 514 height 28
click at [670, 370] on button "Close" at bounding box center [627, 365] width 103 height 20
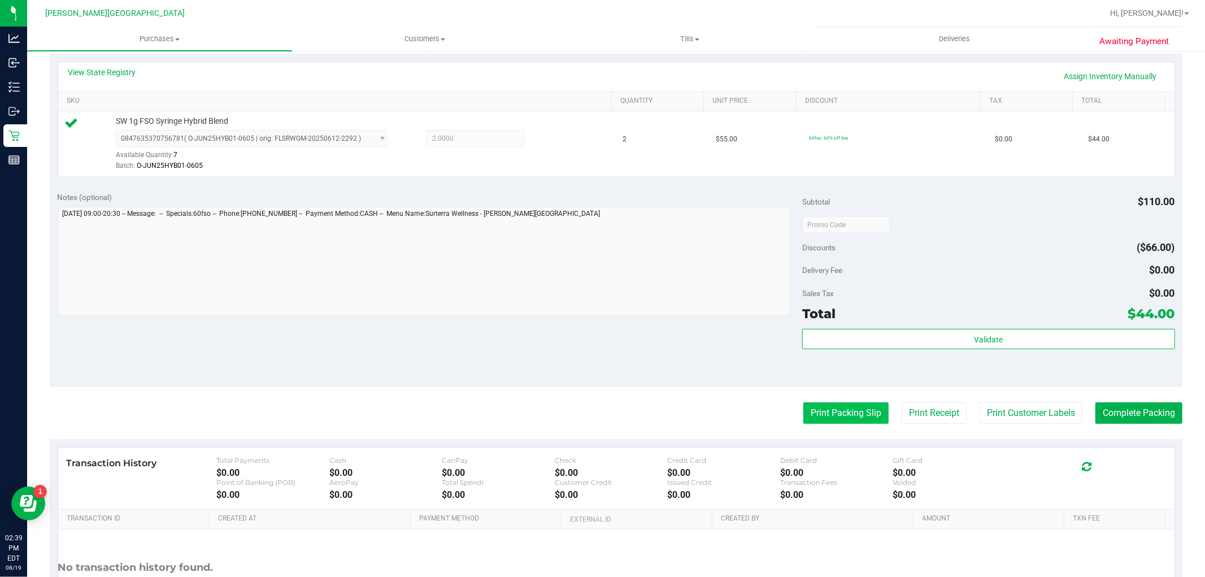
click at [842, 414] on button "Print Packing Slip" at bounding box center [846, 412] width 85 height 21
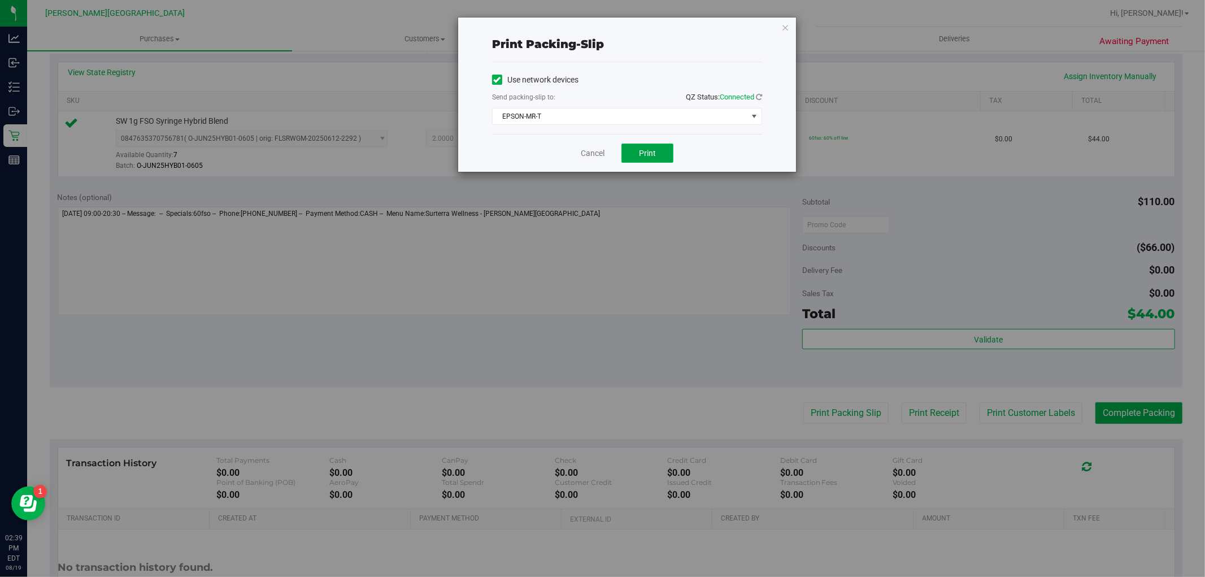
click at [647, 154] on span "Print" at bounding box center [647, 153] width 17 height 9
click at [787, 21] on icon "button" at bounding box center [786, 27] width 8 height 14
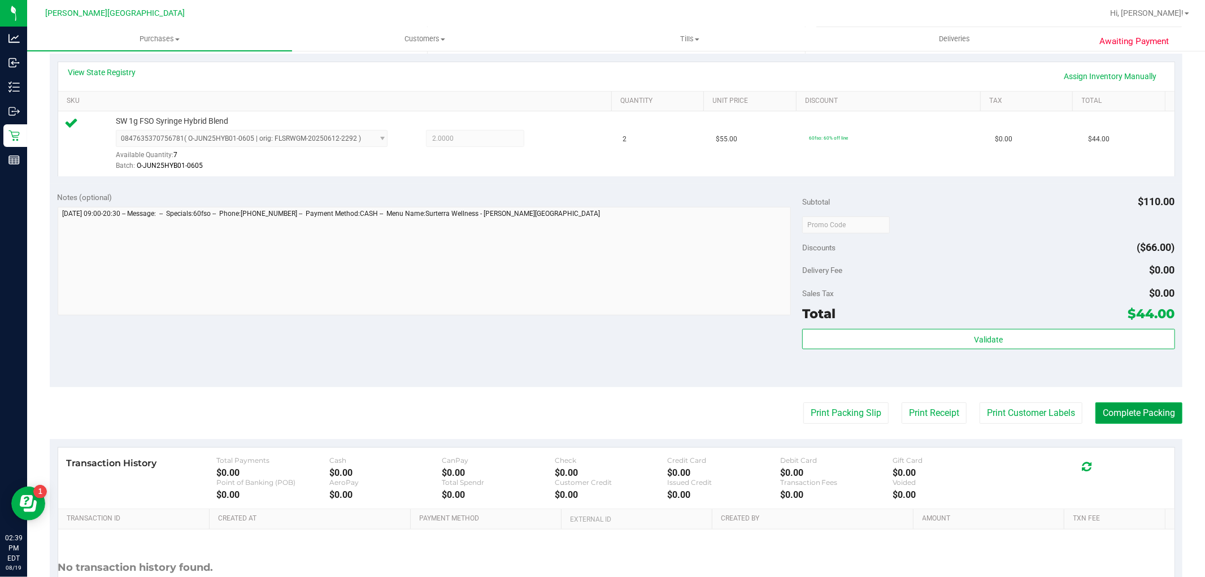
click at [1144, 422] on button "Complete Packing" at bounding box center [1139, 412] width 87 height 21
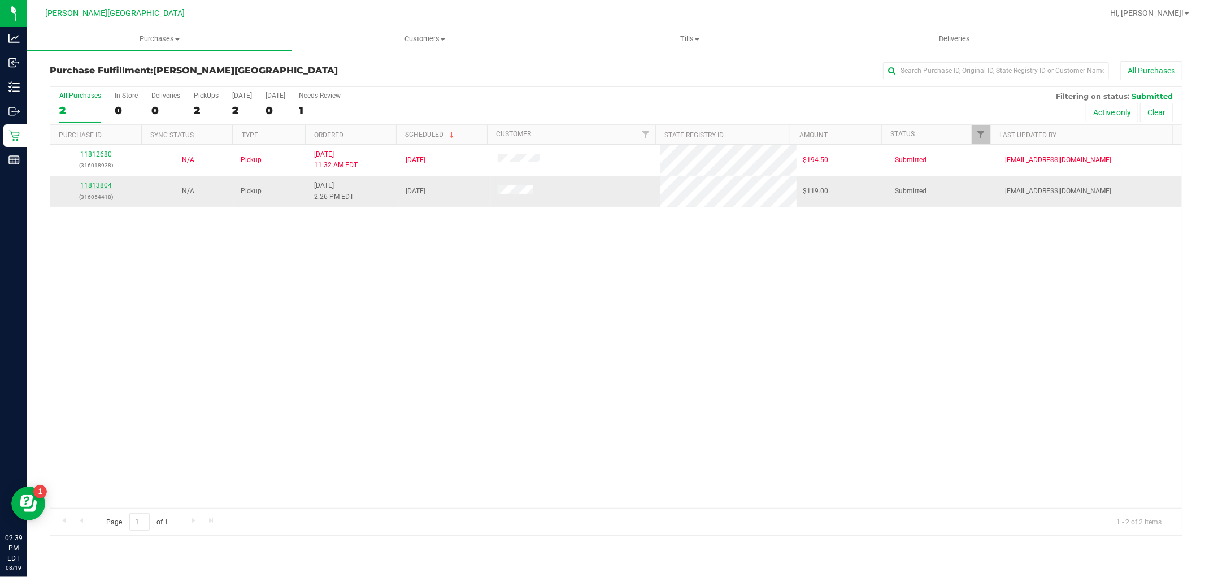
click at [106, 183] on link "11813804" at bounding box center [96, 185] width 32 height 8
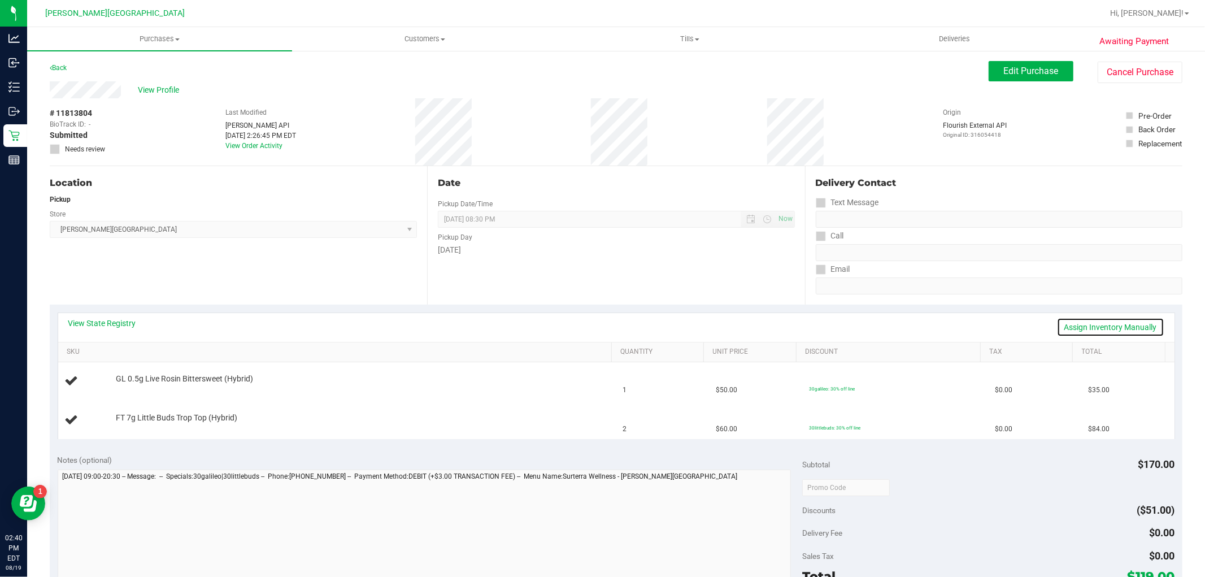
click at [1134, 320] on link "Assign Inventory Manually" at bounding box center [1110, 327] width 107 height 19
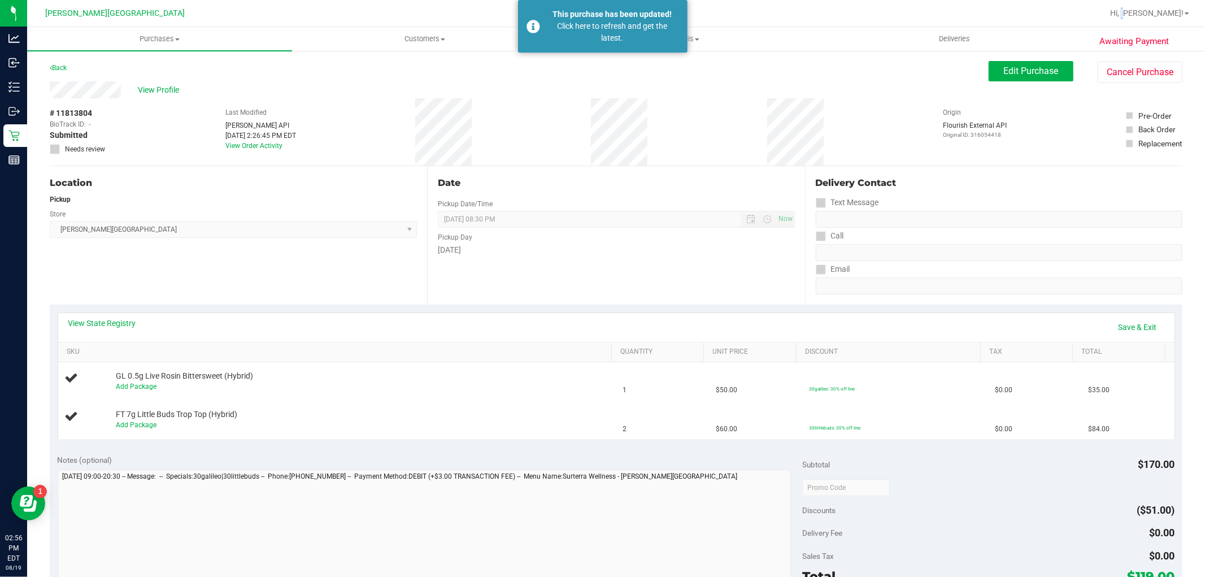
click at [1162, 20] on div "Hi, [PERSON_NAME]!" at bounding box center [1150, 13] width 88 height 20
click at [1180, 14] on span "Hi, [PERSON_NAME]!" at bounding box center [1146, 12] width 73 height 9
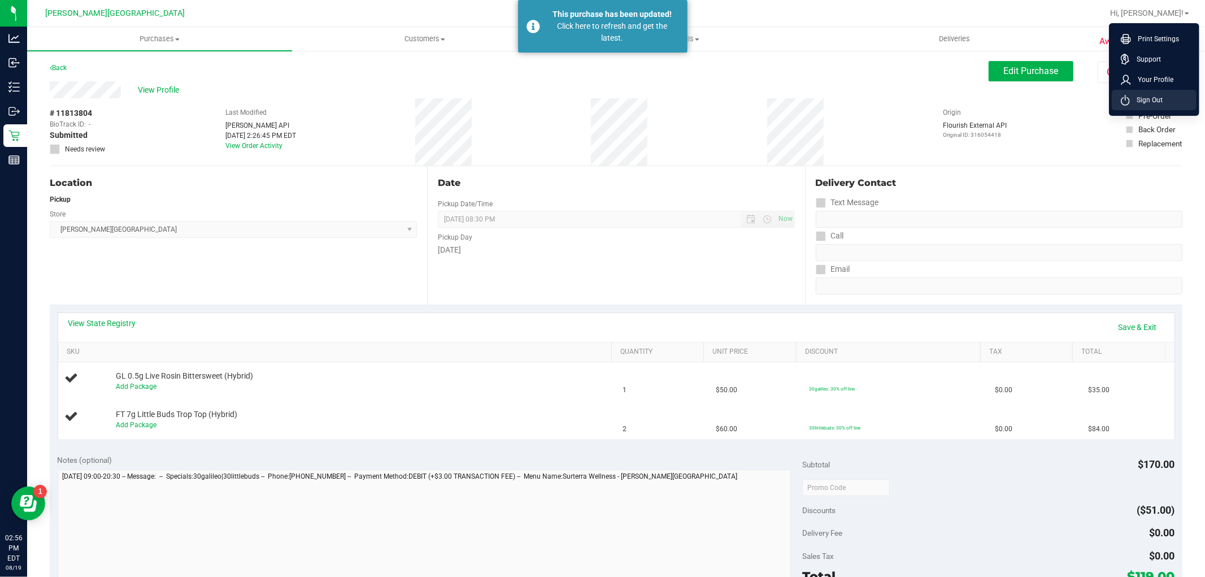
click at [1145, 103] on span "Sign Out" at bounding box center [1146, 99] width 33 height 11
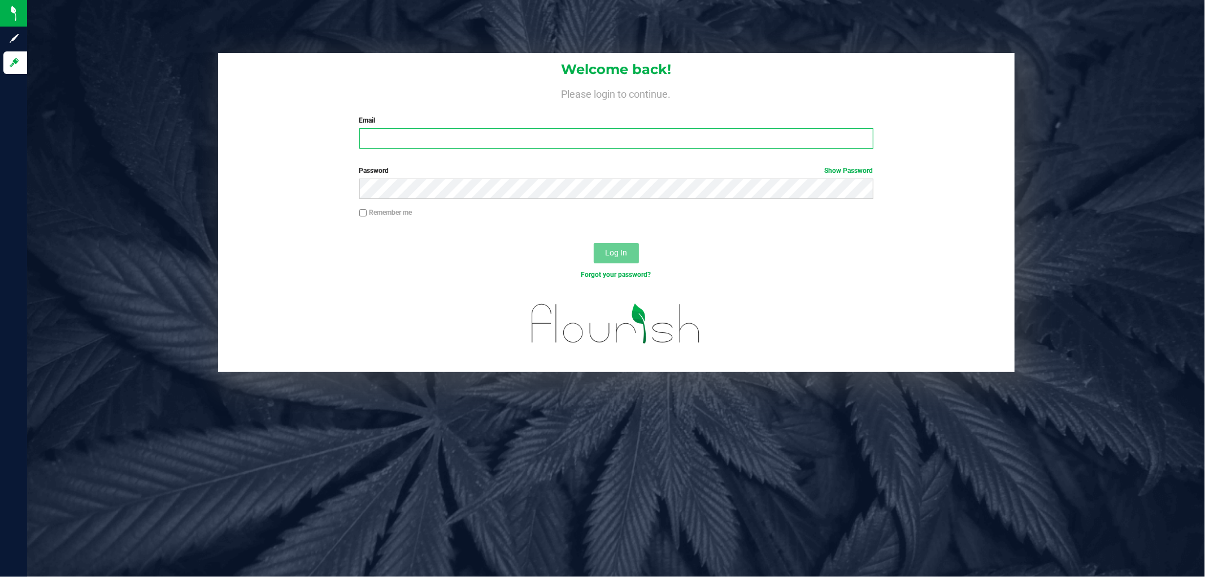
click at [377, 137] on input "Email" at bounding box center [616, 138] width 514 height 20
type input "ashepherd@liveparallel.com"
click at [594, 243] on button "Log In" at bounding box center [616, 253] width 45 height 20
